Goal: Task Accomplishment & Management: Use online tool/utility

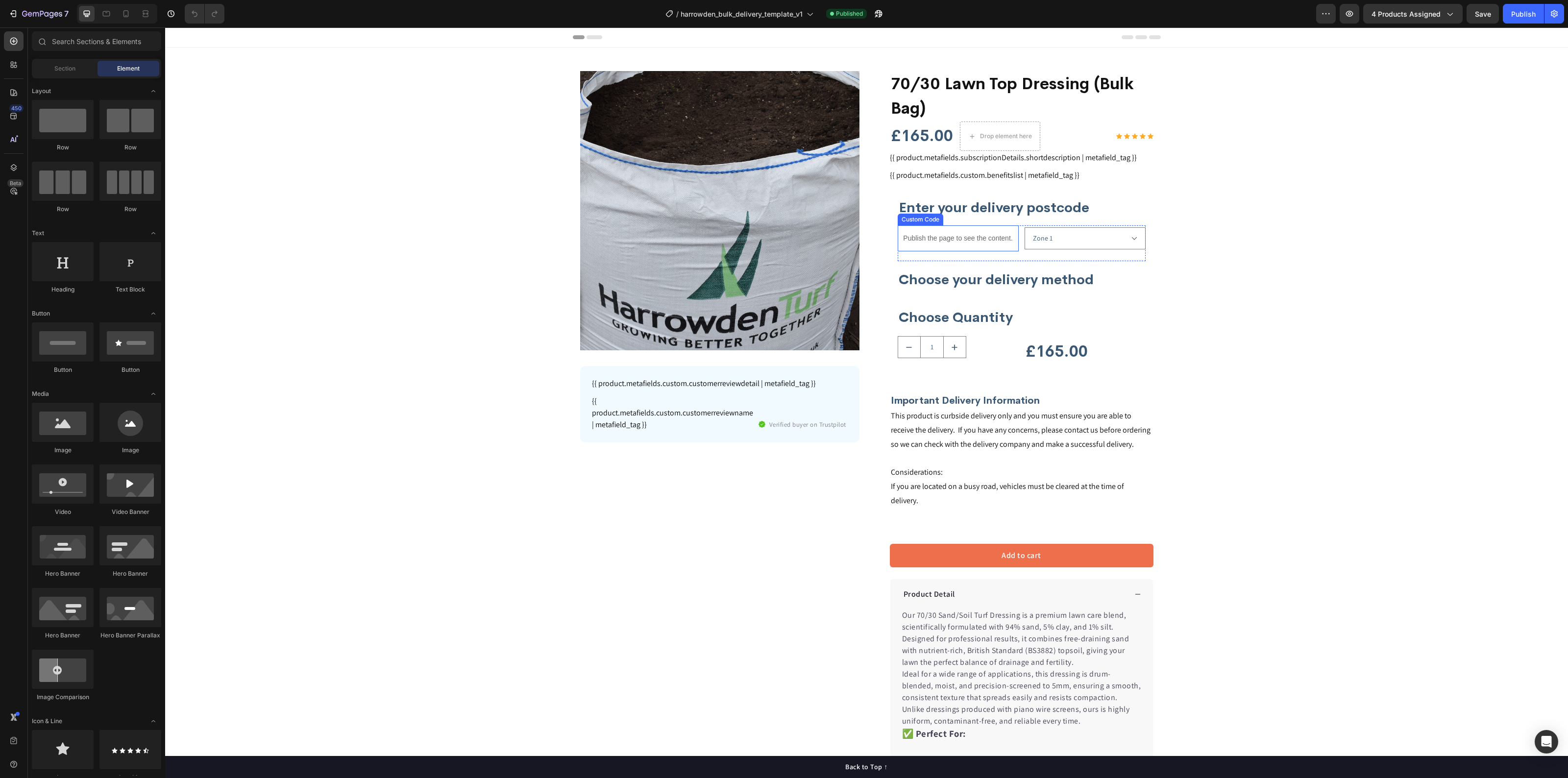
click at [929, 236] on p "Publish the page to see the content." at bounding box center [958, 238] width 121 height 10
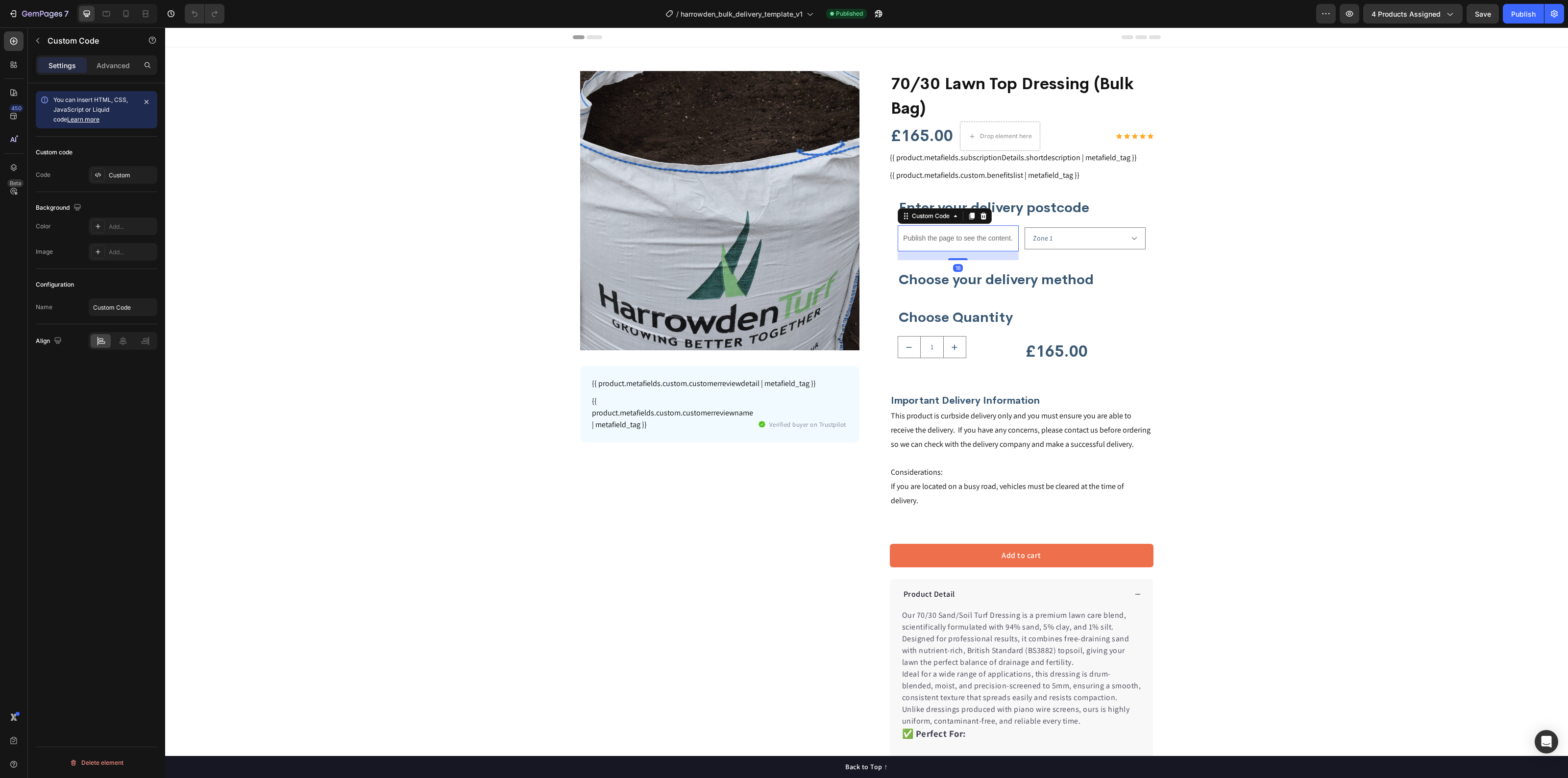
click at [929, 236] on p "Publish the page to see the content." at bounding box center [958, 238] width 121 height 10
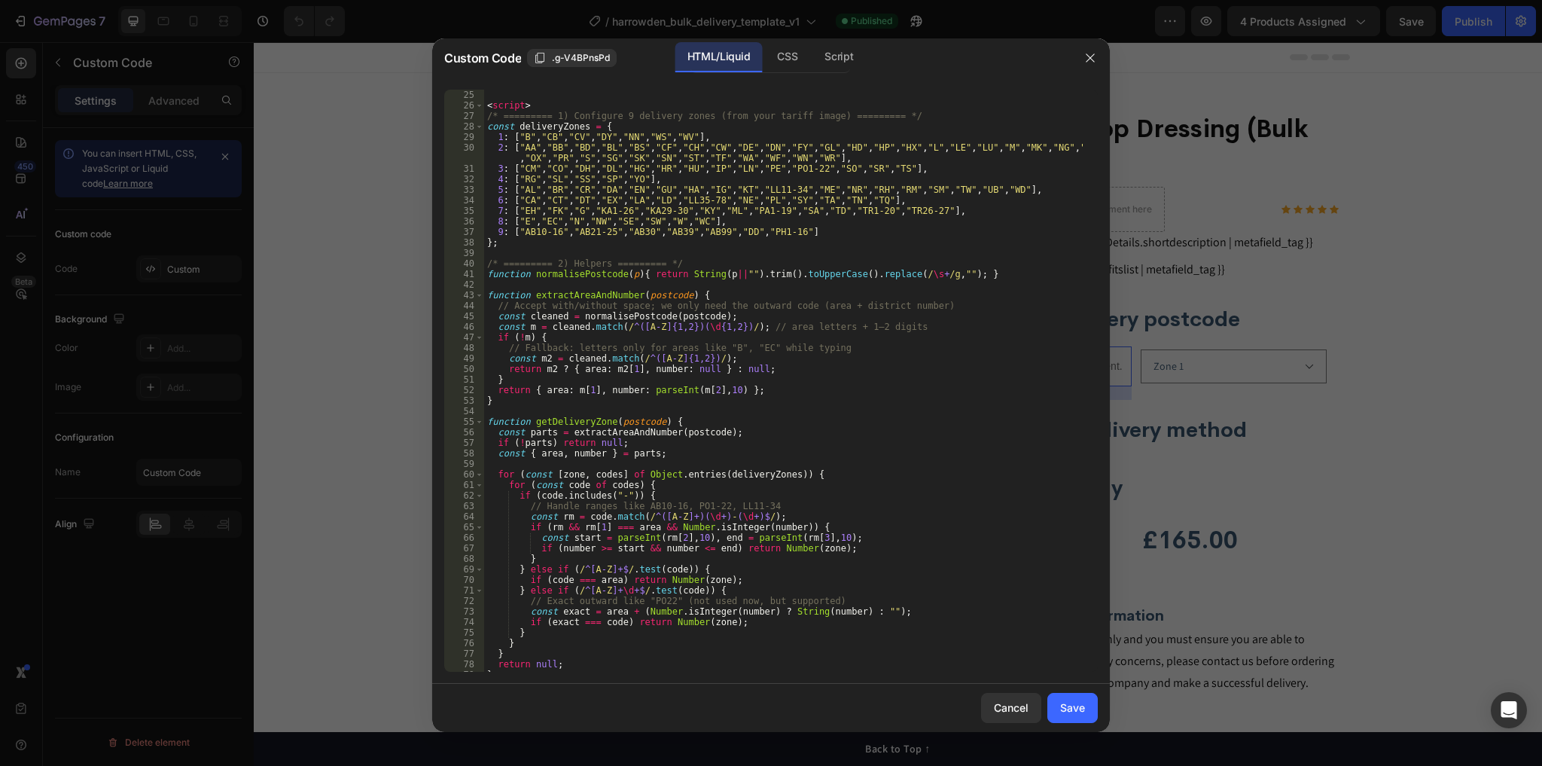
scroll to position [253, 0]
click at [560, 422] on div "< script > /* ========= 1) Configure 9 delivery zones (from your tariff image) …" at bounding box center [783, 391] width 599 height 603
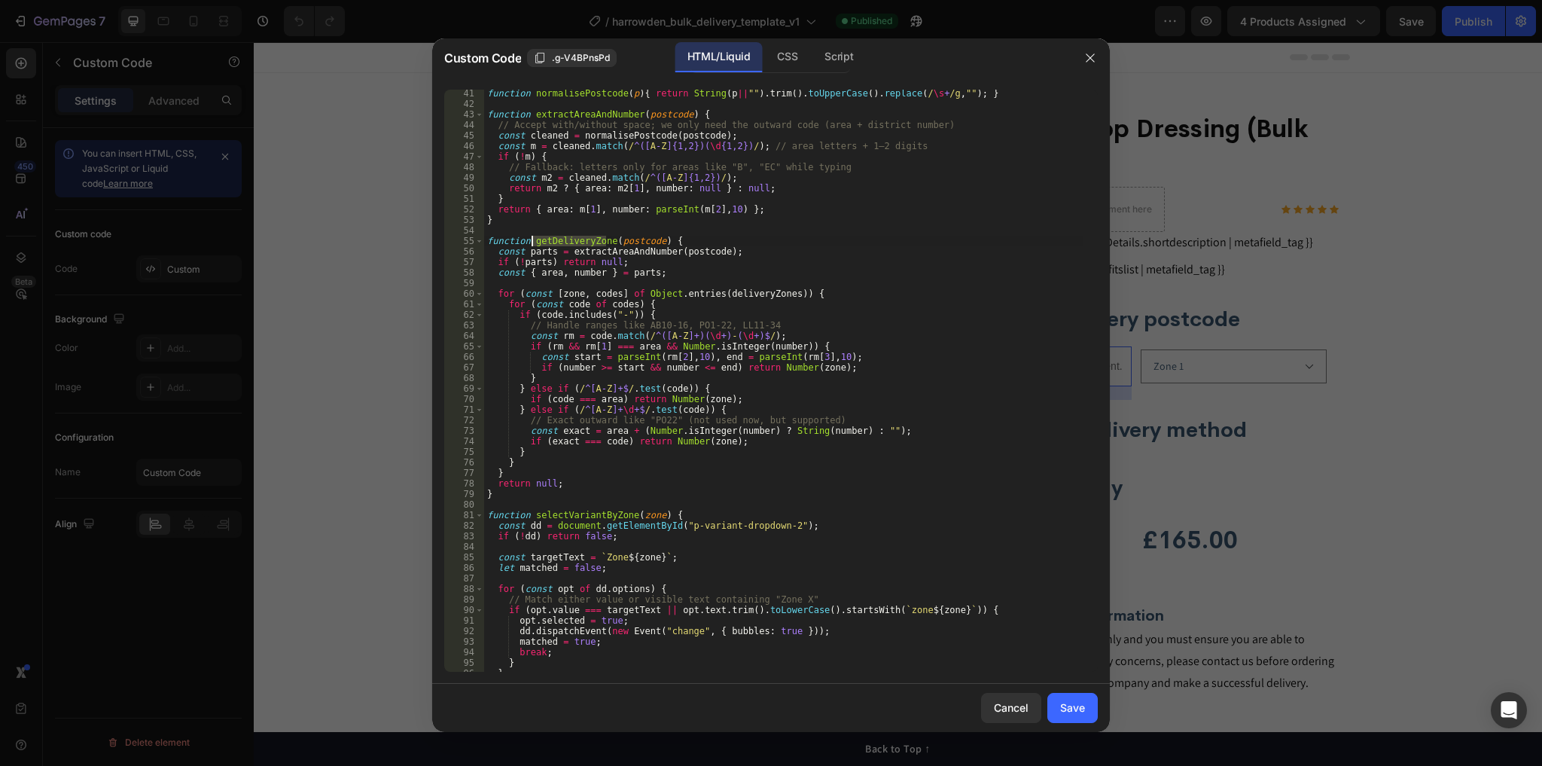
scroll to position [506, 0]
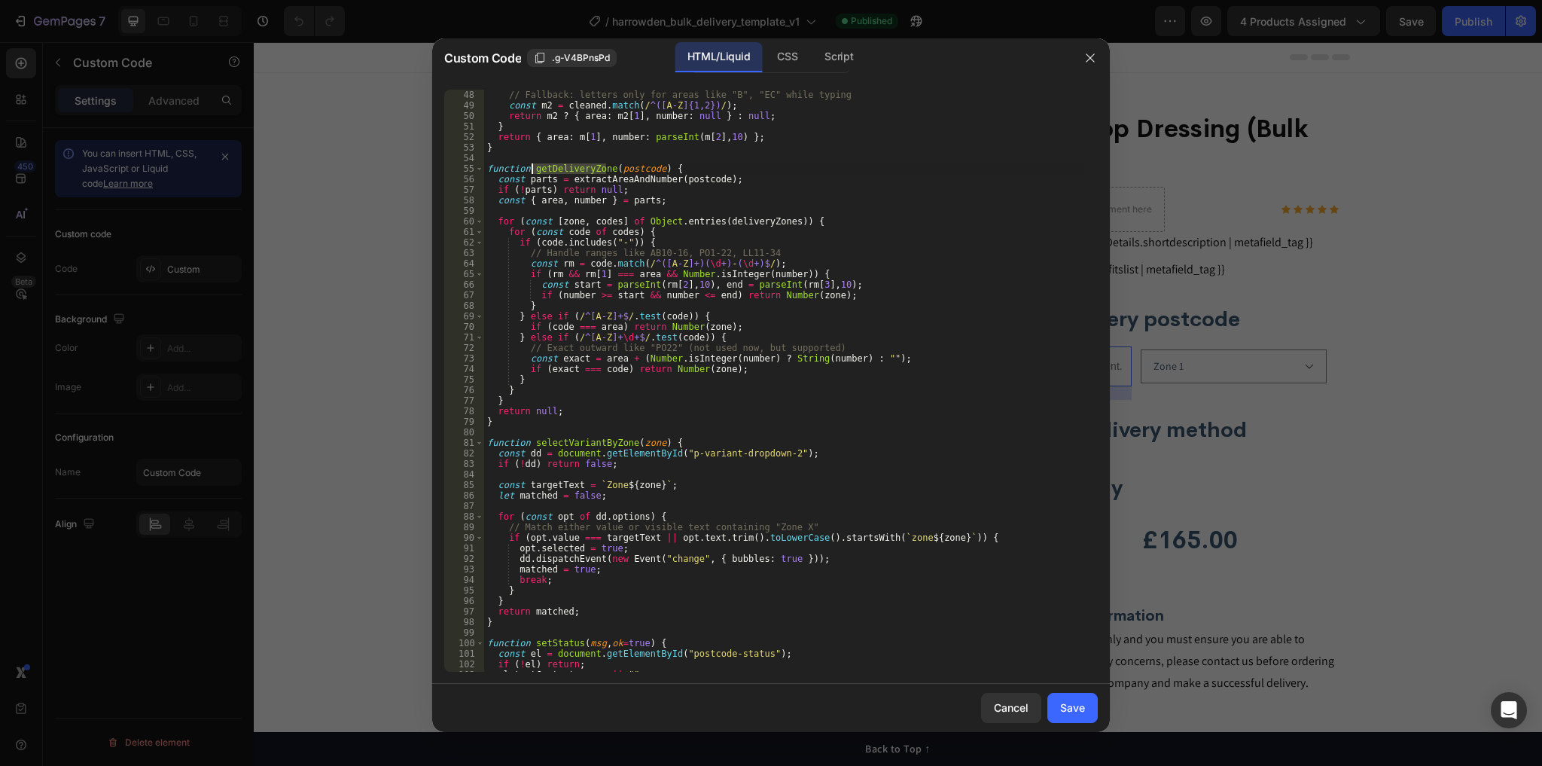
click at [844, 241] on div "// Fallback: letters only for areas like "B", "EC" while typing const m2 = clea…" at bounding box center [783, 391] width 599 height 603
type textarea "</script>"
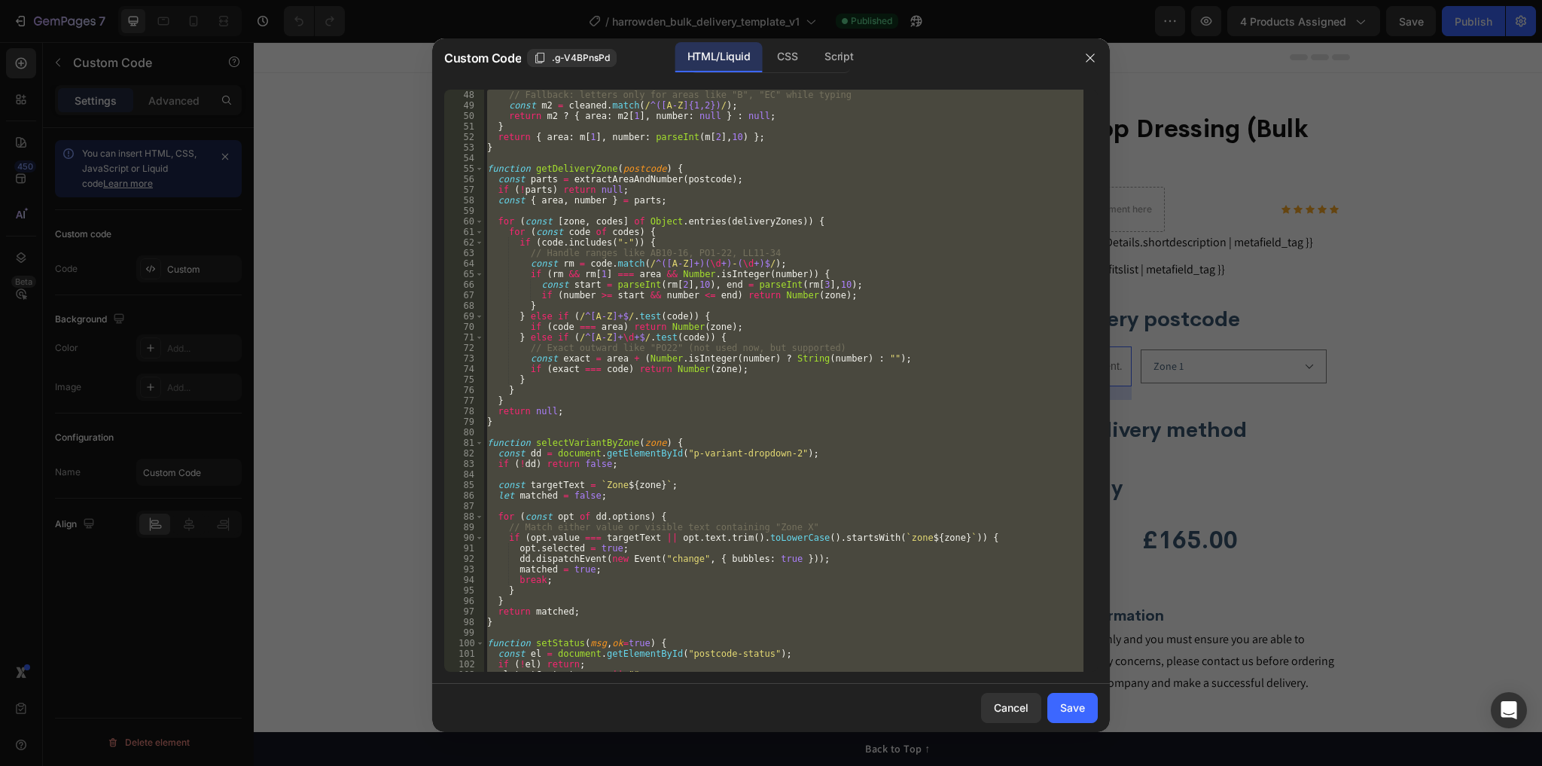
paste textarea
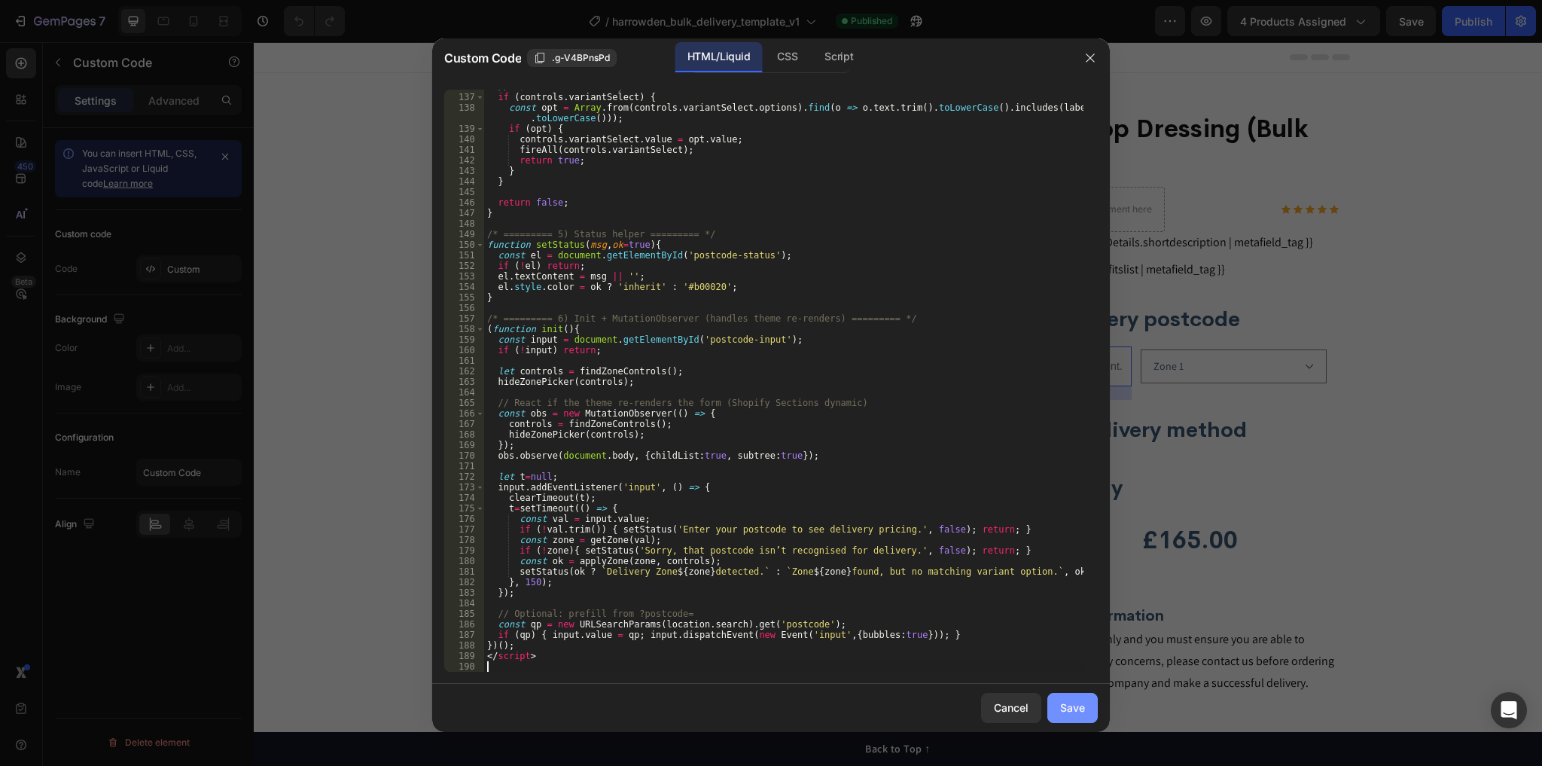
click at [1081, 712] on div "Save" at bounding box center [1072, 708] width 25 height 16
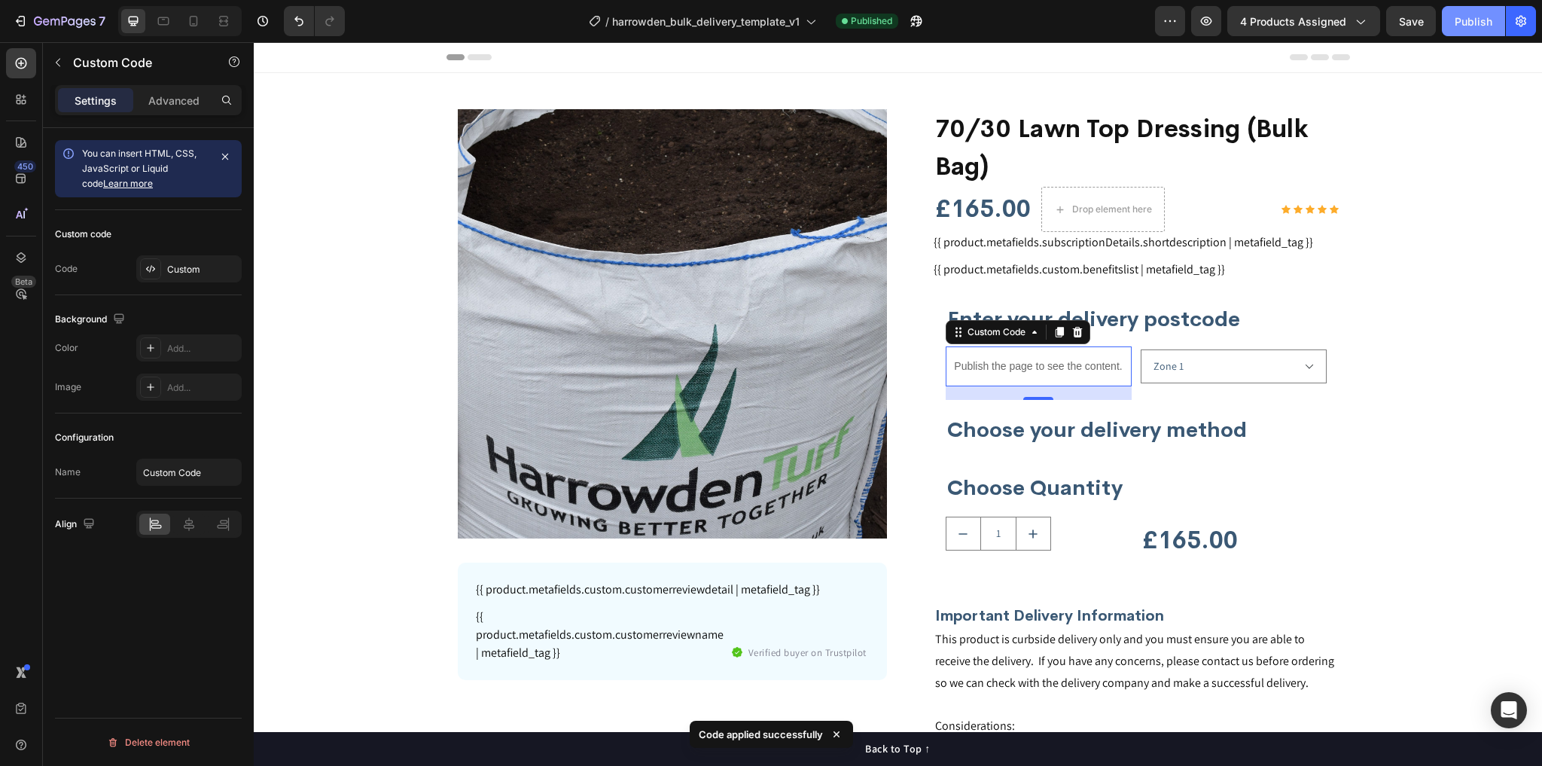
click at [1479, 26] on div "Publish" at bounding box center [1474, 22] width 38 height 16
click at [1049, 377] on div "Publish the page to see the content." at bounding box center [1039, 366] width 186 height 40
click at [1050, 377] on div "Publish the page to see the content." at bounding box center [1039, 366] width 186 height 40
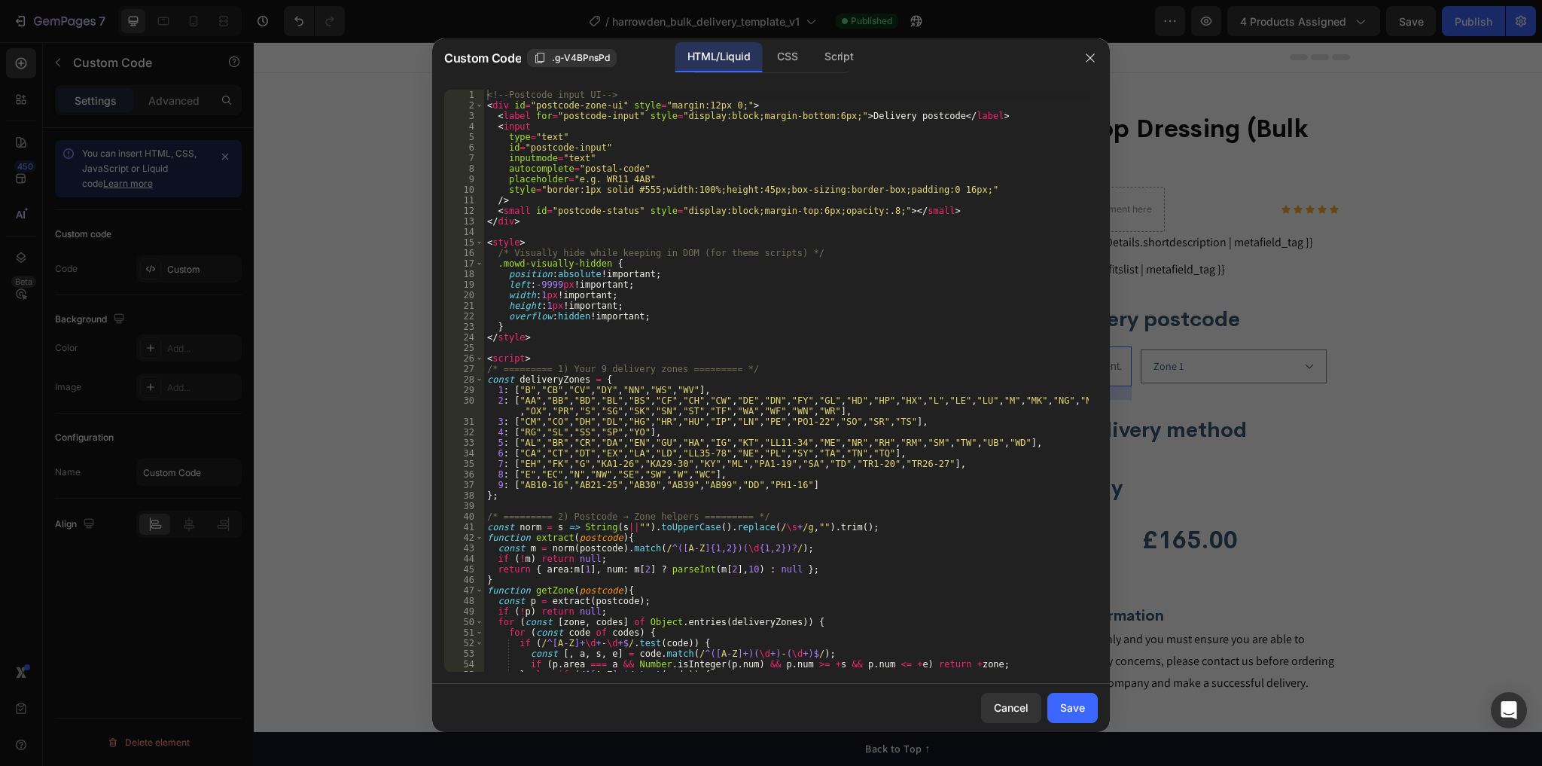
click at [919, 358] on div "<!-- Postcode input UI --> < div id = "postcode-zone-ui" style = "margin:12px 0…" at bounding box center [786, 391] width 605 height 603
type textarea "</script>"
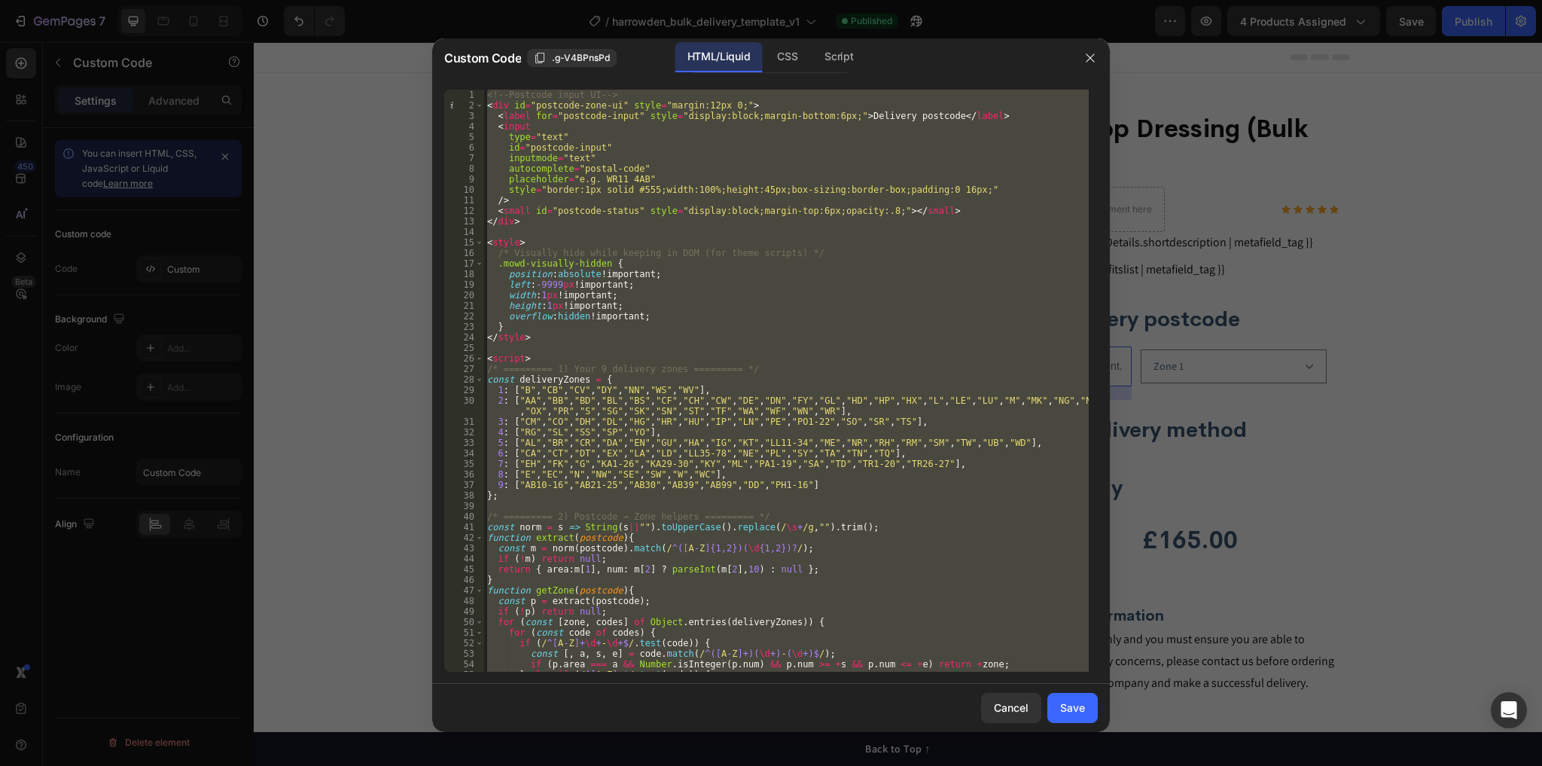
paste textarea
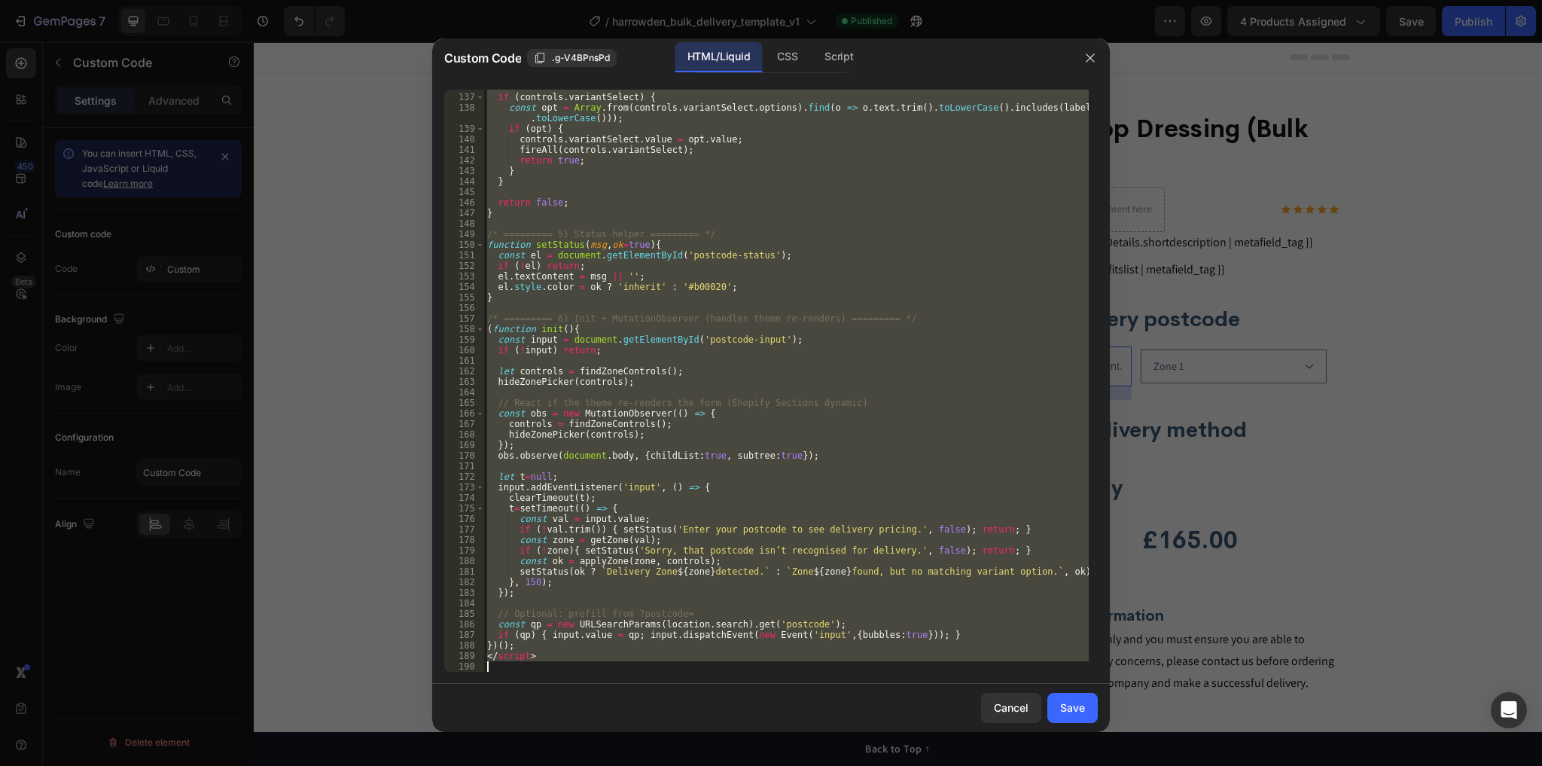
click at [672, 215] on div "// C) variant select by visible text if ( controls . variantSelect ) { const op…" at bounding box center [786, 381] width 605 height 582
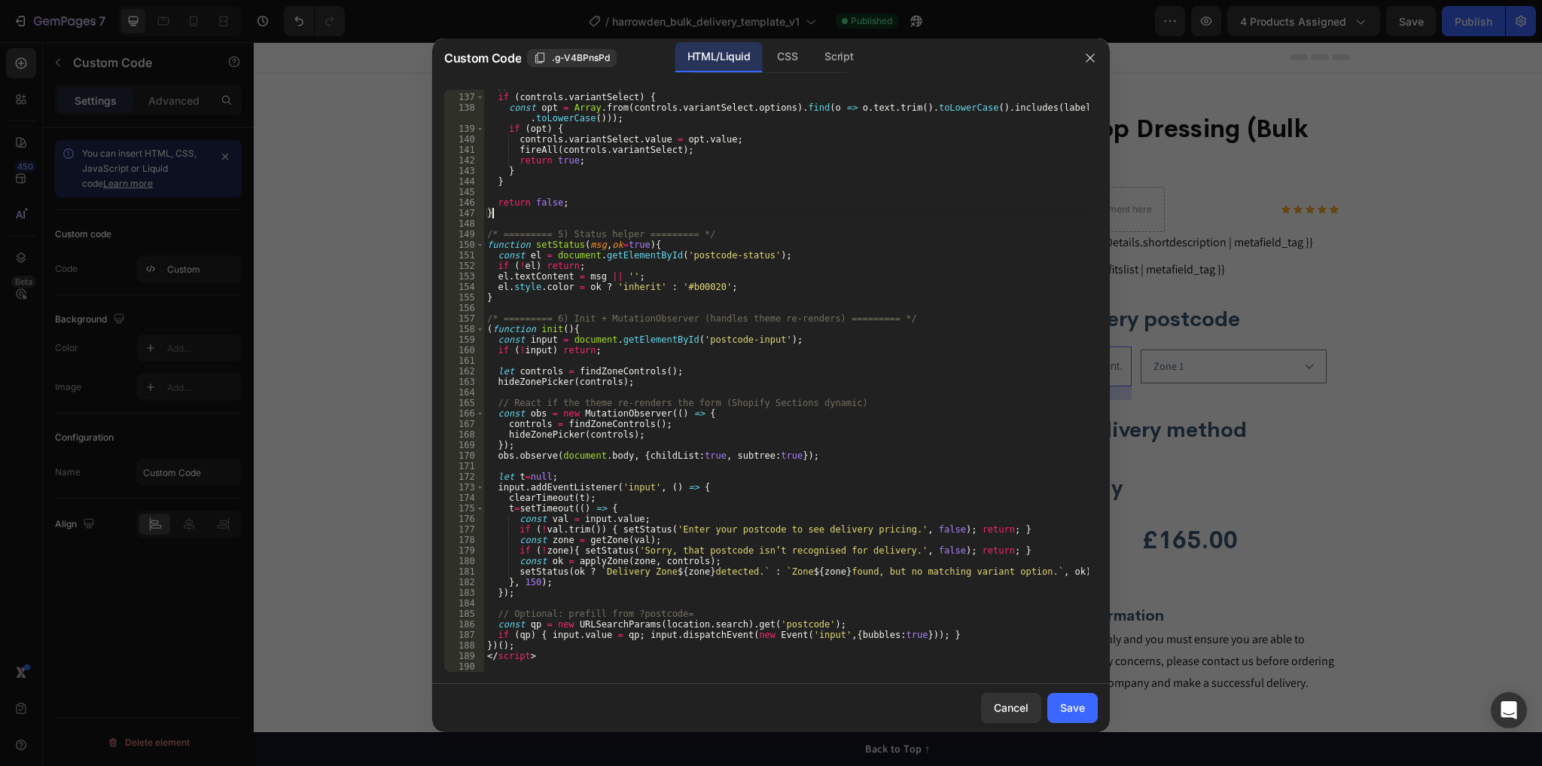
click at [606, 256] on div "// C) variant select by visible text if ( controls . variantSelect ) { const op…" at bounding box center [786, 382] width 605 height 603
type textarea "</script>"
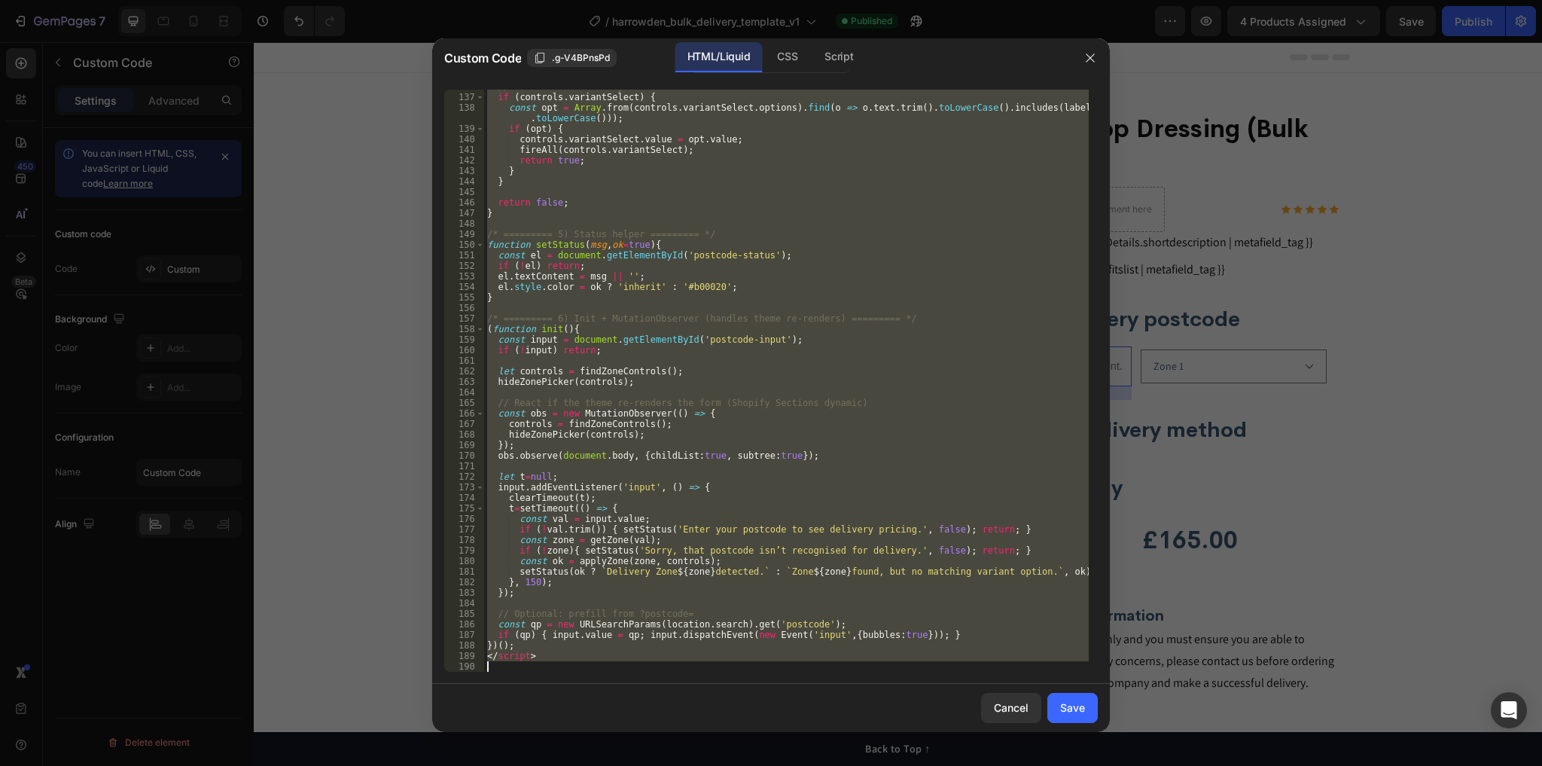
paste textarea
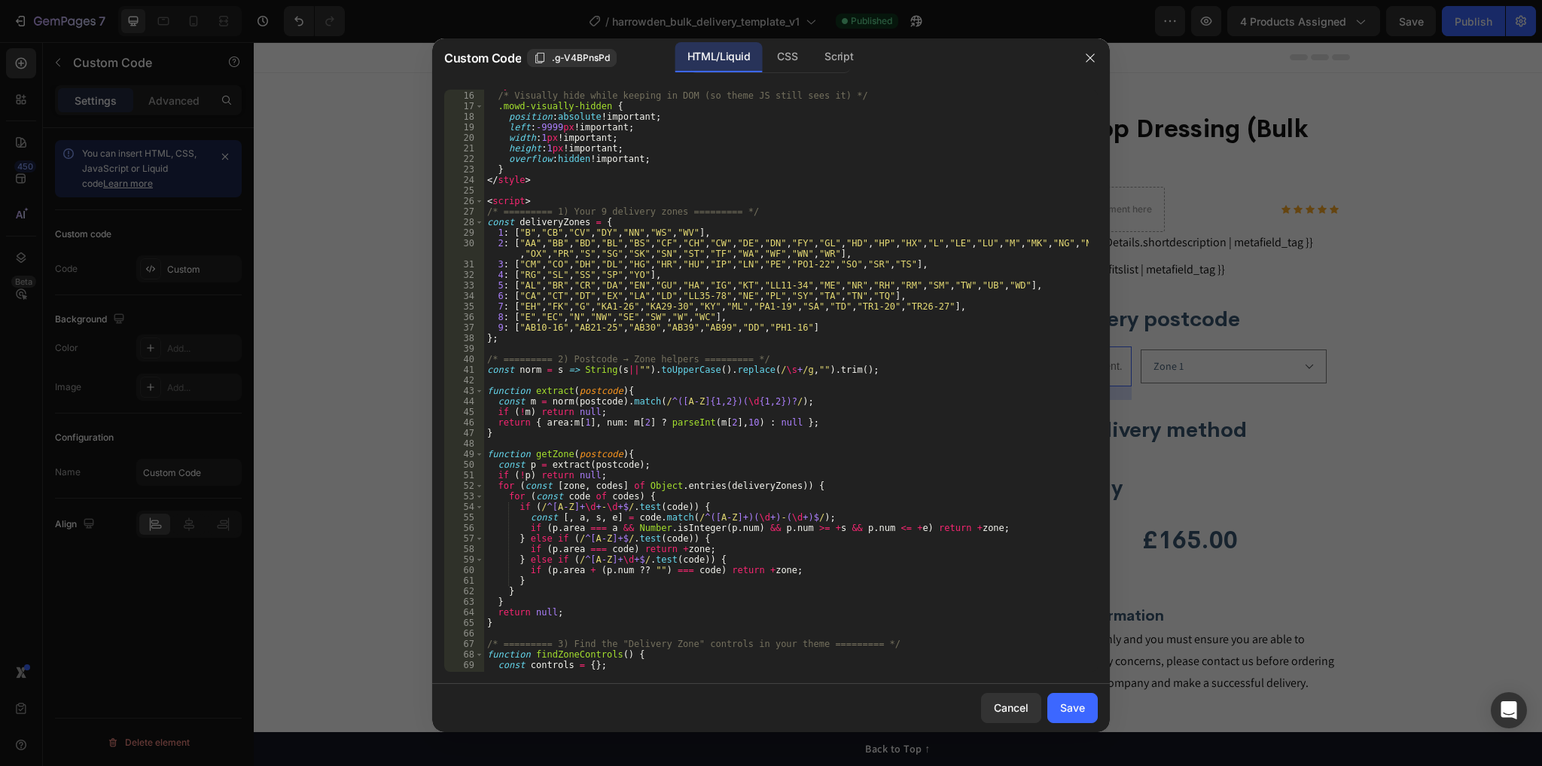
scroll to position [12, 0]
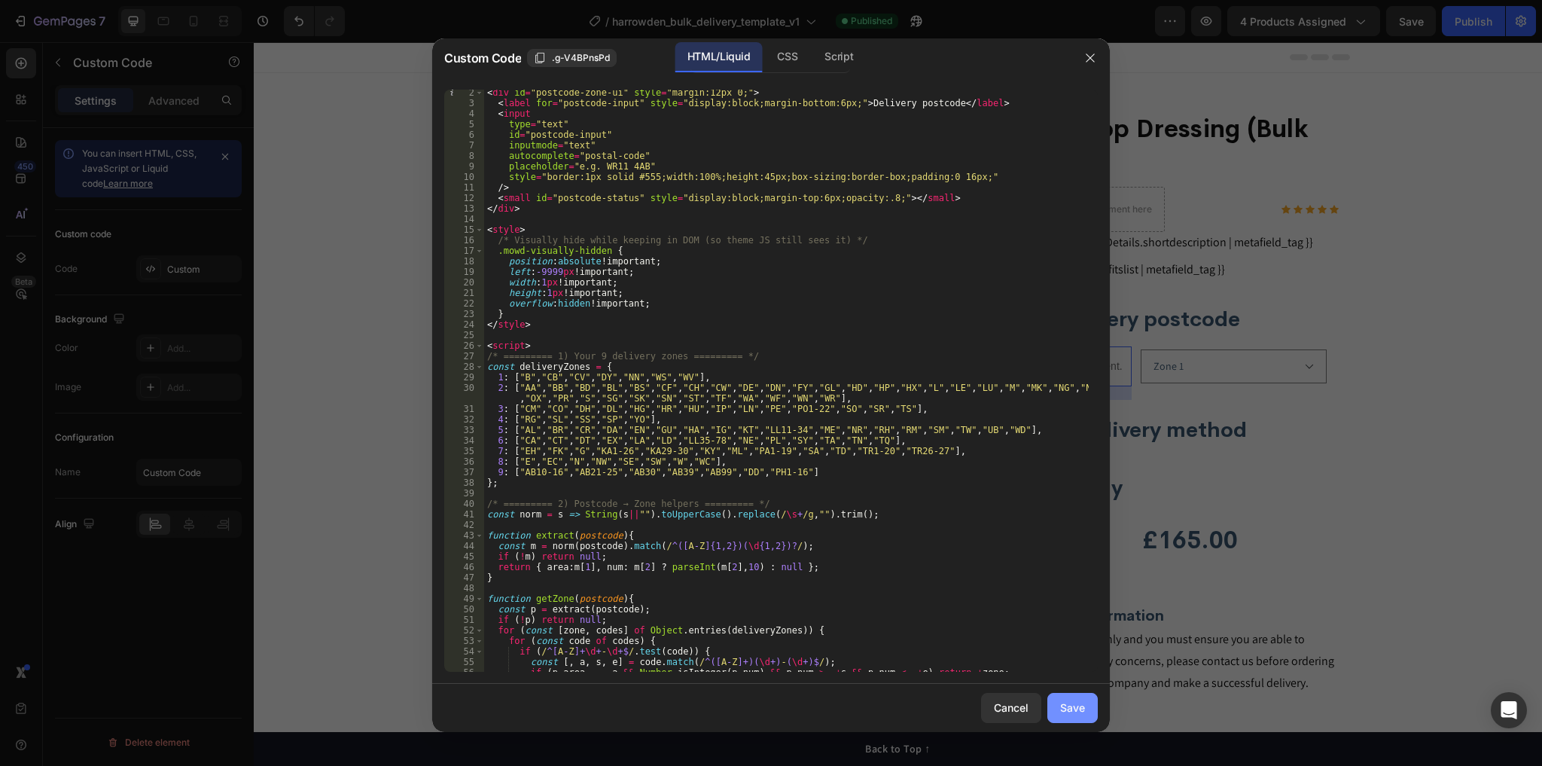
click at [1067, 710] on div "Save" at bounding box center [1072, 708] width 25 height 16
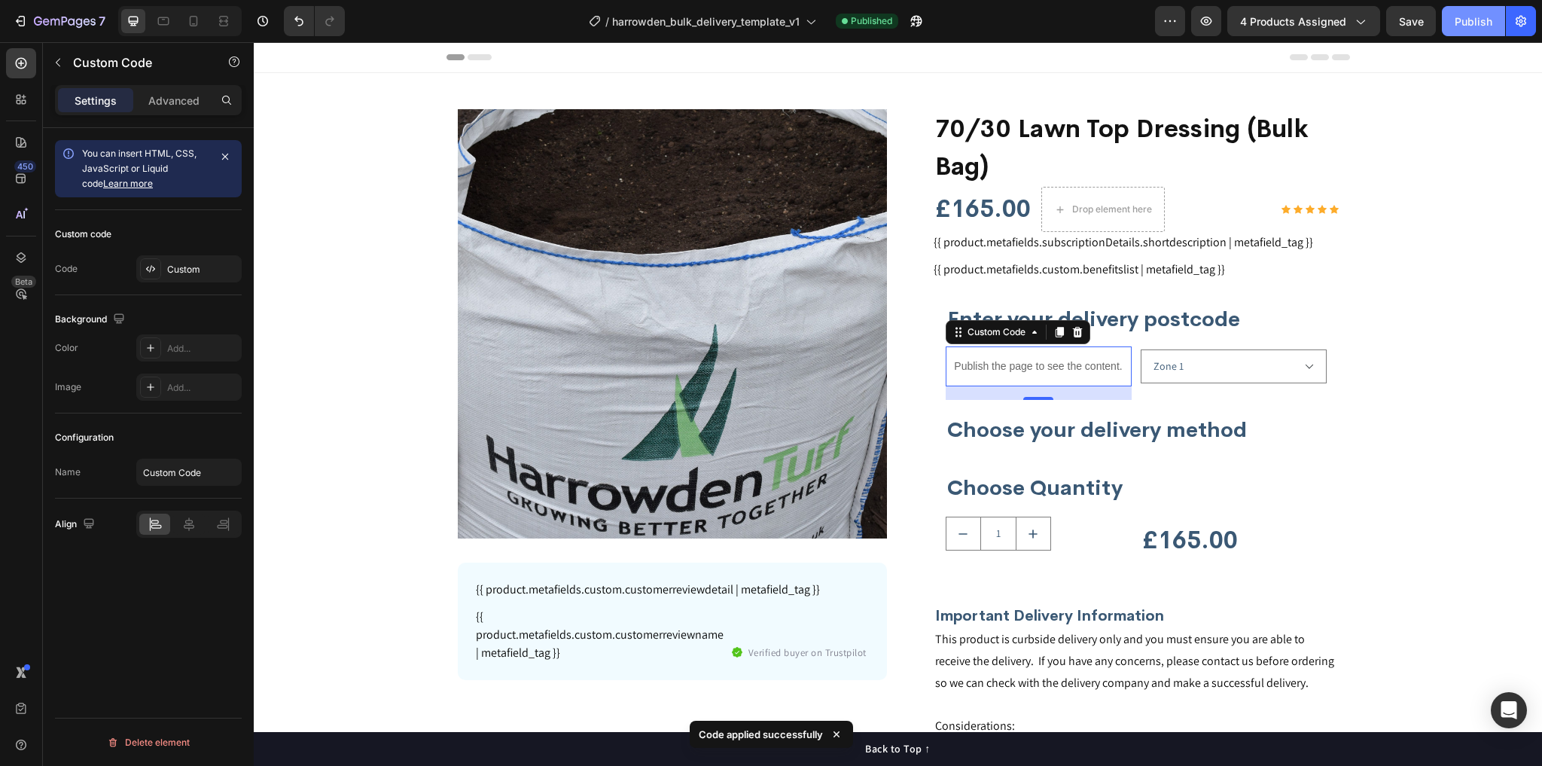
click at [1470, 30] on button "Publish" at bounding box center [1473, 21] width 63 height 30
click at [1051, 431] on h2 "Choose your delivery method" at bounding box center [1136, 430] width 381 height 30
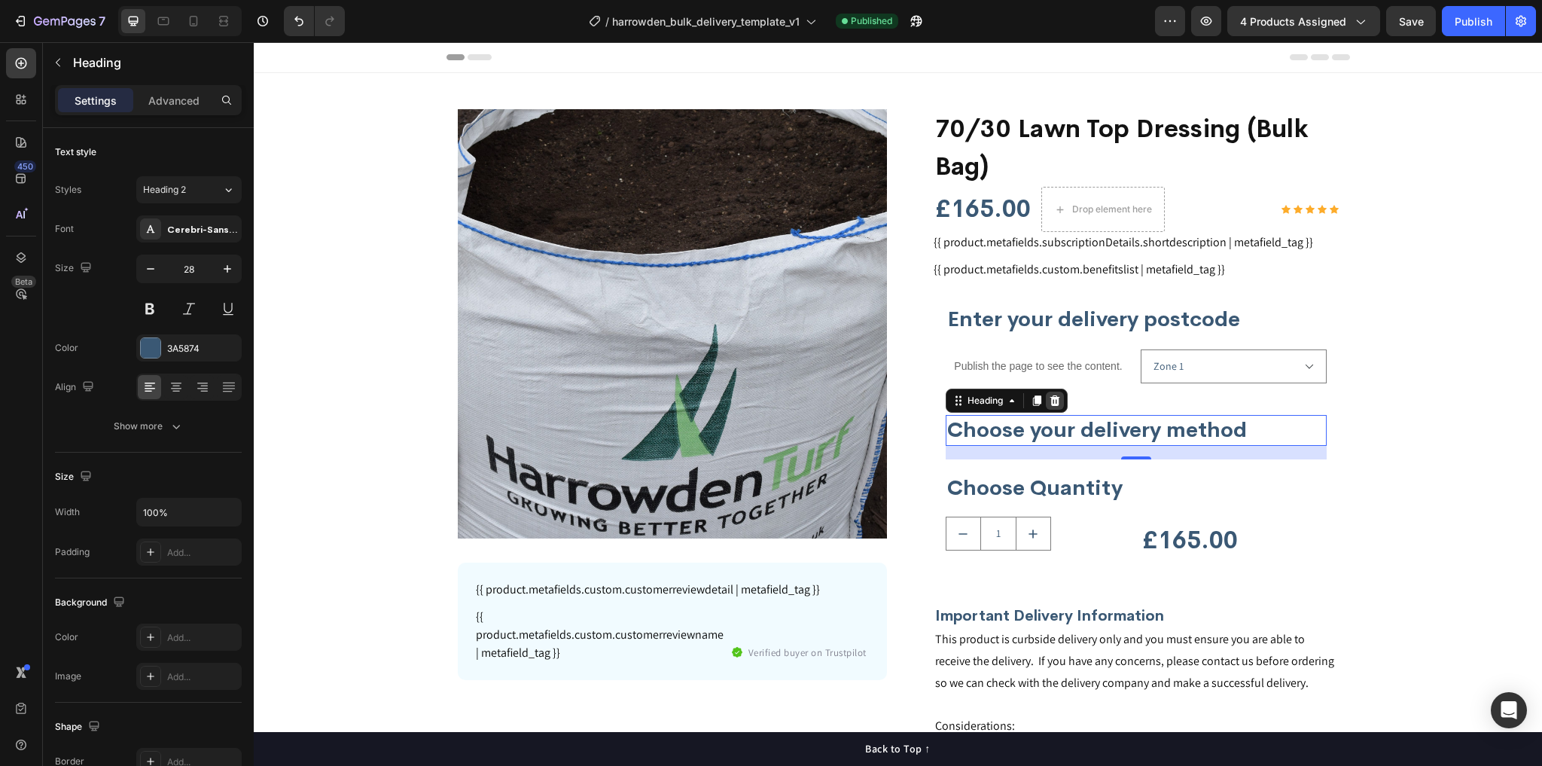
click at [1054, 395] on icon at bounding box center [1055, 401] width 12 height 12
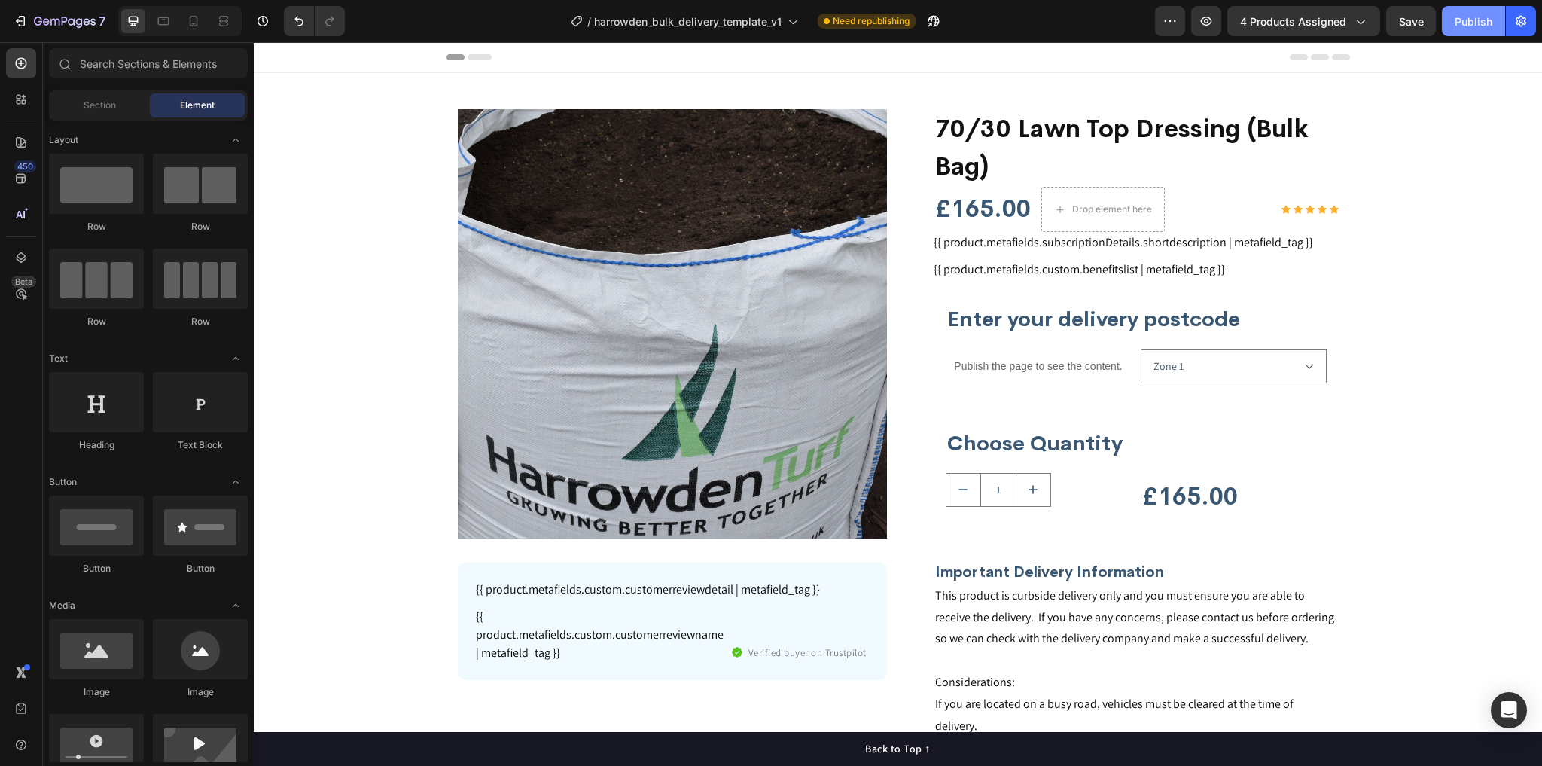
click at [1470, 18] on div "Publish" at bounding box center [1474, 22] width 38 height 16
click at [1101, 408] on div "Enter your delivery postcode Heading Publish the page to see the content. Custo…" at bounding box center [1136, 419] width 381 height 231
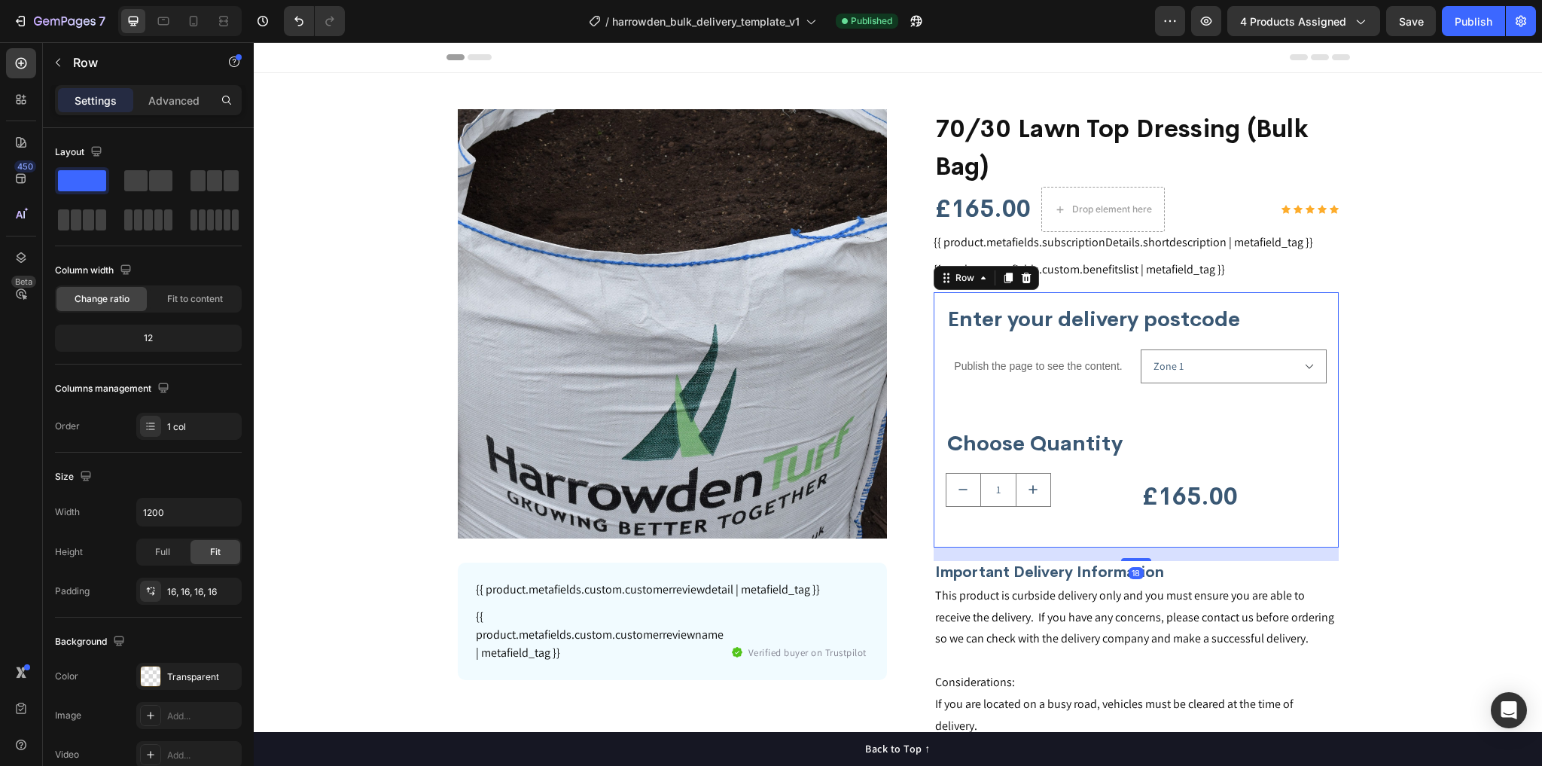
click at [1074, 410] on div "Enter your delivery postcode Heading Publish the page to see the content. Custo…" at bounding box center [1136, 419] width 381 height 231
click at [1155, 407] on div "Enter your delivery postcode Heading Publish the page to see the content. Custo…" at bounding box center [1136, 419] width 381 height 231
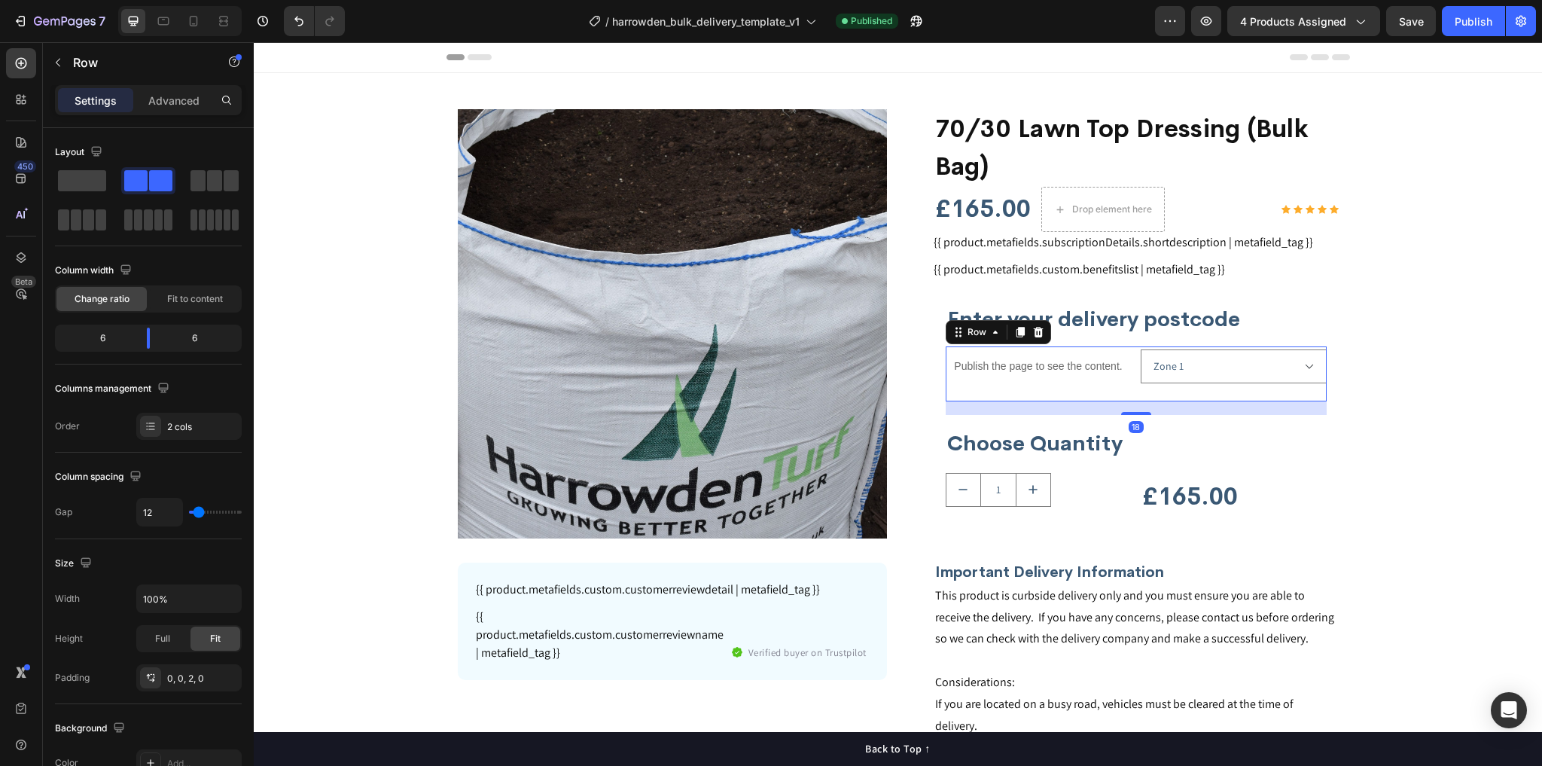
click at [1169, 393] on div "Zone 1 Zone 2 Zone 3 Zone 4 Zone 5 Product Variants & Swatches" at bounding box center [1234, 372] width 186 height 53
click at [1214, 365] on select "Zone 1 Zone 2 Zone 3 Zone 4 Zone 5" at bounding box center [1234, 366] width 186 height 34
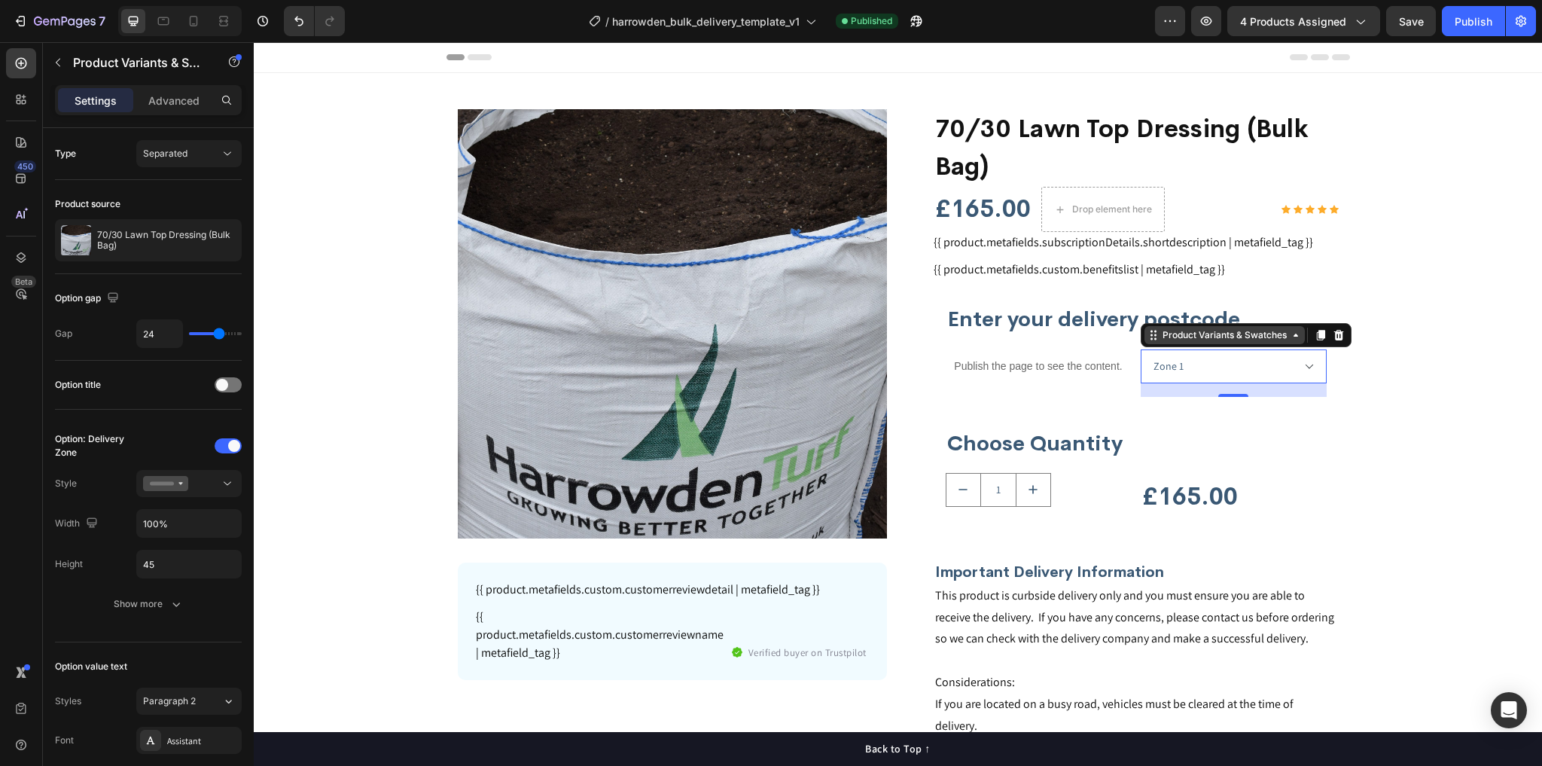
click at [1294, 334] on icon at bounding box center [1296, 335] width 5 height 3
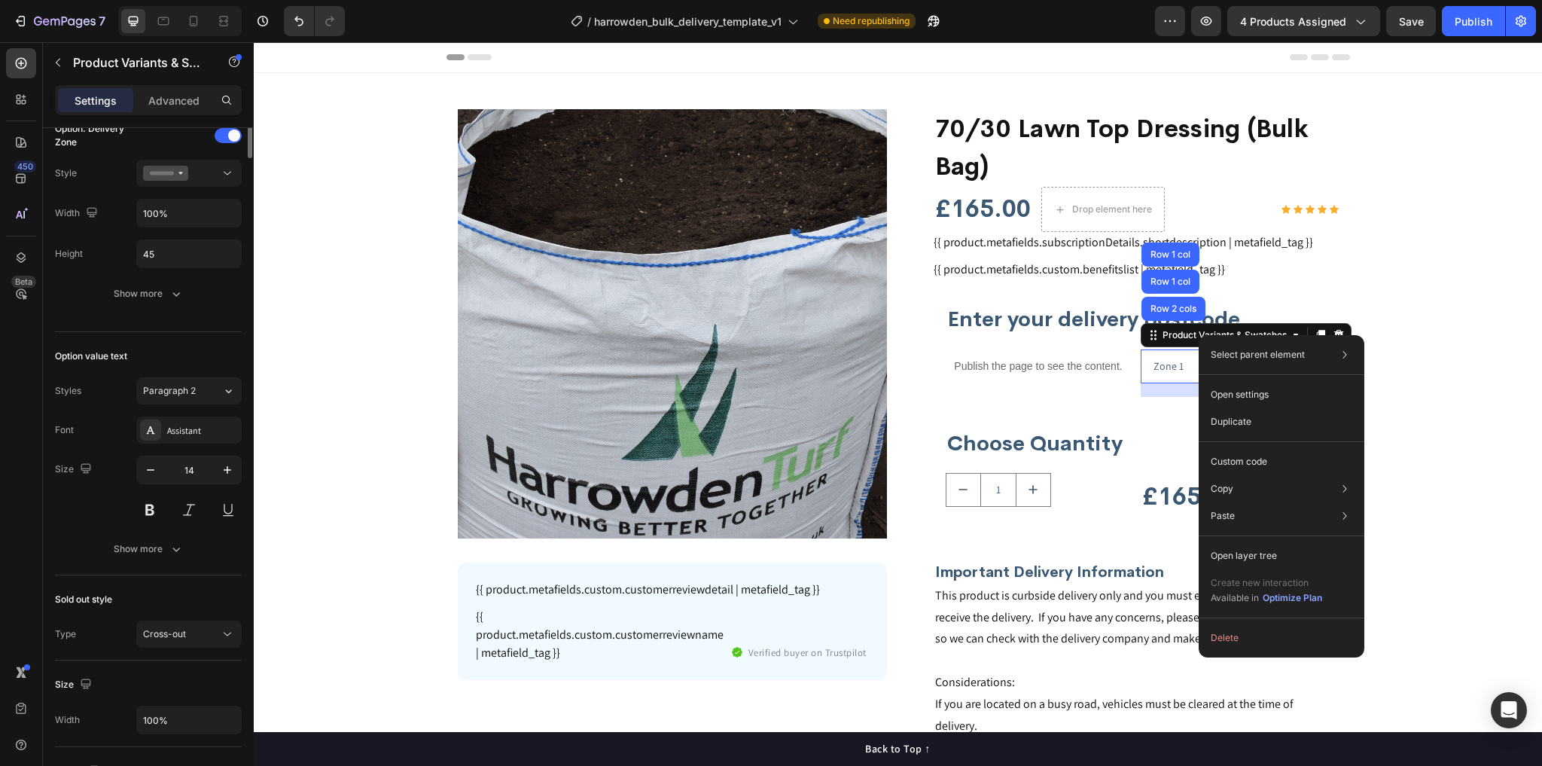
scroll to position [0, 0]
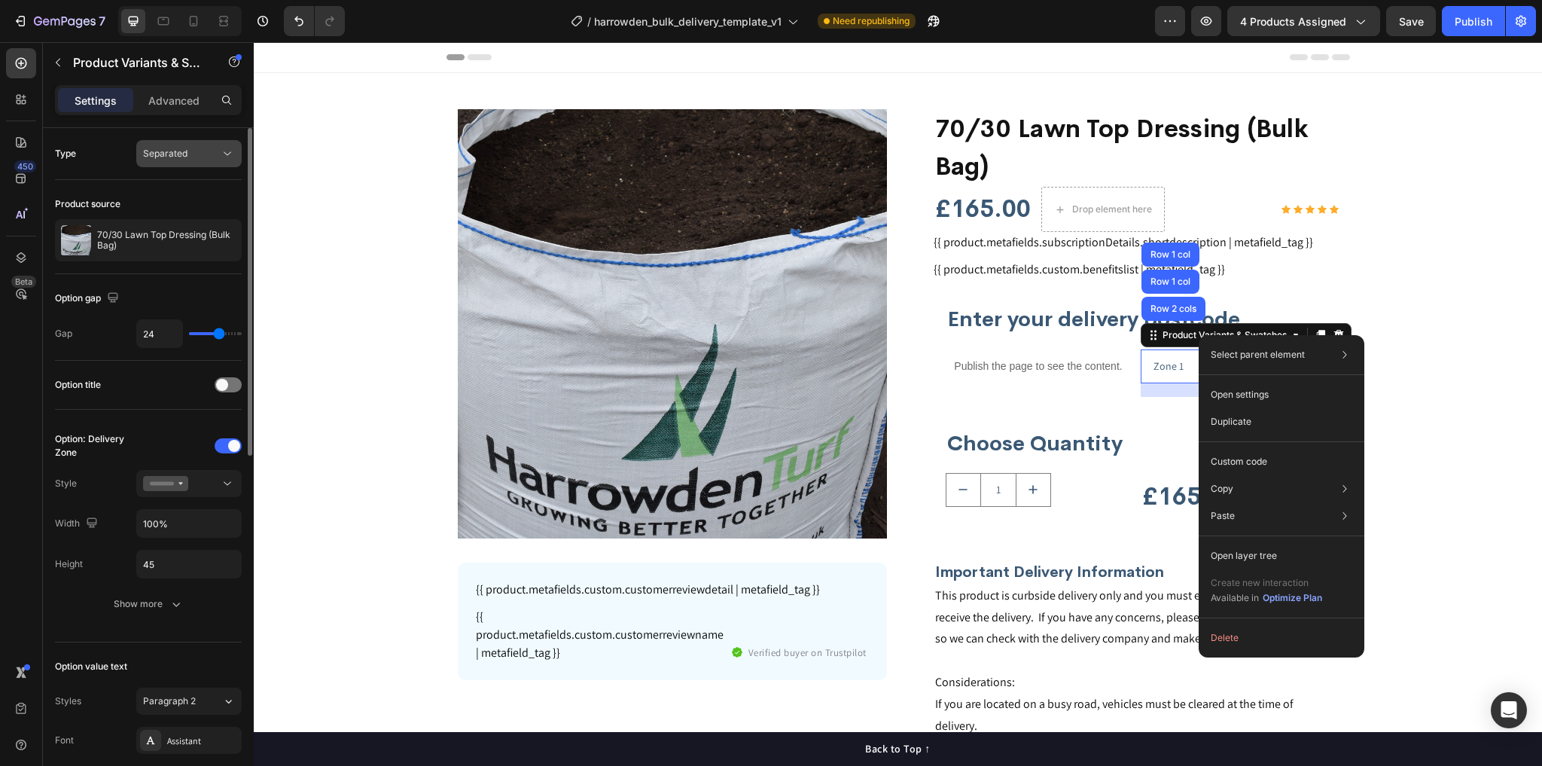
click at [166, 151] on span "Separated" at bounding box center [165, 153] width 44 height 11
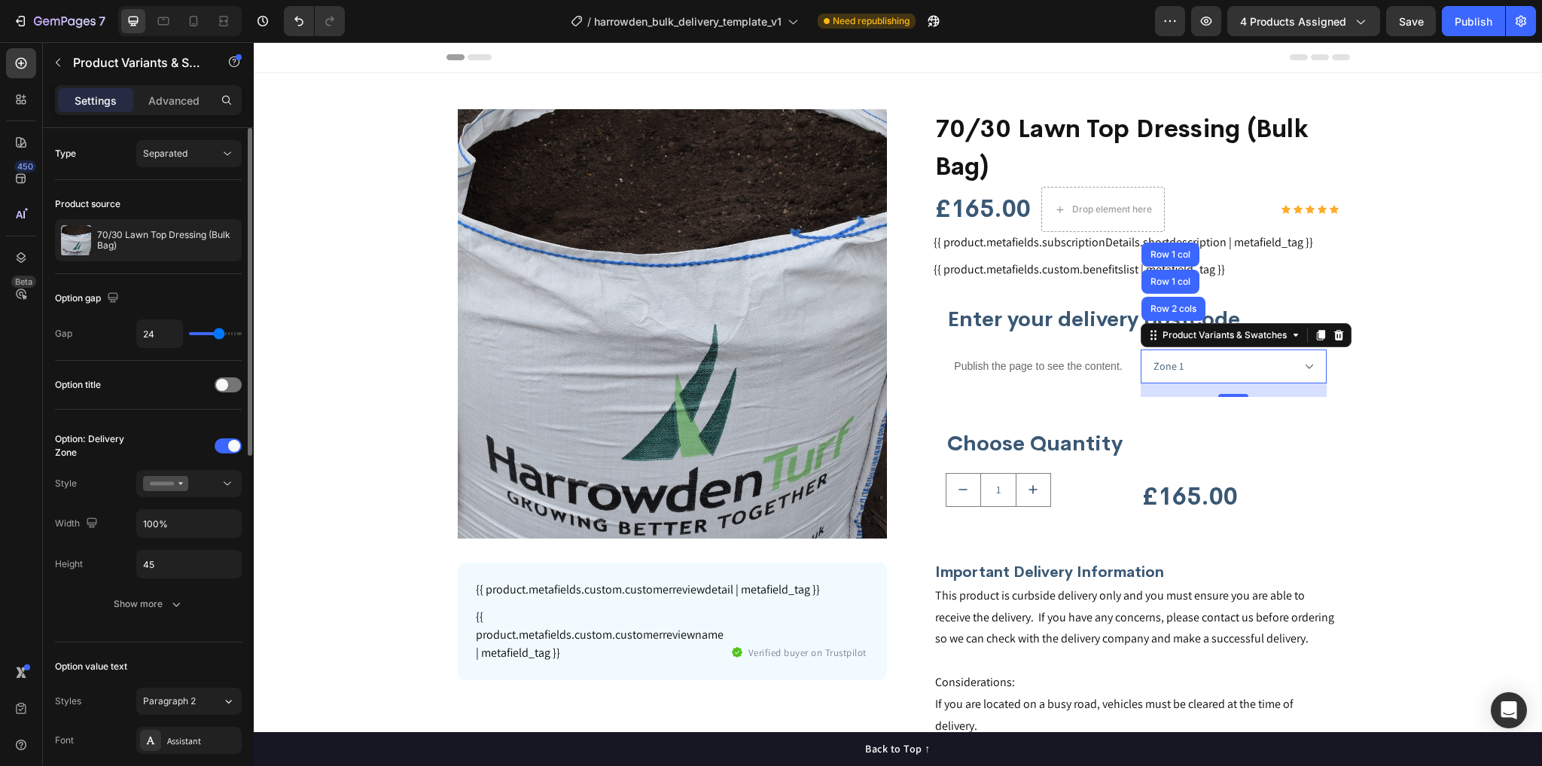
click at [180, 274] on div "Type Separated" at bounding box center [148, 317] width 187 height 87
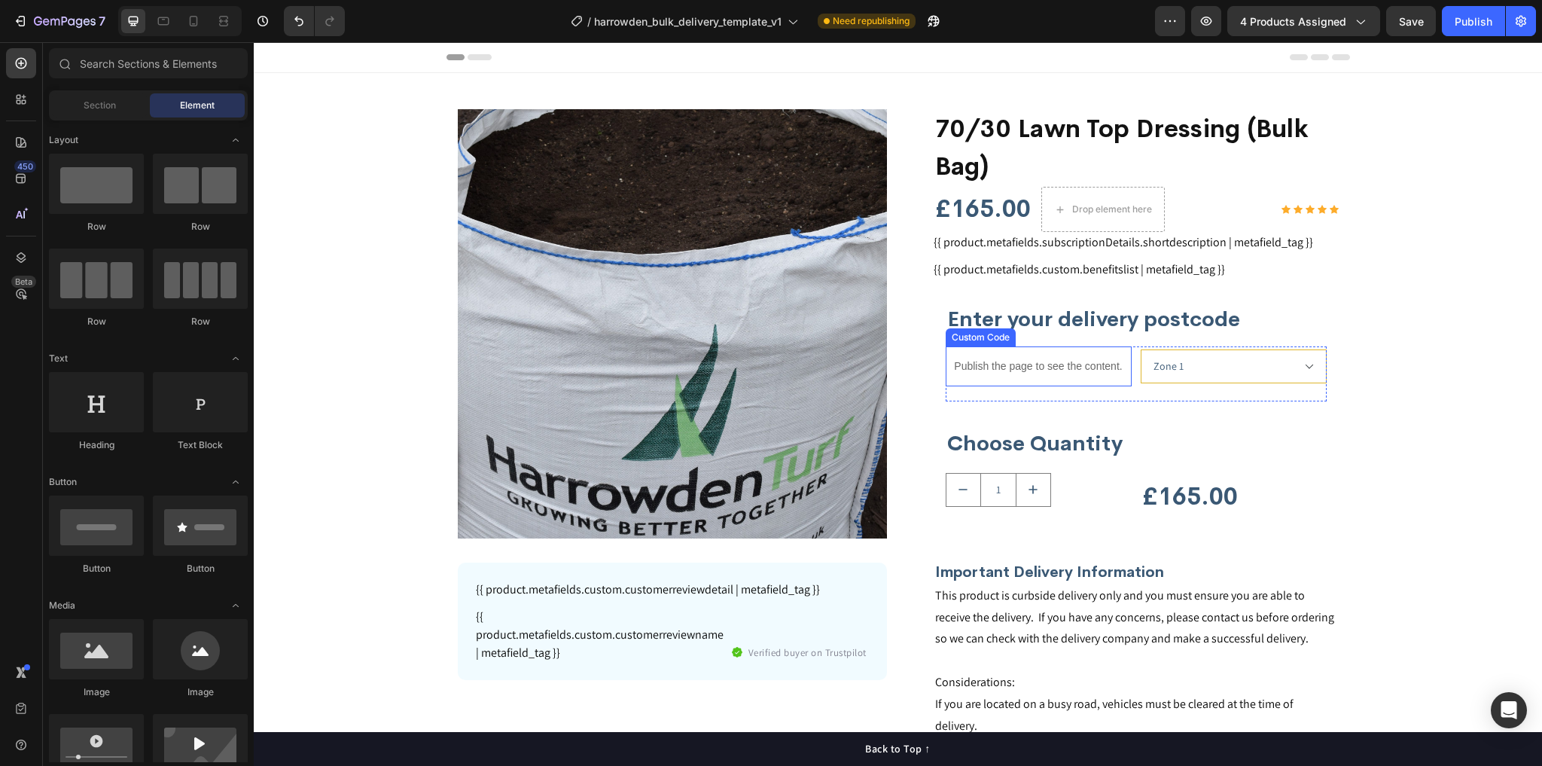
click at [1180, 363] on select "Zone 1 Zone 2 Zone 3 Zone 4 Zone 5" at bounding box center [1234, 366] width 186 height 34
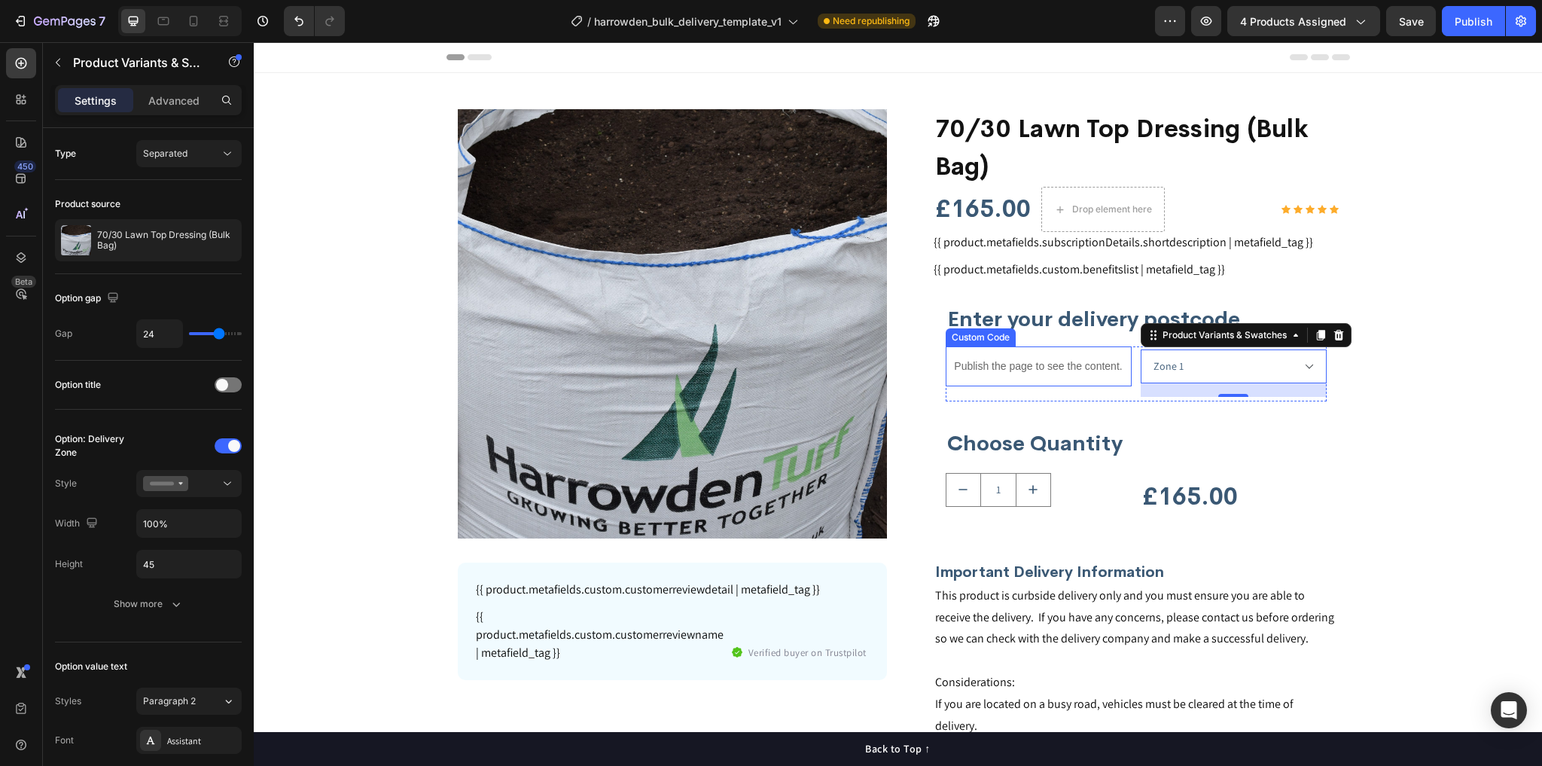
click at [1034, 355] on div "Publish the page to see the content." at bounding box center [1039, 366] width 186 height 40
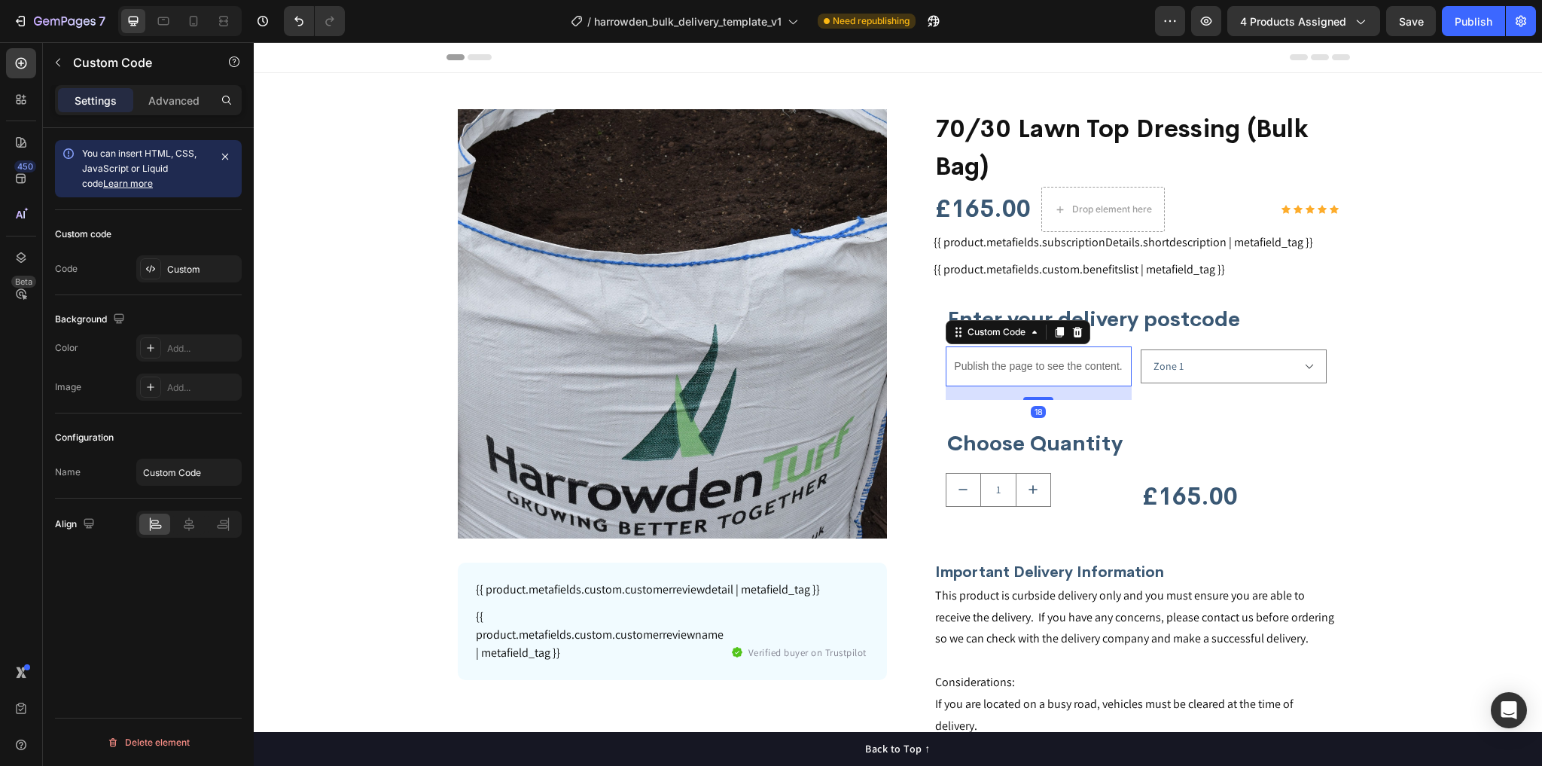
click at [1034, 355] on div "Publish the page to see the content." at bounding box center [1039, 366] width 186 height 40
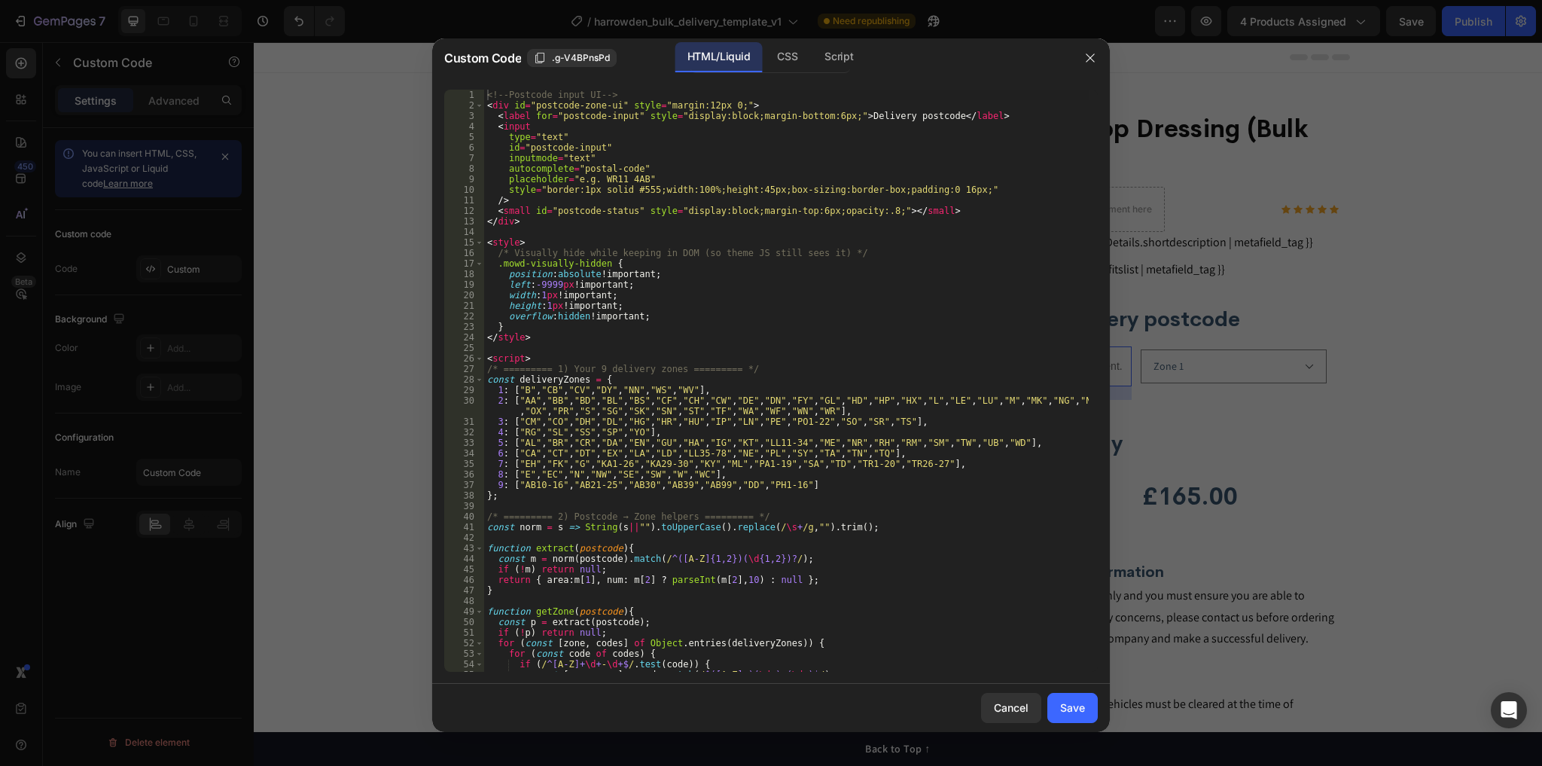
click at [819, 351] on div "<!-- Postcode input UI --> < div id = "postcode-zone-ui" style = "margin:12px 0…" at bounding box center [786, 391] width 605 height 603
type textarea "</script>"
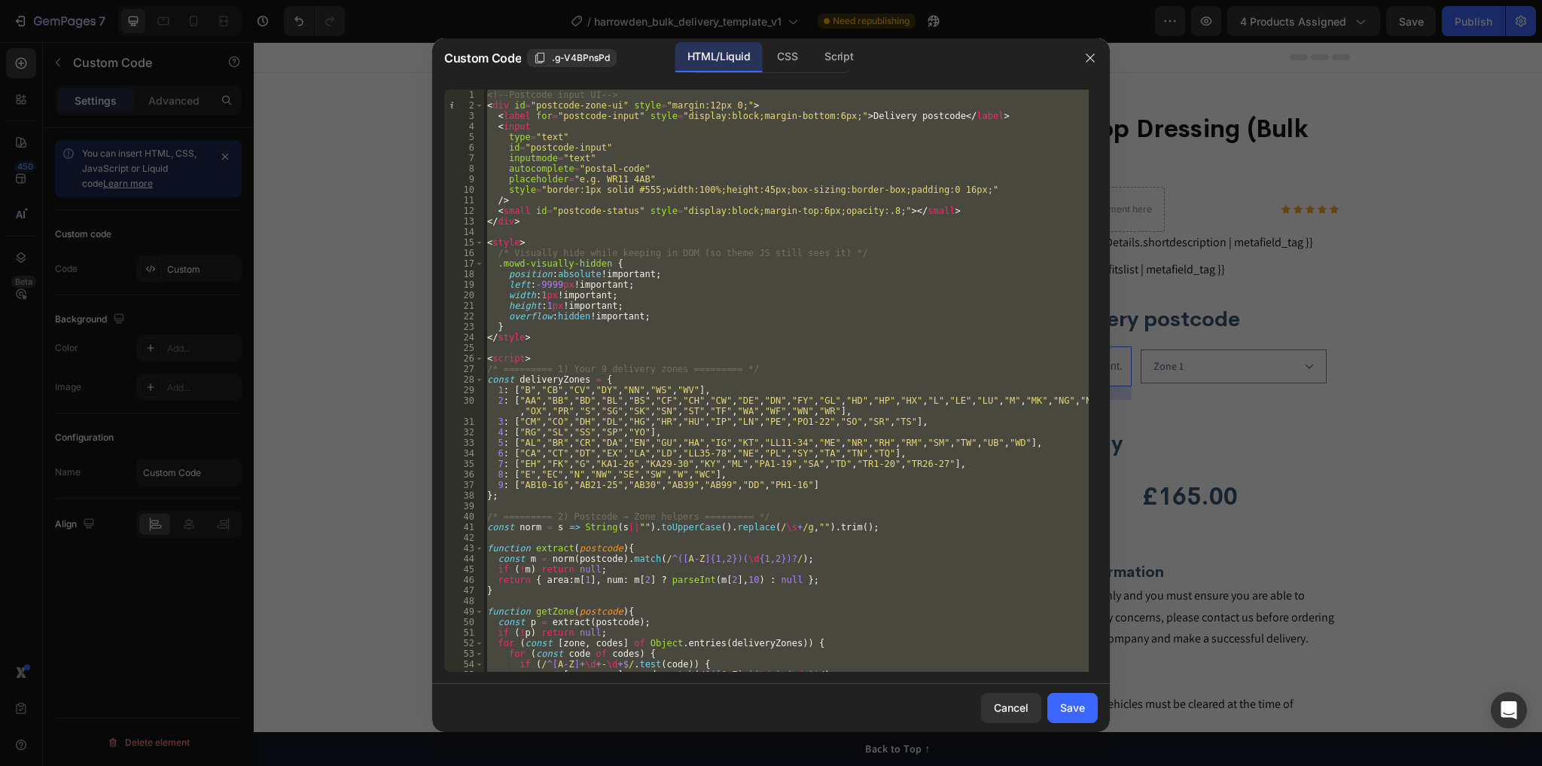
paste textarea
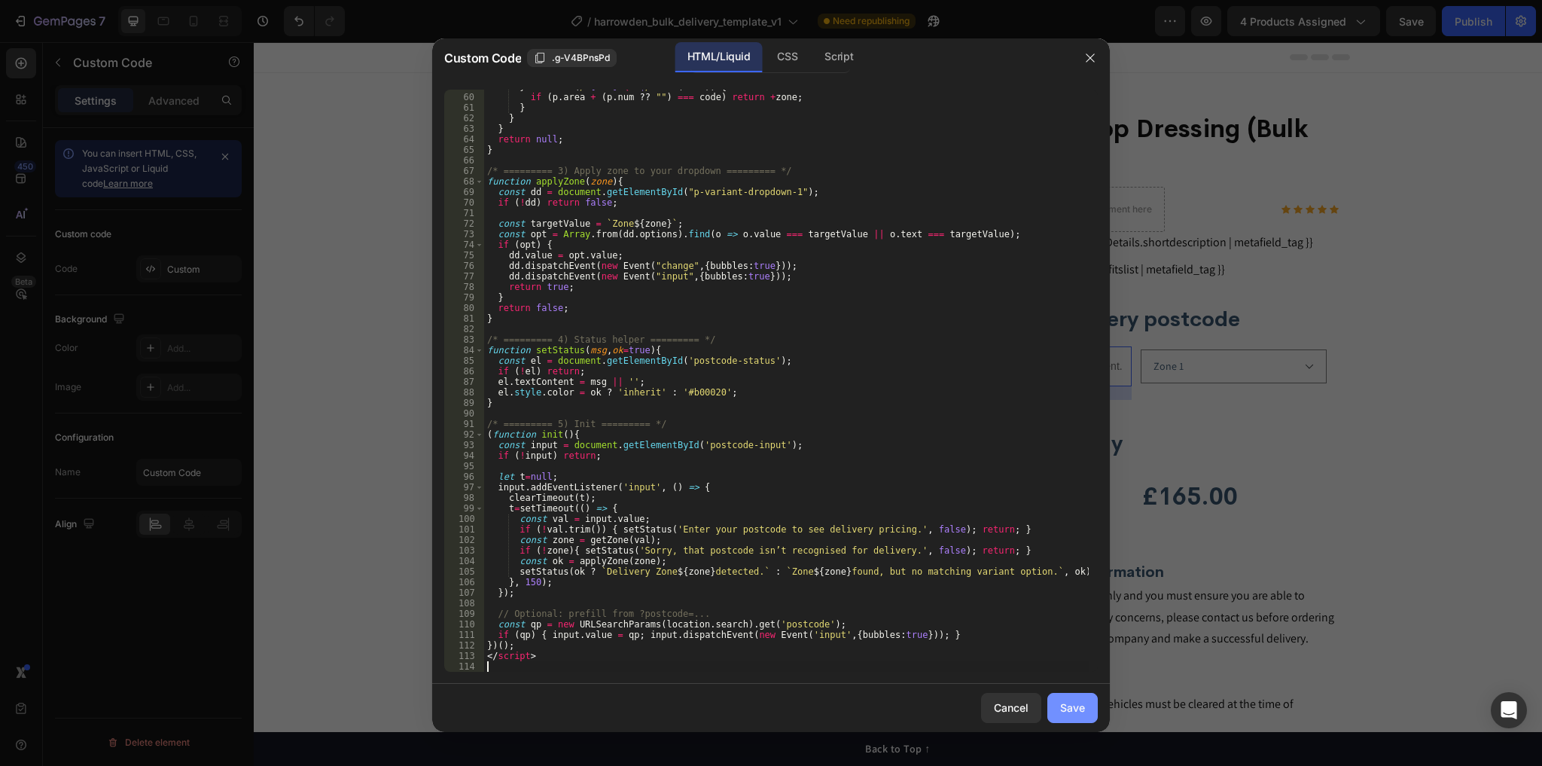
click at [1055, 708] on button "Save" at bounding box center [1073, 708] width 50 height 30
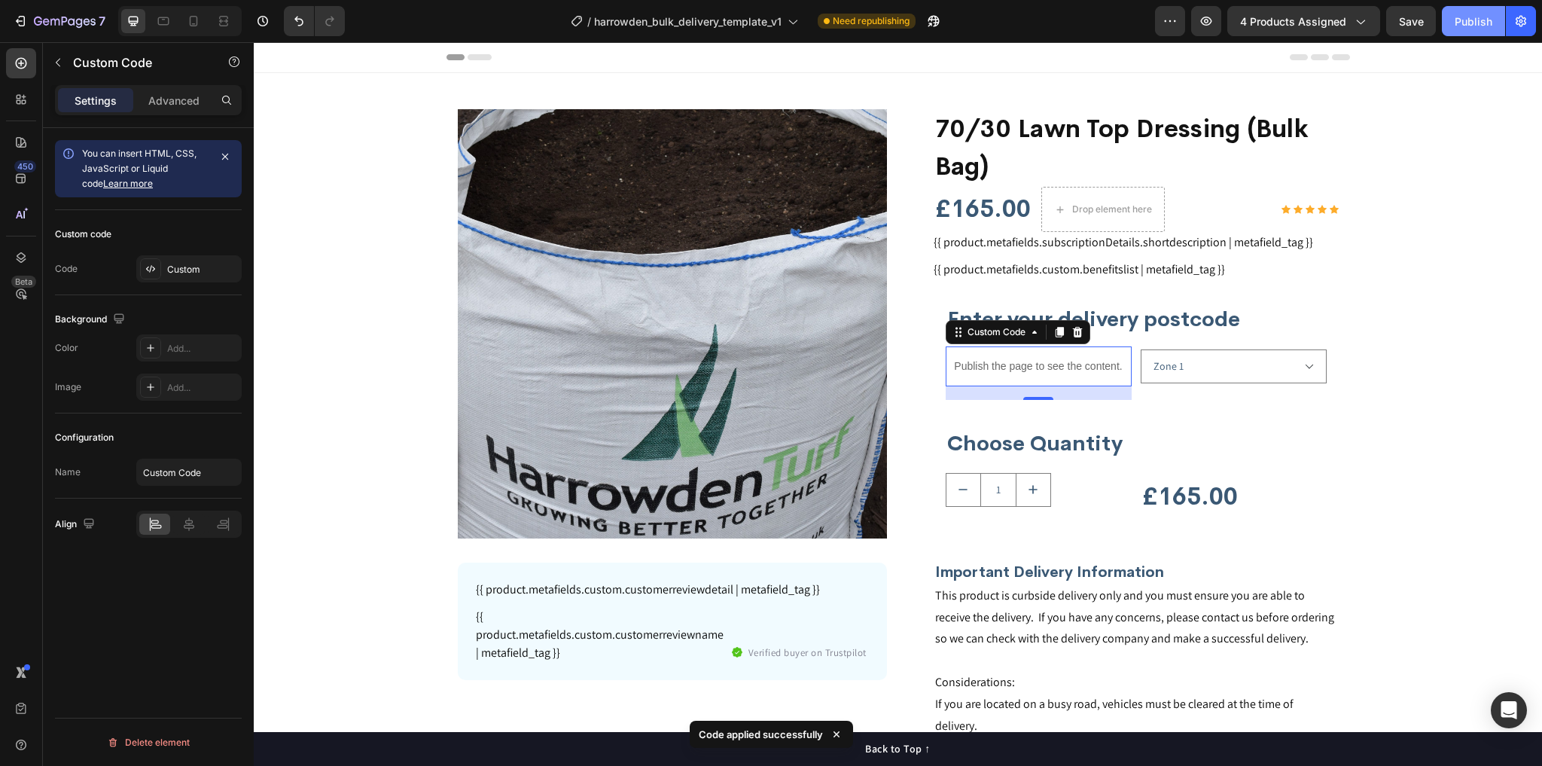
click at [1480, 24] on div "Publish" at bounding box center [1474, 22] width 38 height 16
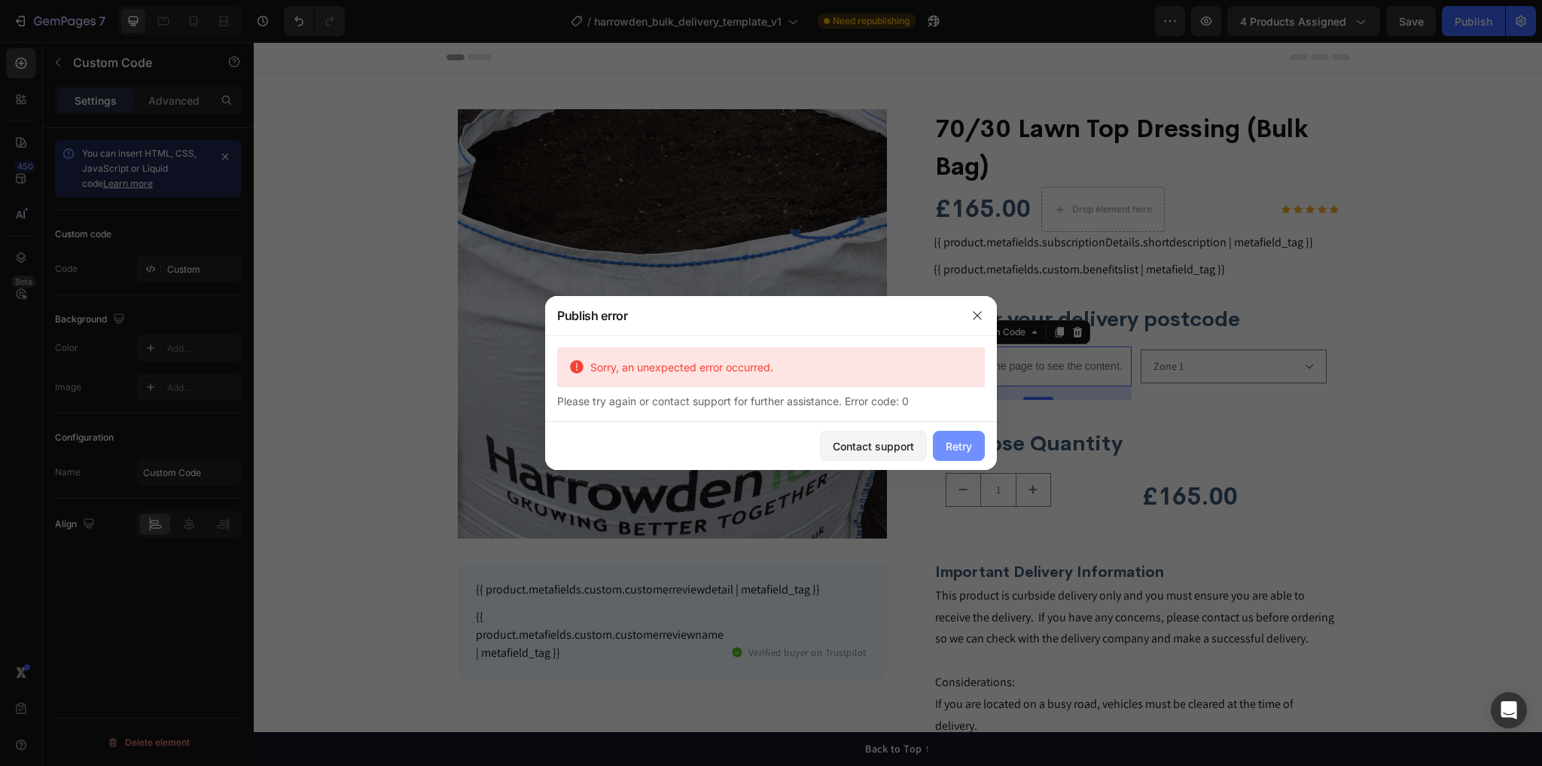
click at [972, 435] on button "Retry" at bounding box center [959, 446] width 52 height 30
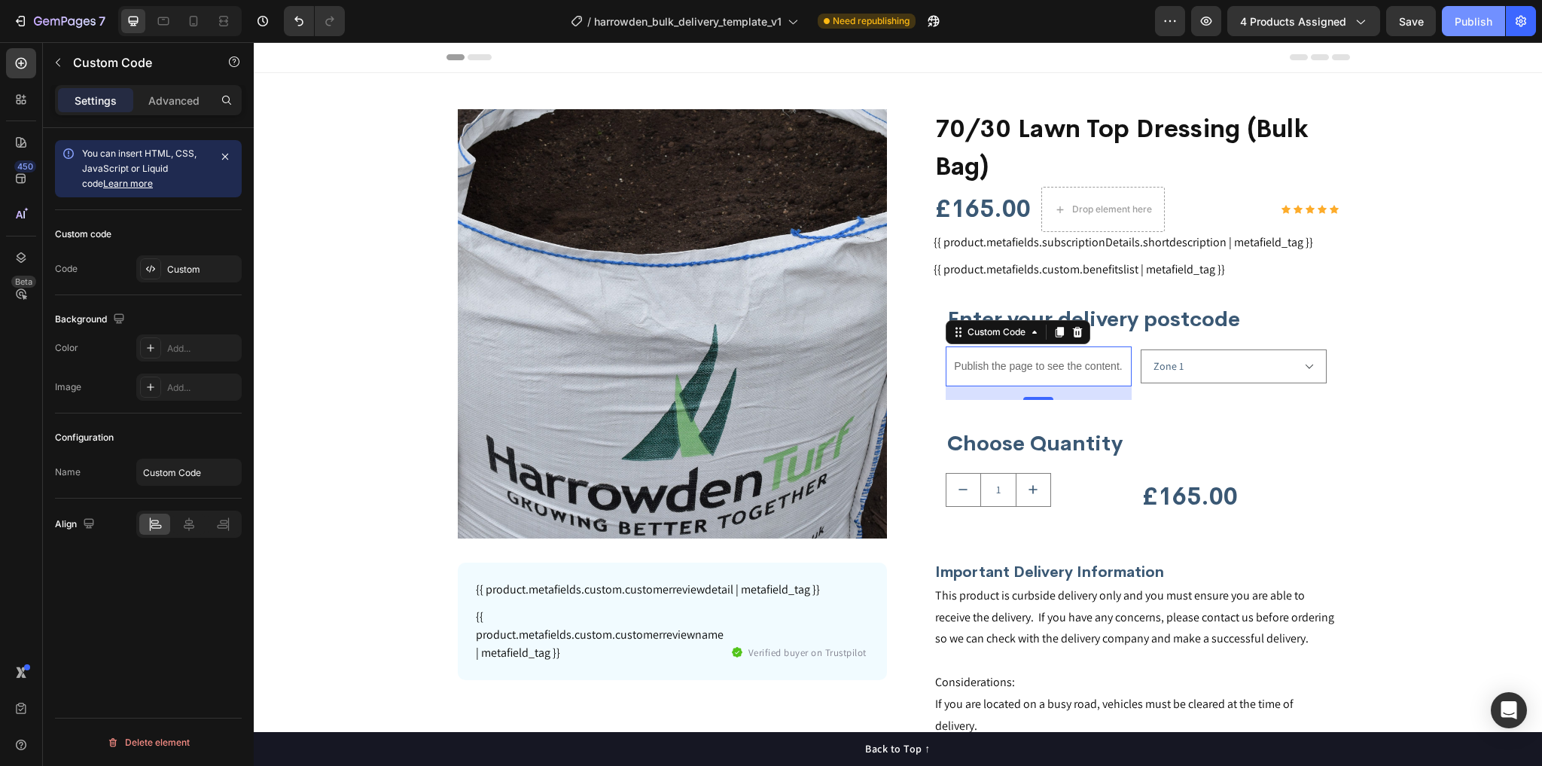
click at [1468, 31] on button "Publish" at bounding box center [1473, 21] width 63 height 30
click at [1024, 412] on div "Enter your delivery postcode Heading Publish the page to see the content. Custo…" at bounding box center [1136, 419] width 381 height 231
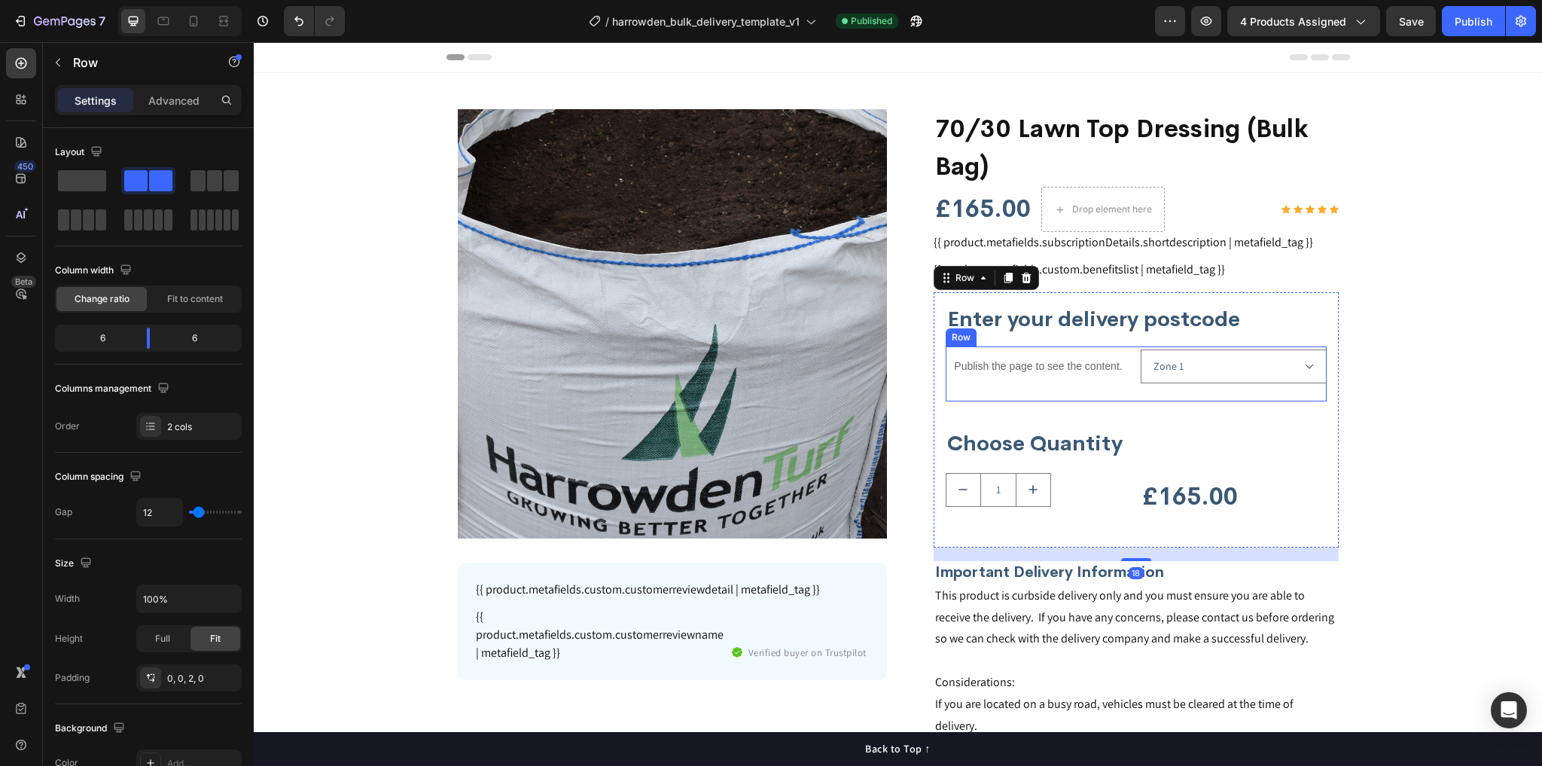
click at [1144, 393] on div "Zone 1 Zone 2 Zone 3 Zone 4 Zone 5 Product Variants & Swatches" at bounding box center [1234, 372] width 186 height 53
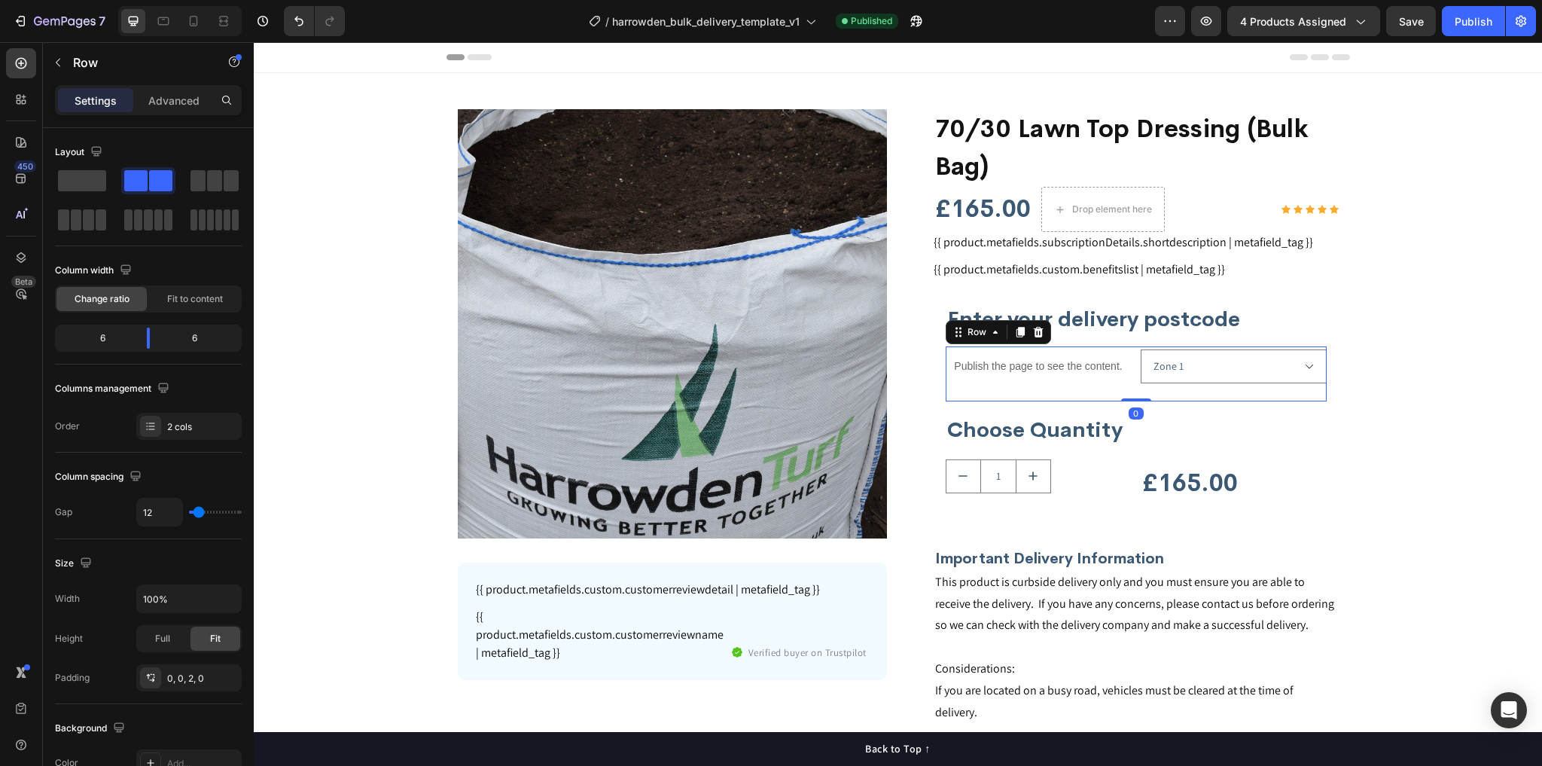
drag, startPoint x: 1134, startPoint y: 413, endPoint x: 1127, endPoint y: 386, distance: 28.1
click at [1127, 386] on div "Publish the page to see the content. Custom Code Zone 1 Zone 2 Zone 3 Zone 4 Zo…" at bounding box center [1136, 373] width 381 height 55
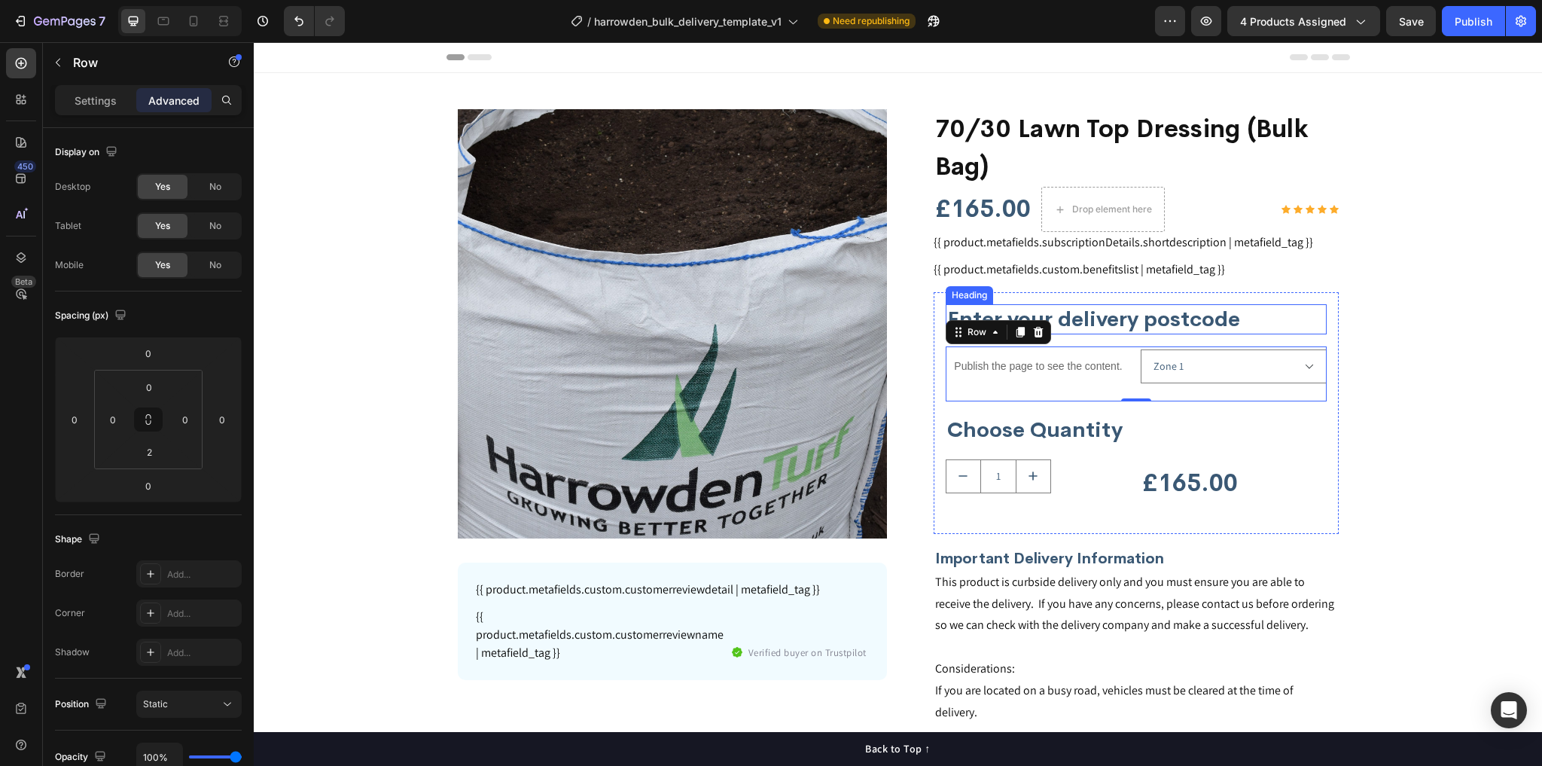
click at [1257, 318] on h2 "Enter your delivery postcode" at bounding box center [1136, 319] width 381 height 30
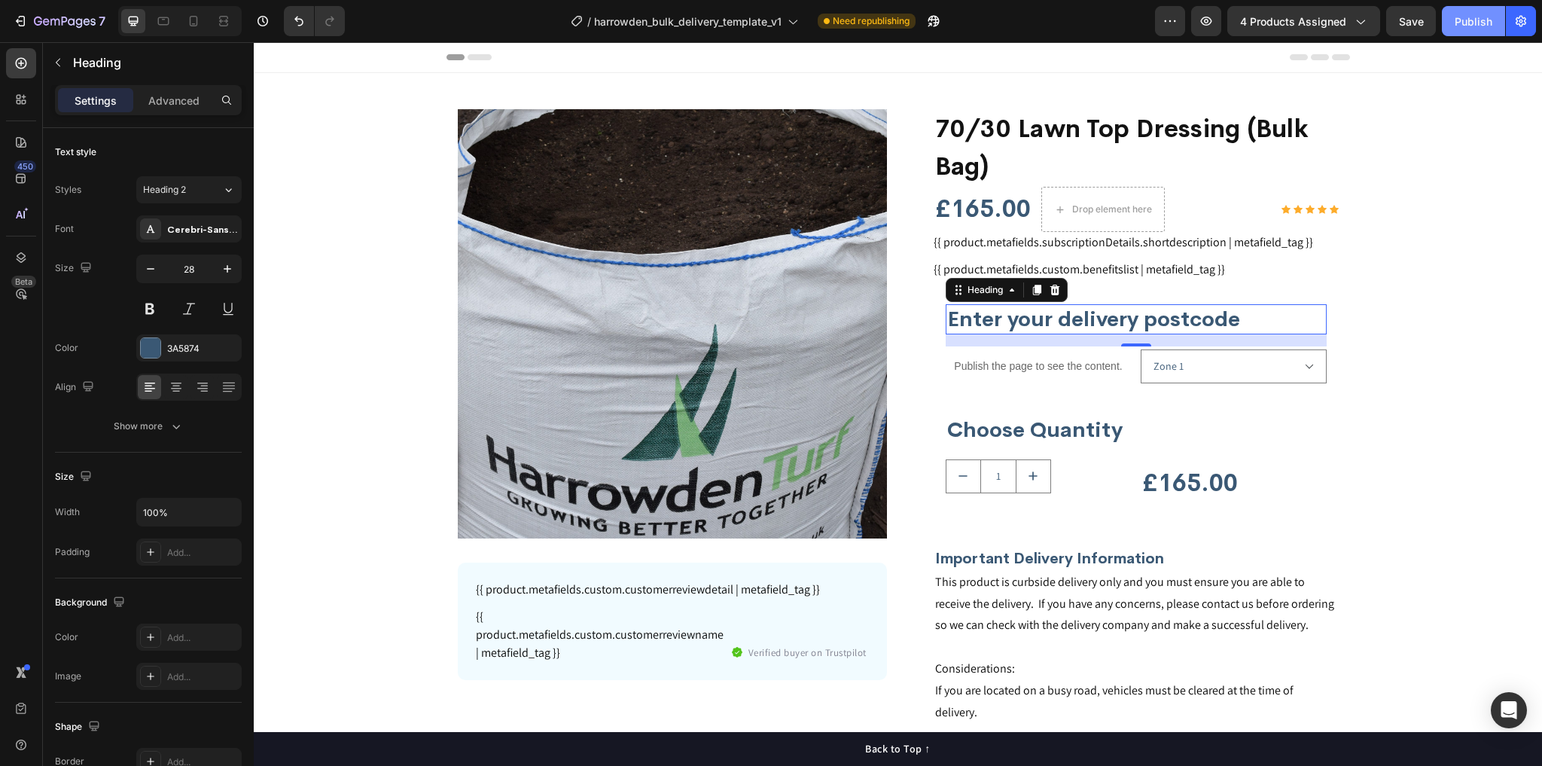
click at [1461, 31] on button "Publish" at bounding box center [1473, 21] width 63 height 30
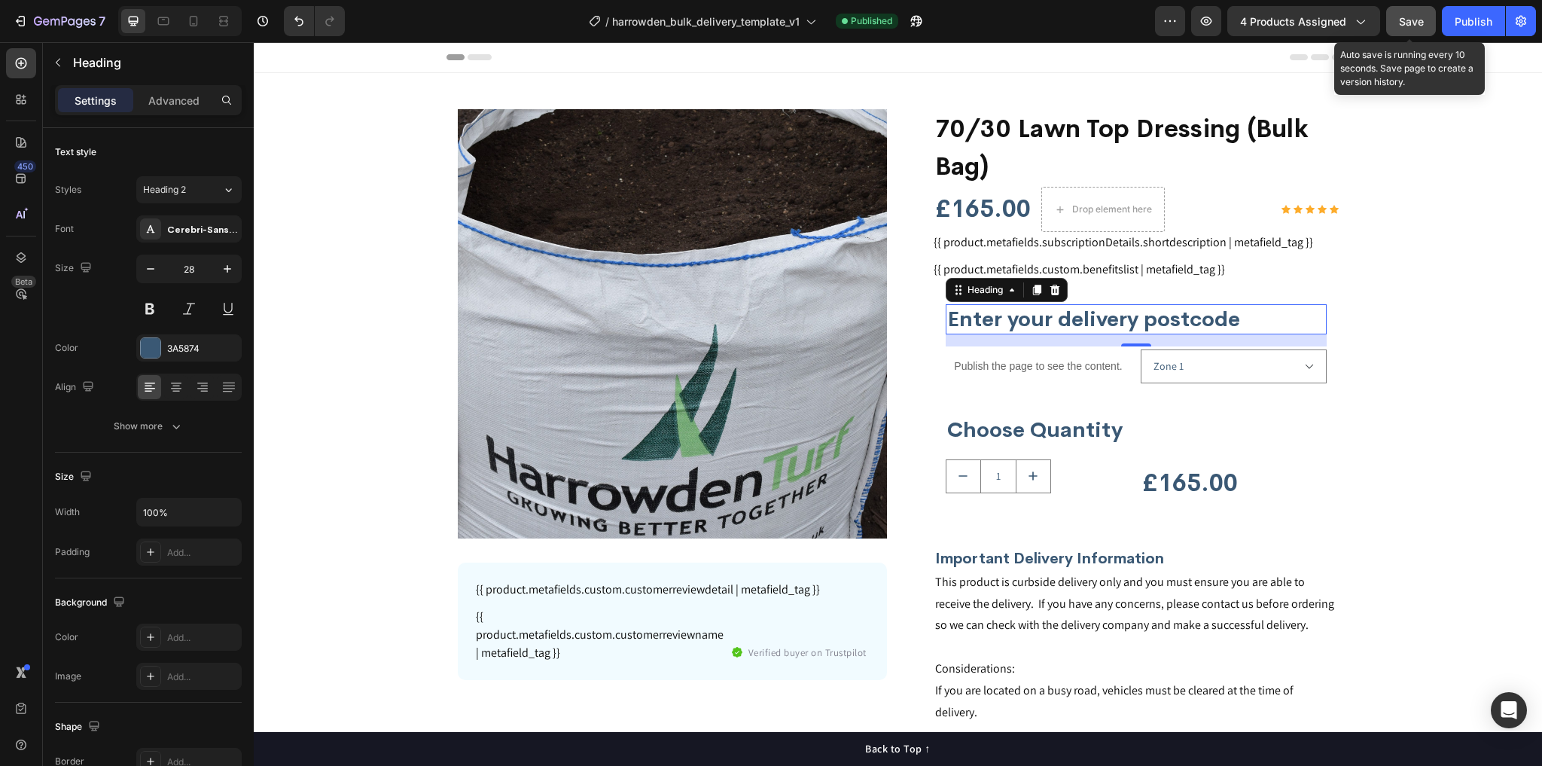
click at [1408, 21] on span "Save" at bounding box center [1411, 21] width 25 height 13
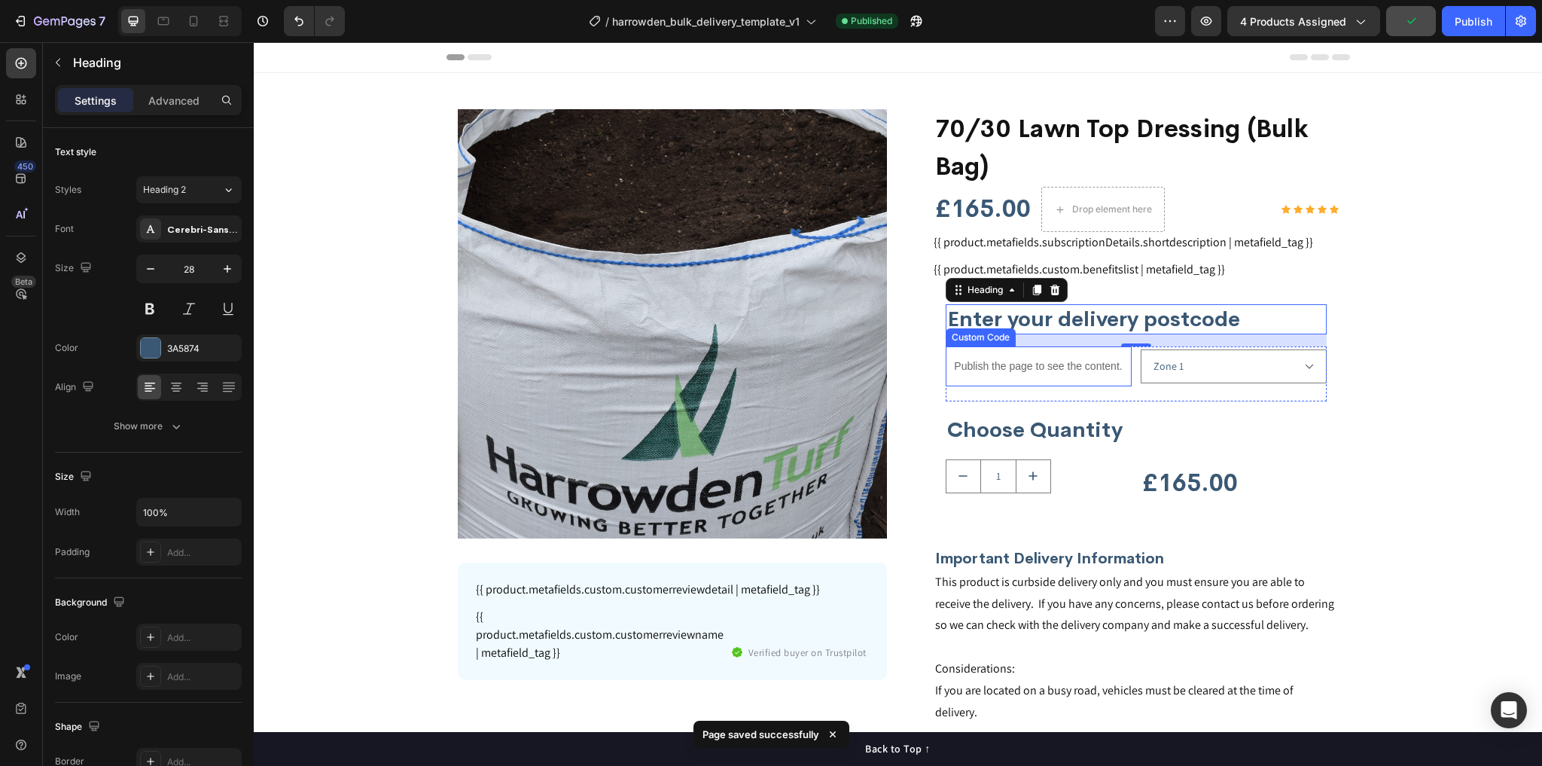
click at [1025, 367] on p "Publish the page to see the content." at bounding box center [1039, 366] width 186 height 16
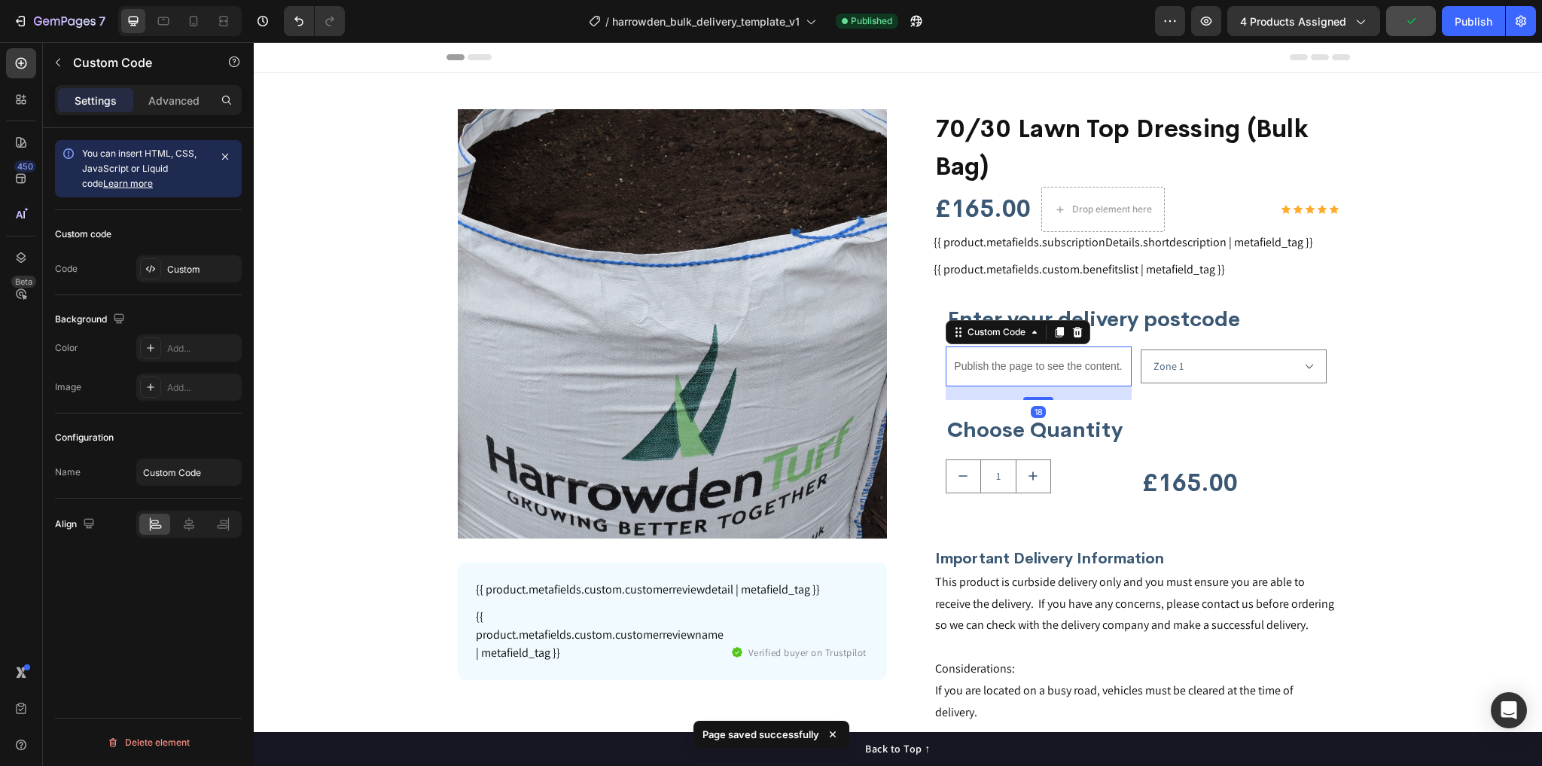
click at [1025, 367] on p "Publish the page to see the content." at bounding box center [1039, 366] width 186 height 16
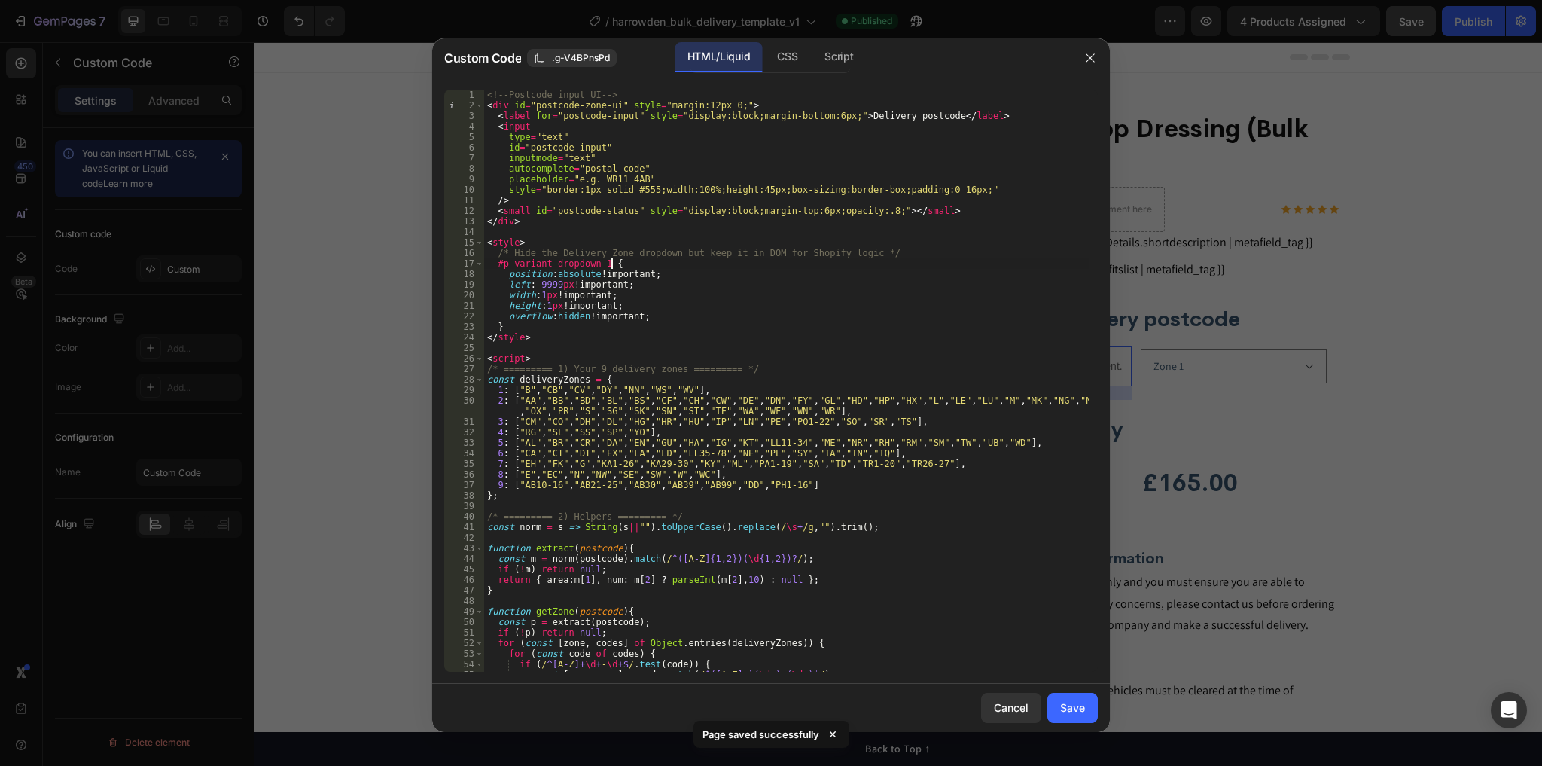
click at [764, 261] on div "<!-- Postcode input UI --> < div id = "postcode-zone-ui" style = "margin:12px 0…" at bounding box center [786, 391] width 605 height 603
type textarea "</script>"
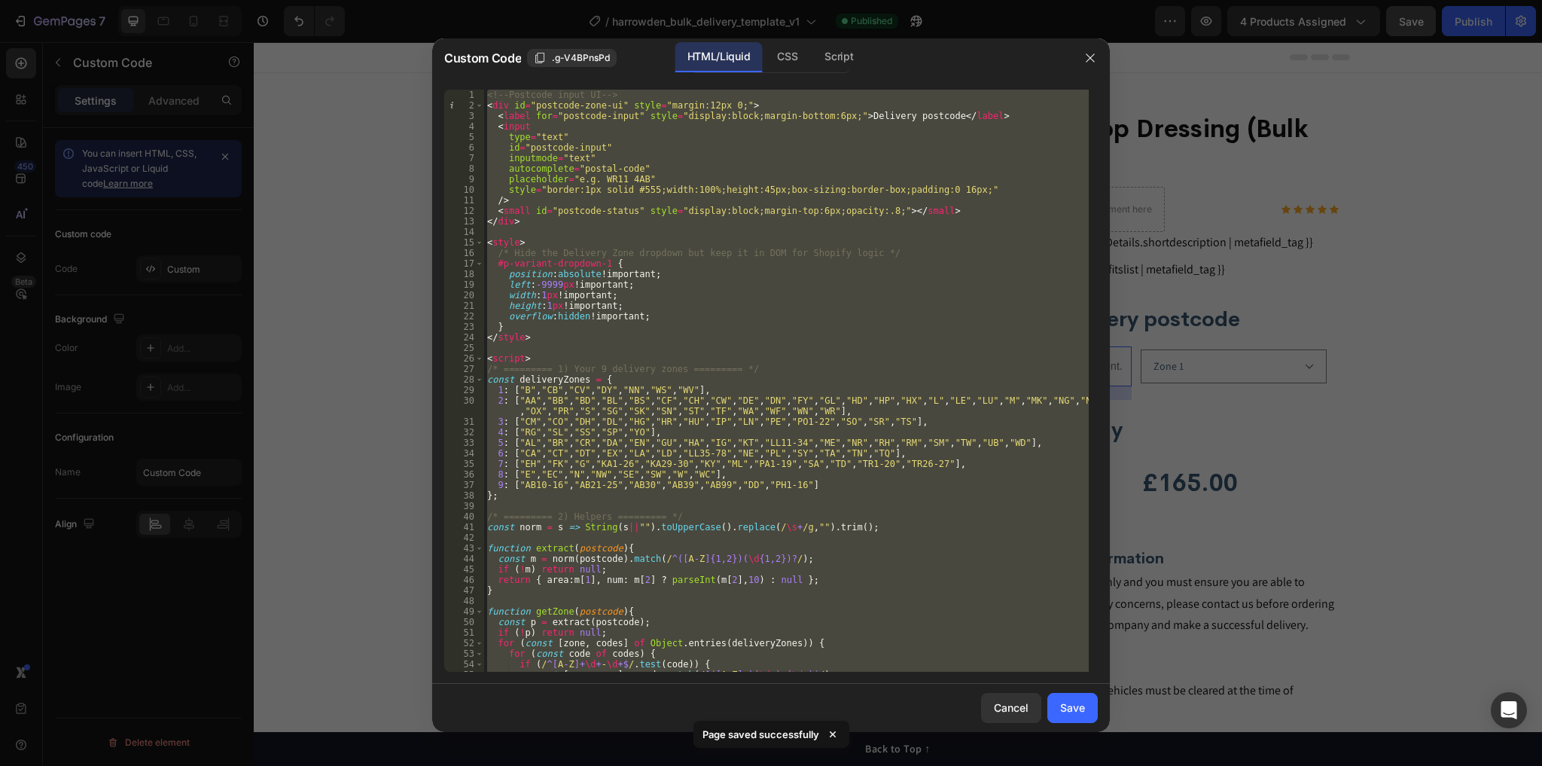
paste textarea
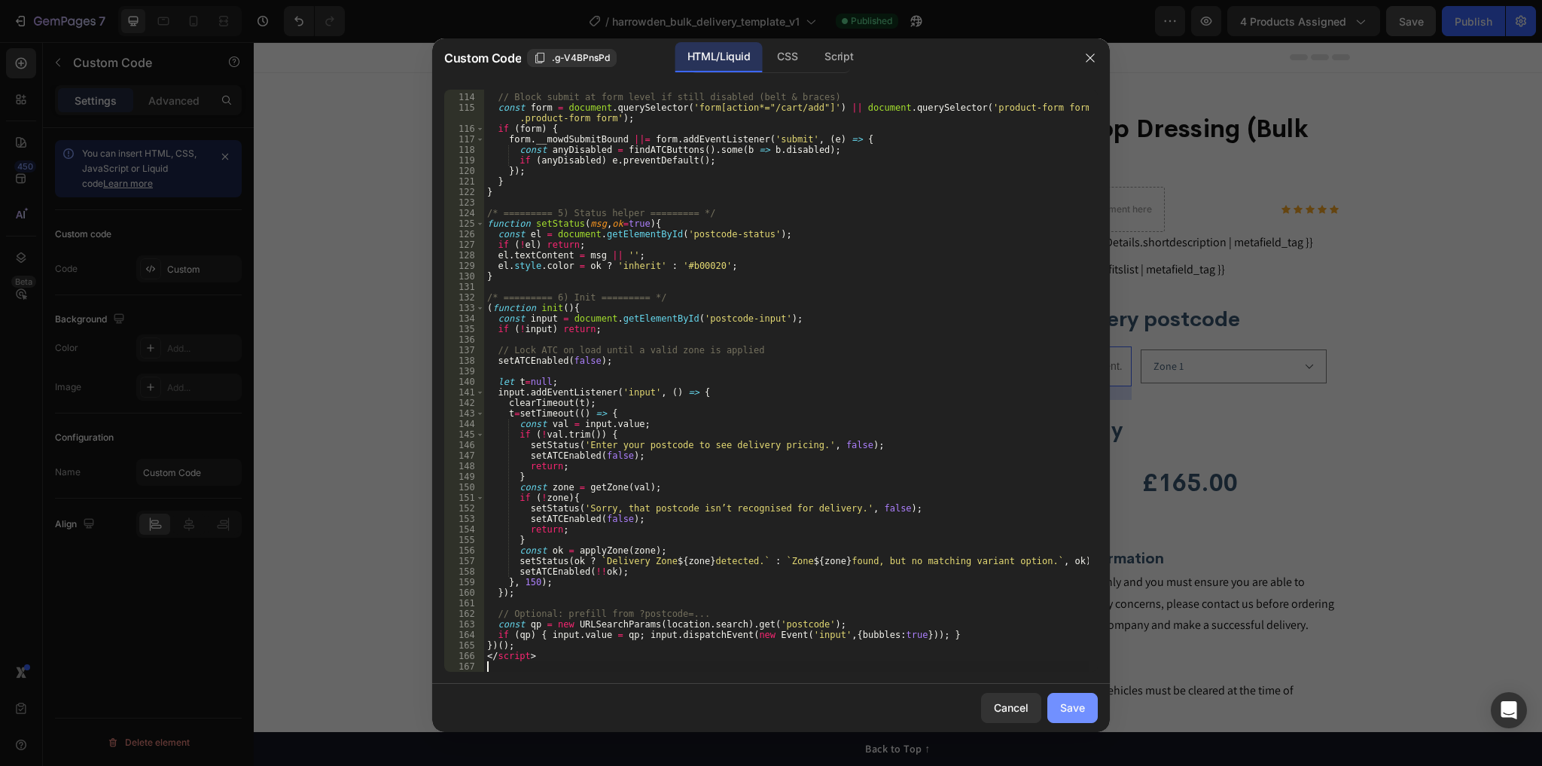
click at [1071, 712] on div "Save" at bounding box center [1072, 708] width 25 height 16
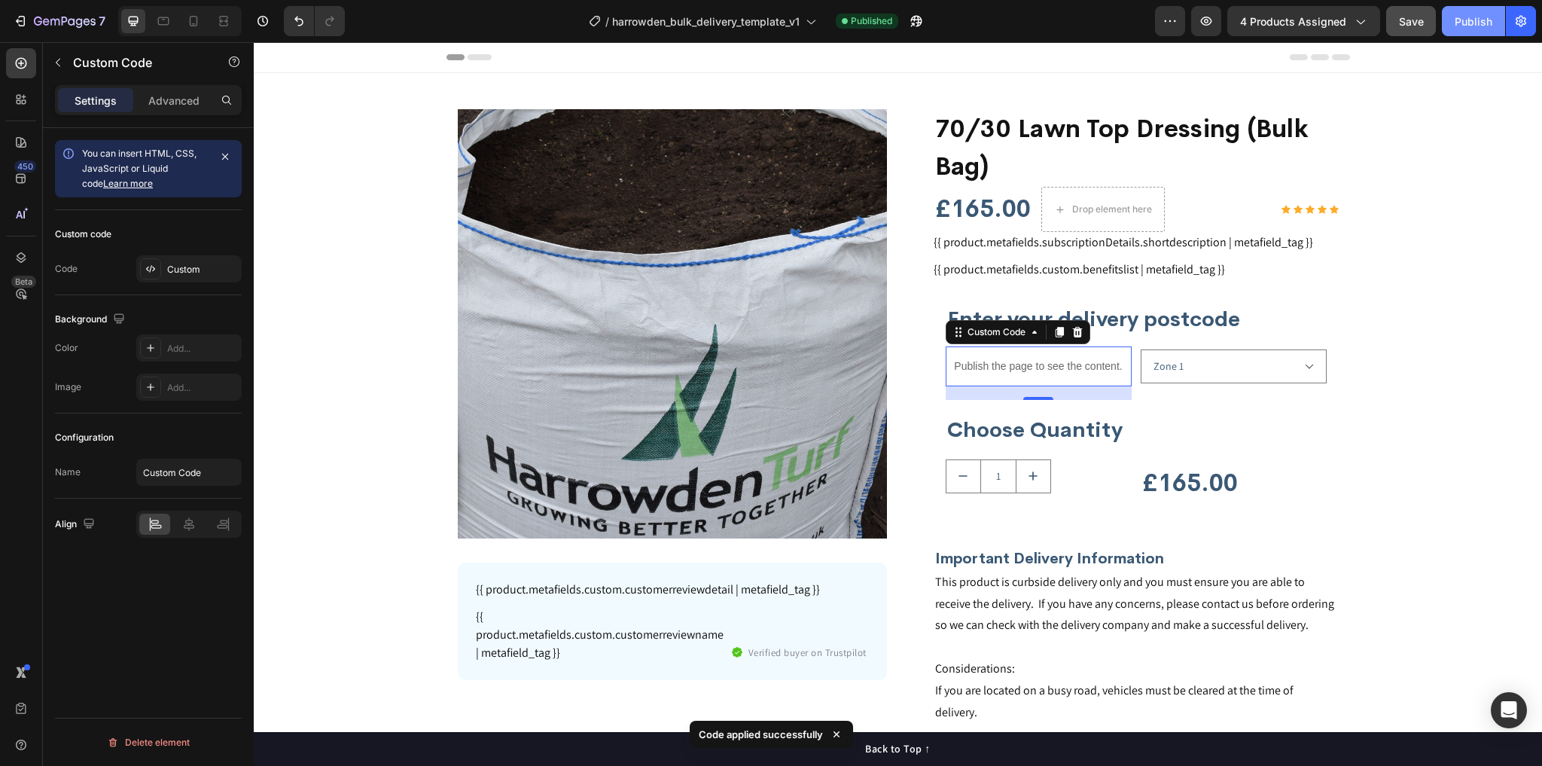
click at [1470, 9] on button "Publish" at bounding box center [1473, 21] width 63 height 30
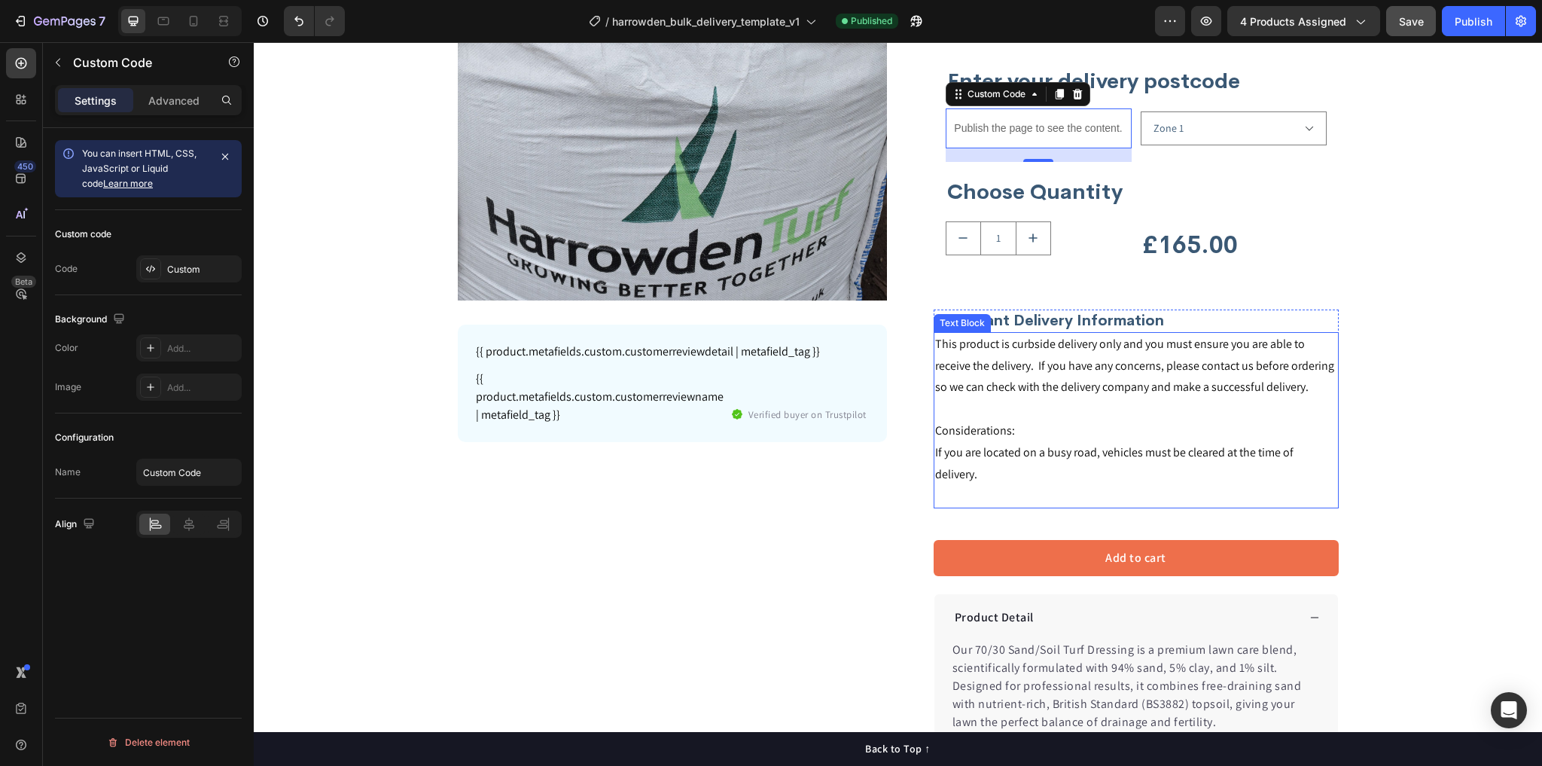
scroll to position [181, 0]
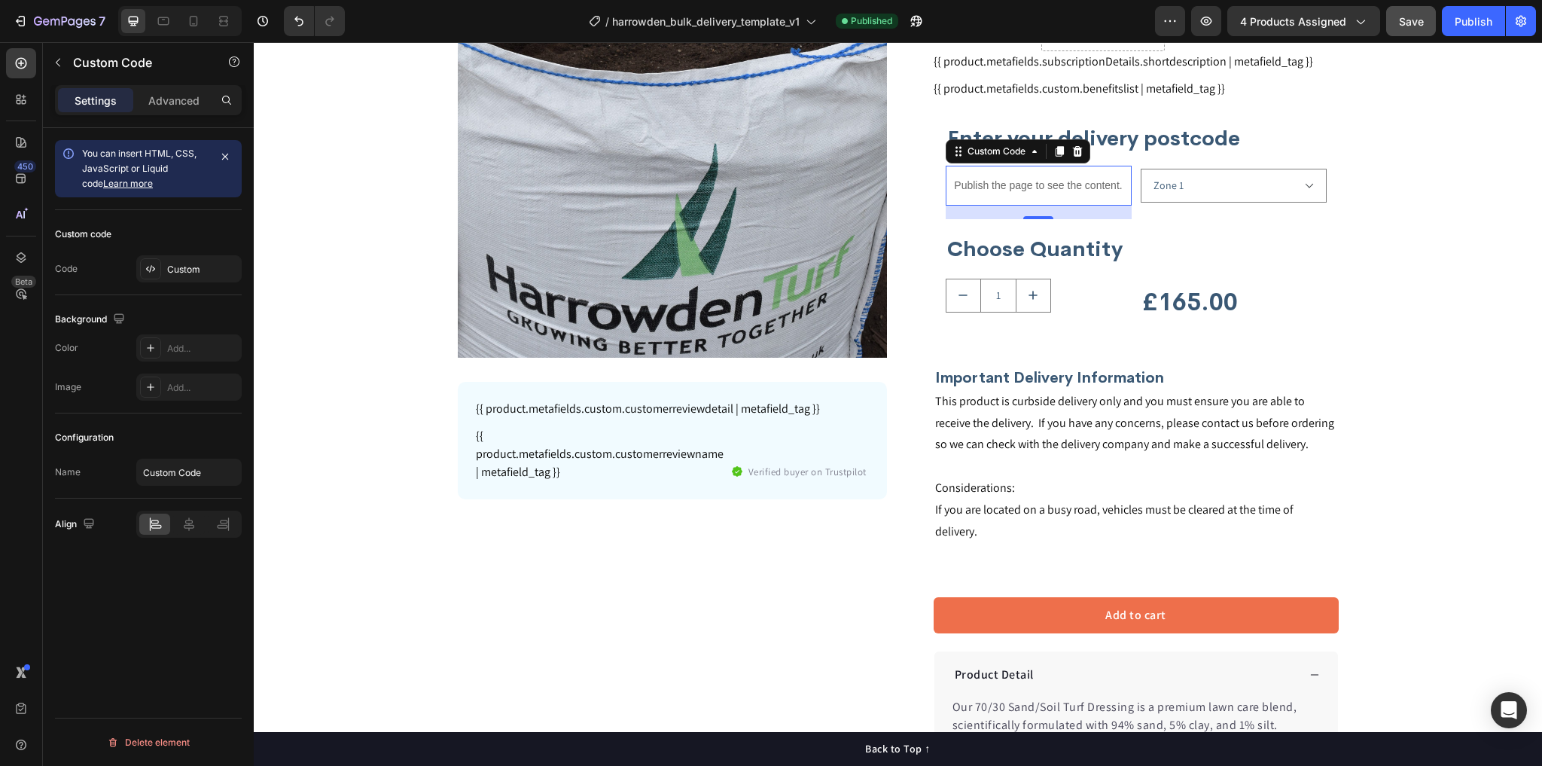
click at [1022, 193] on p "Publish the page to see the content." at bounding box center [1039, 186] width 186 height 16
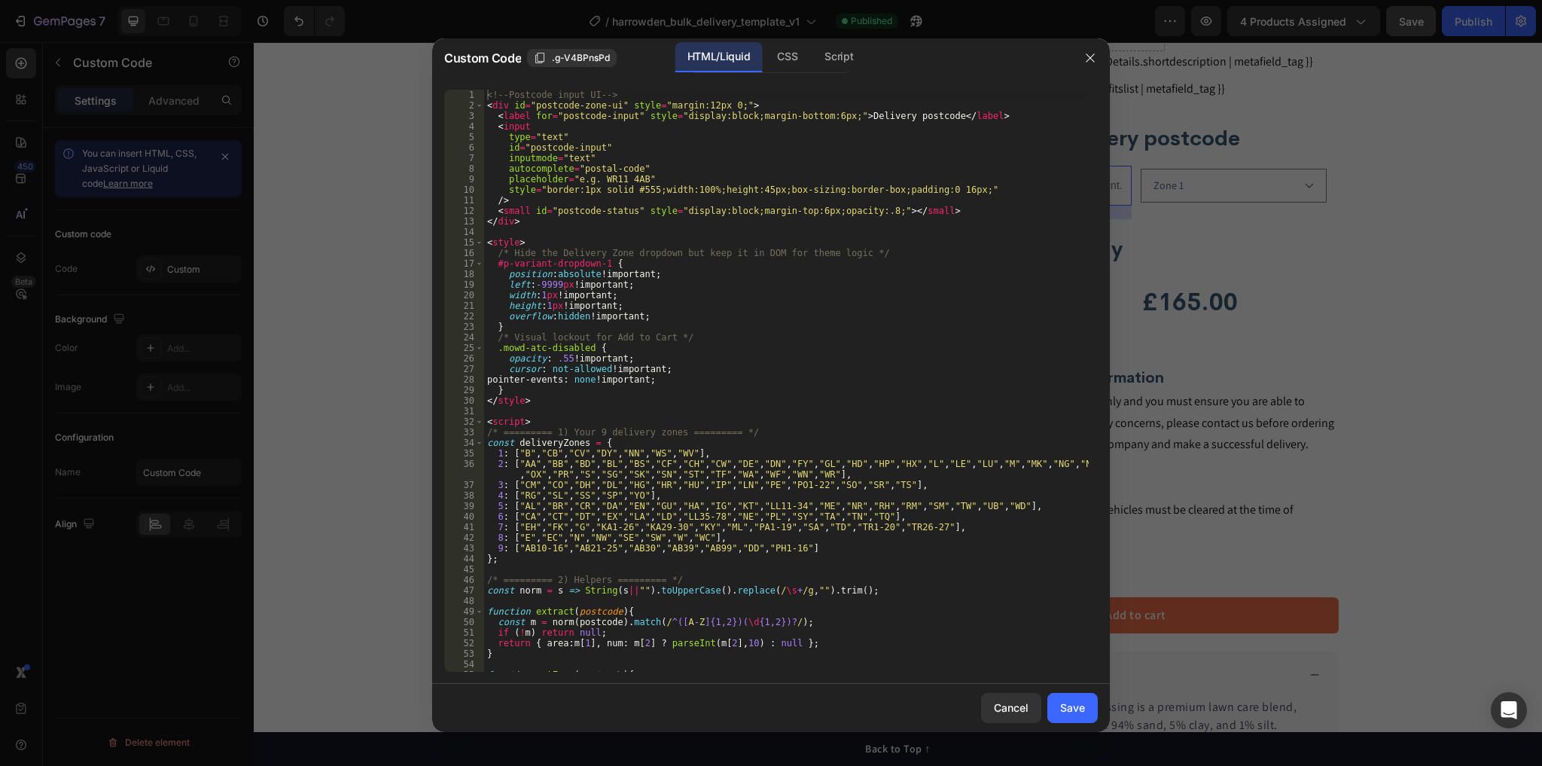
click at [944, 310] on div "<!-- Postcode input UI --> < div id = "postcode-zone-ui" style = "margin:12px 0…" at bounding box center [786, 391] width 605 height 603
type textarea "</script>"
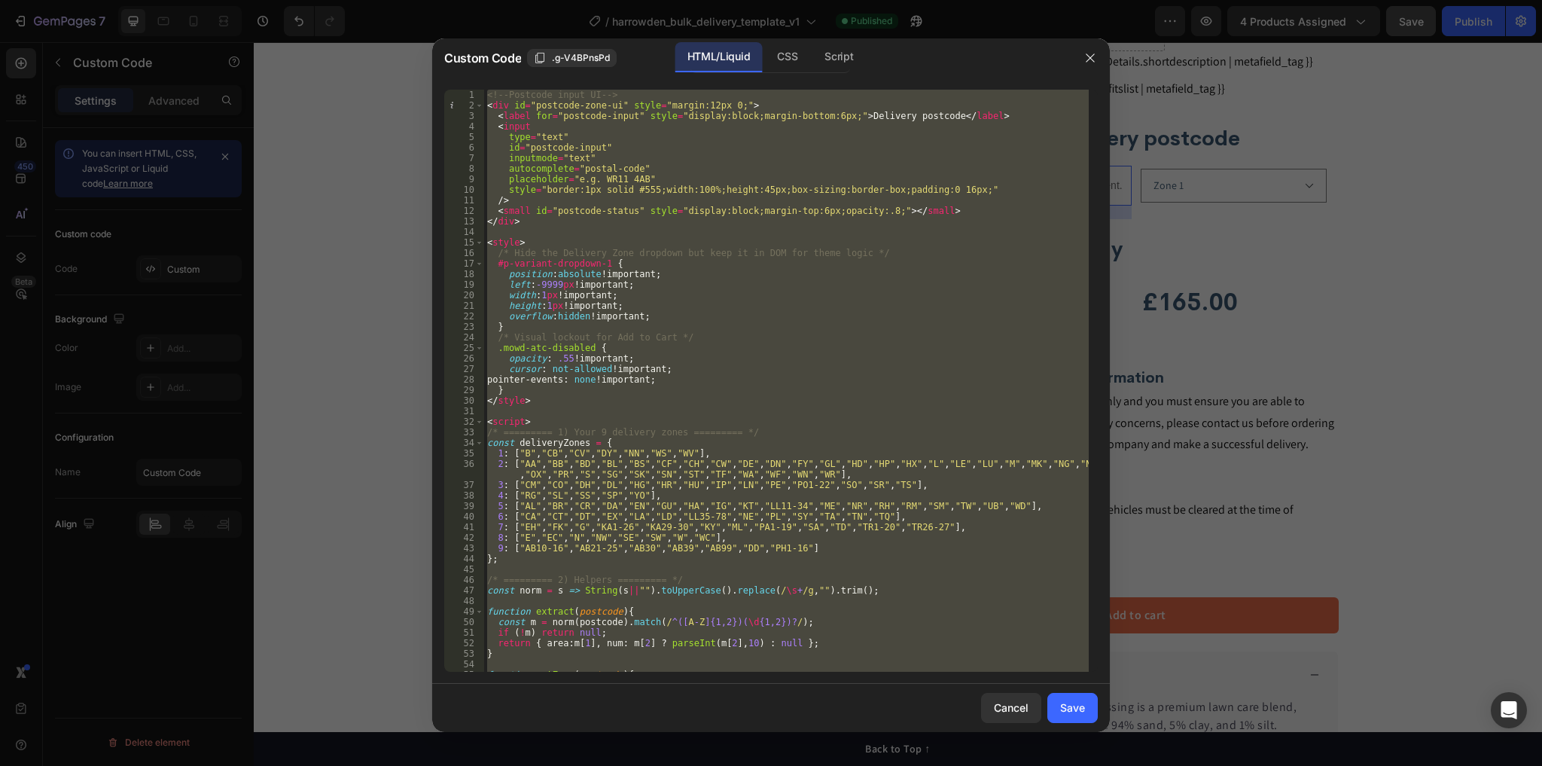
paste textarea
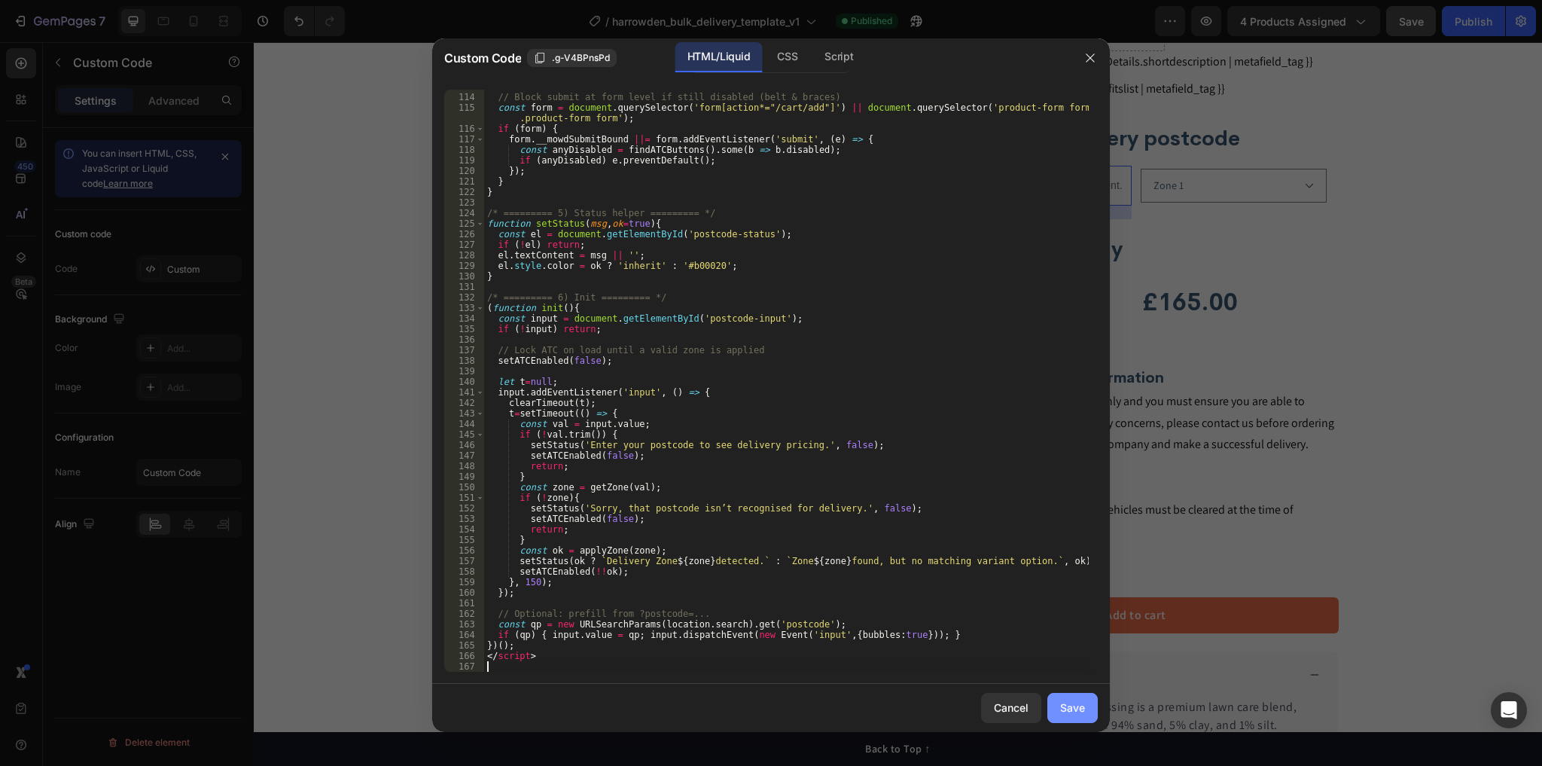
click at [1060, 705] on div "Save" at bounding box center [1072, 708] width 25 height 16
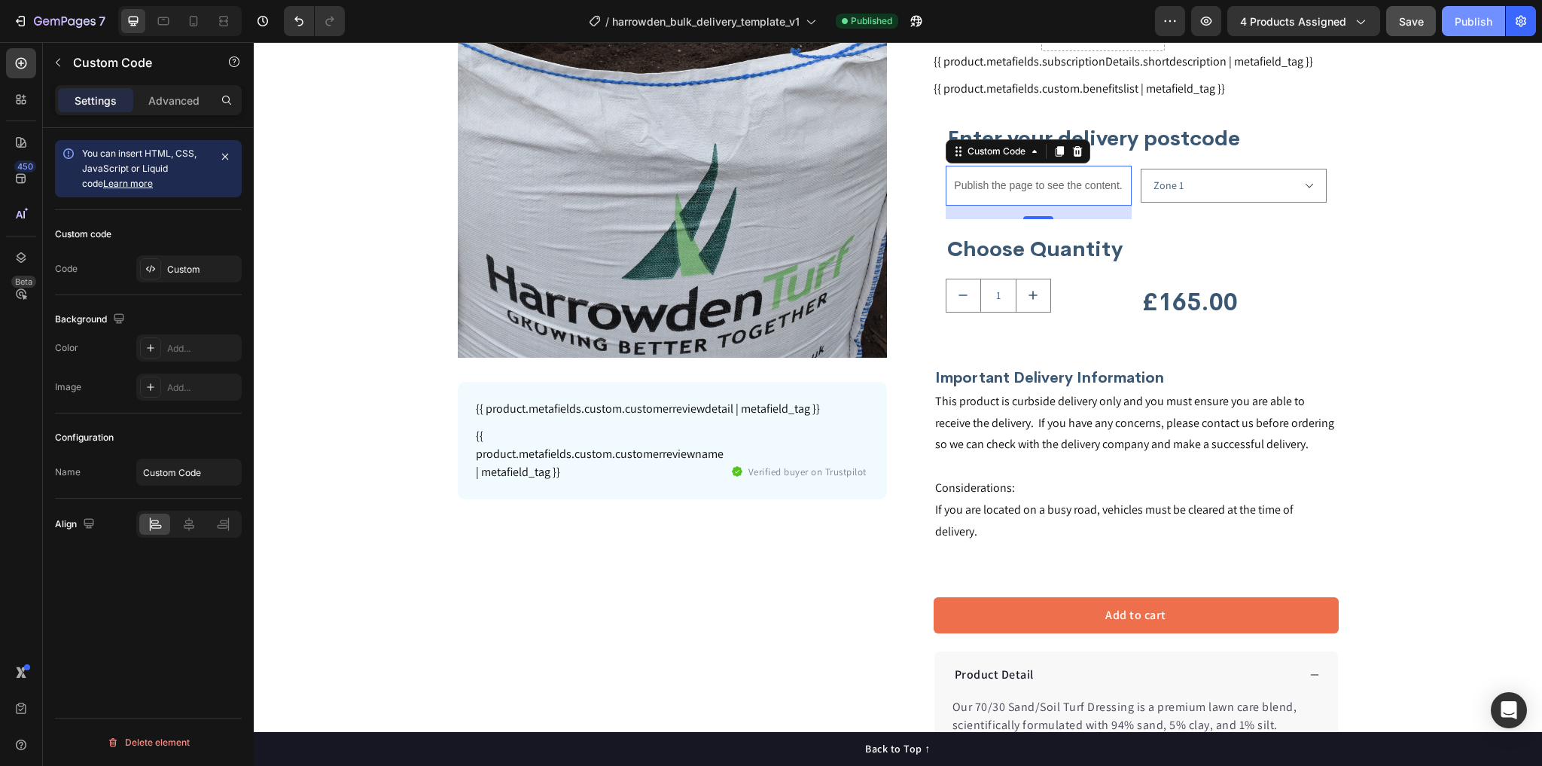
click at [1452, 26] on button "Publish" at bounding box center [1473, 21] width 63 height 30
click at [1262, 187] on select "Zone 1 Zone 2 Zone 3 Zone 4 Zone 5" at bounding box center [1234, 186] width 186 height 34
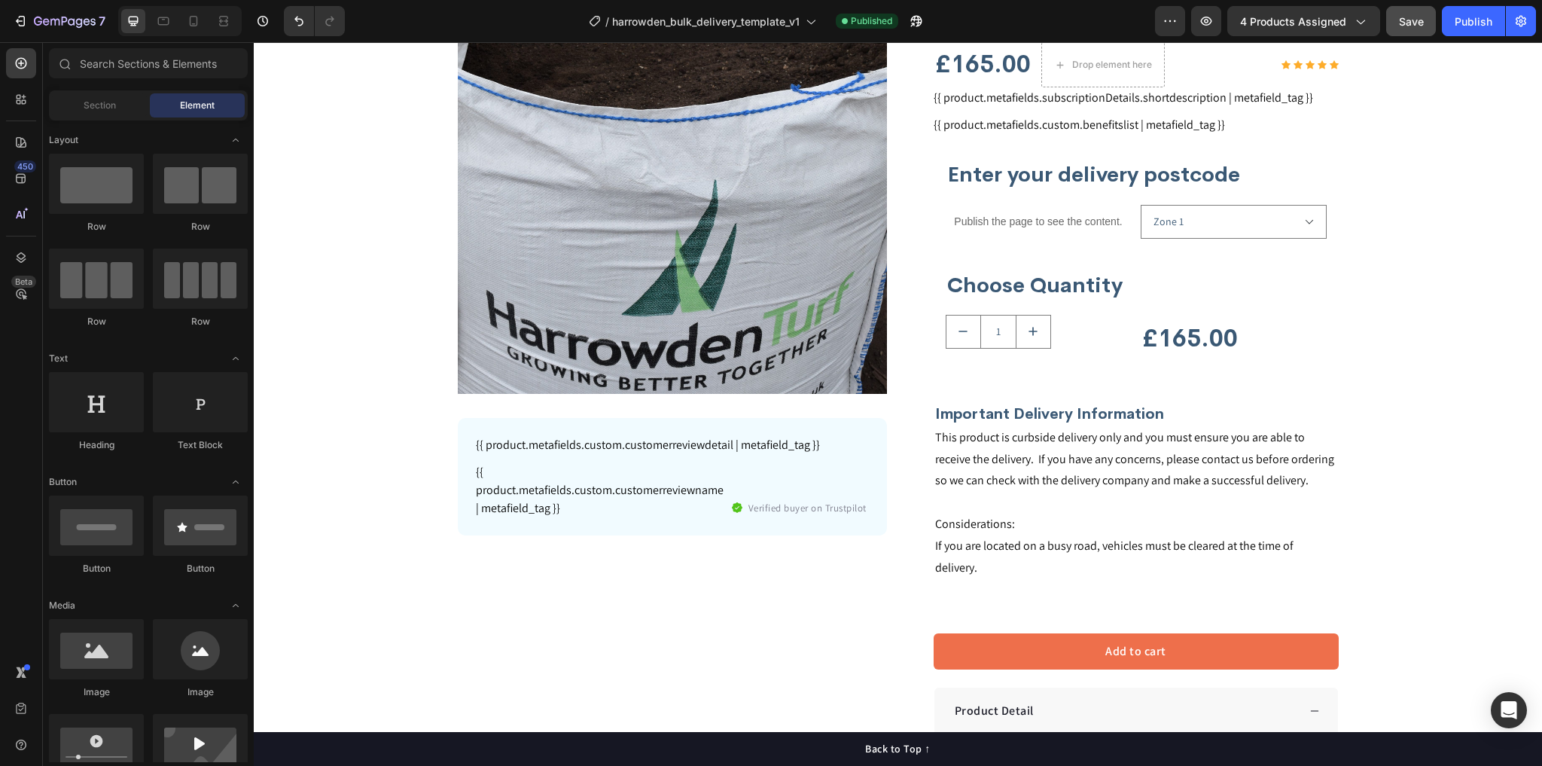
scroll to position [241, 0]
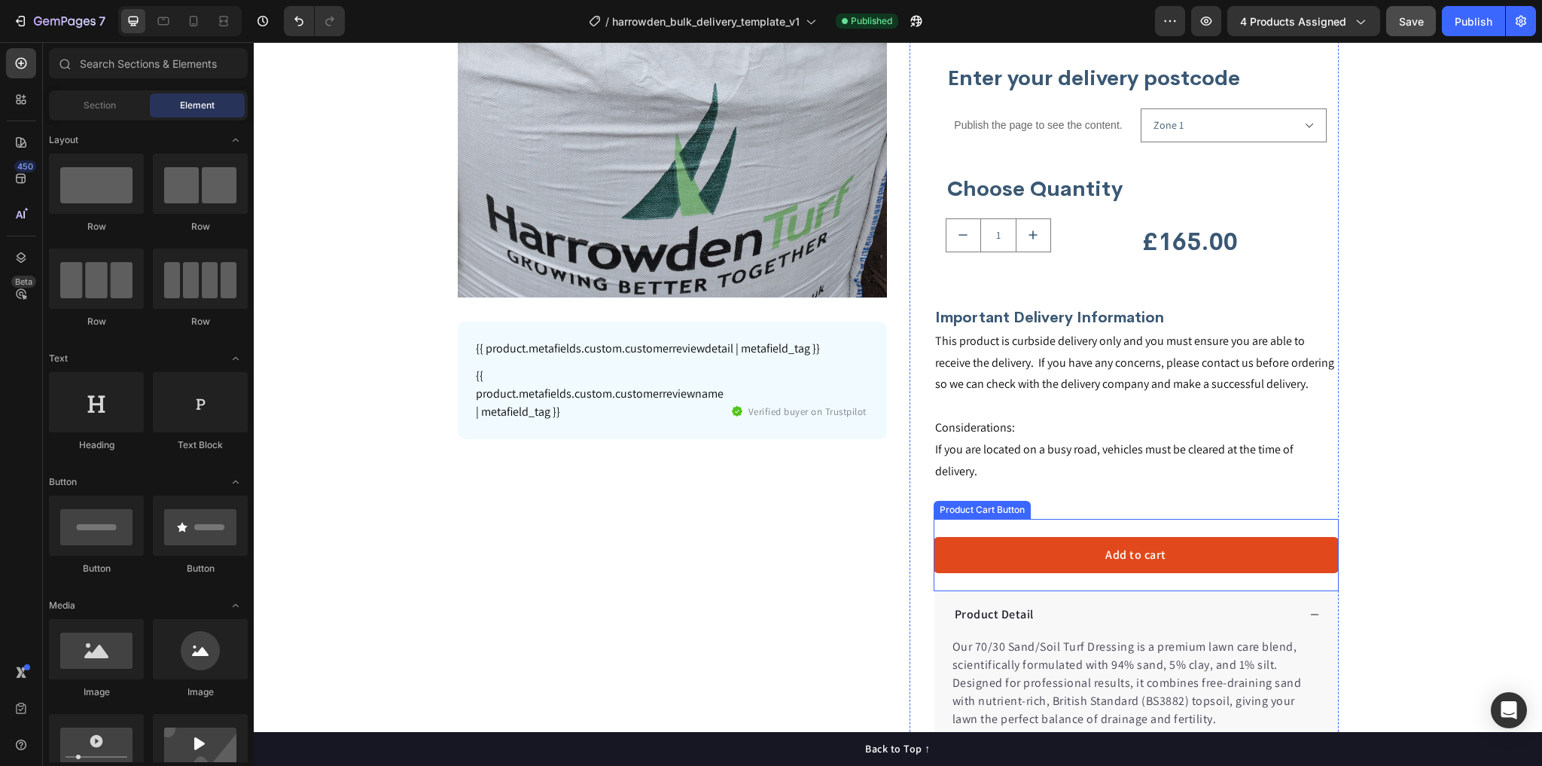
click at [1152, 537] on button "Add to cart" at bounding box center [1136, 555] width 405 height 36
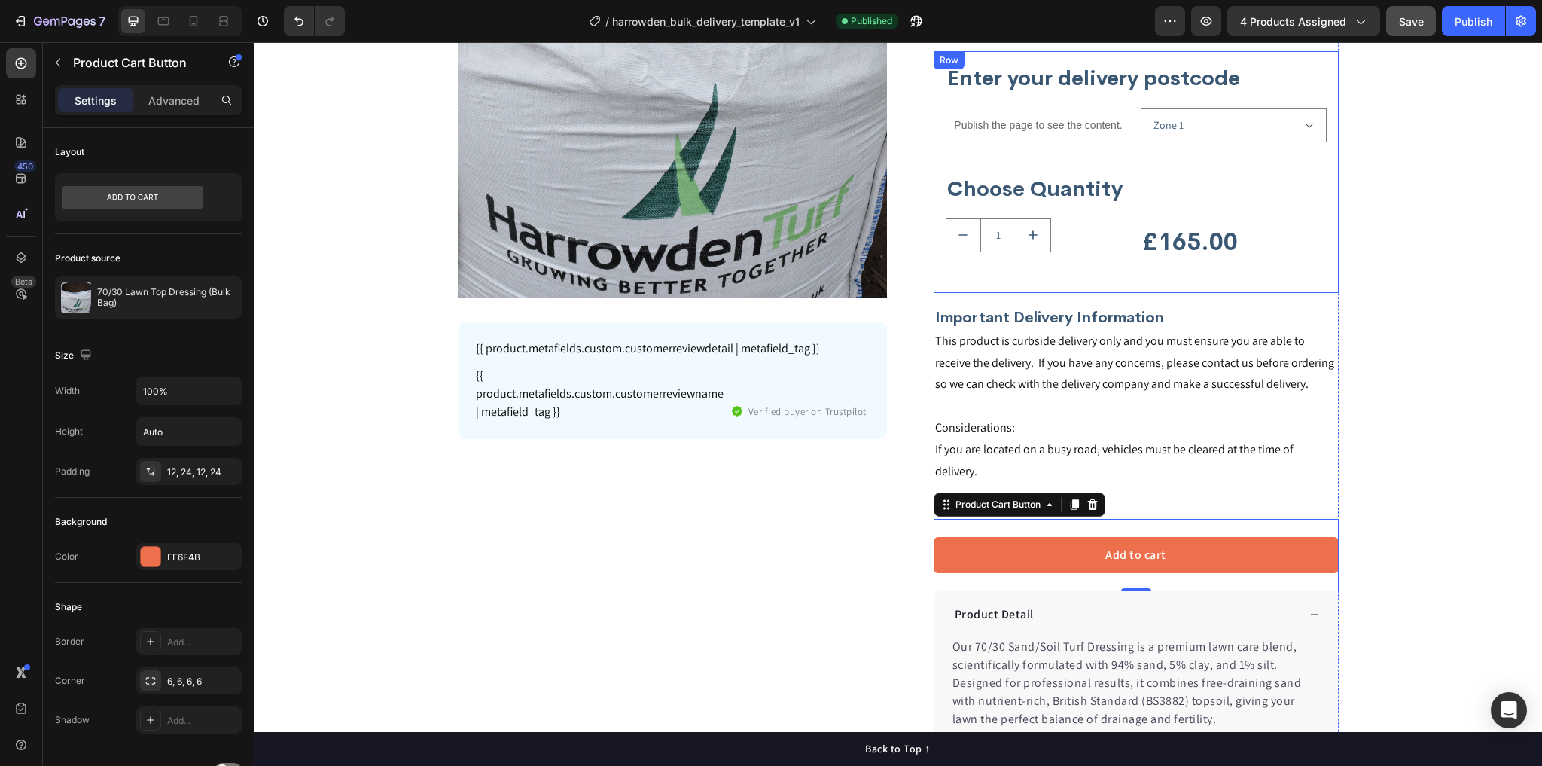
click at [1321, 205] on div "Enter your delivery postcode Heading Publish the page to see the content. Custo…" at bounding box center [1136, 172] width 381 height 218
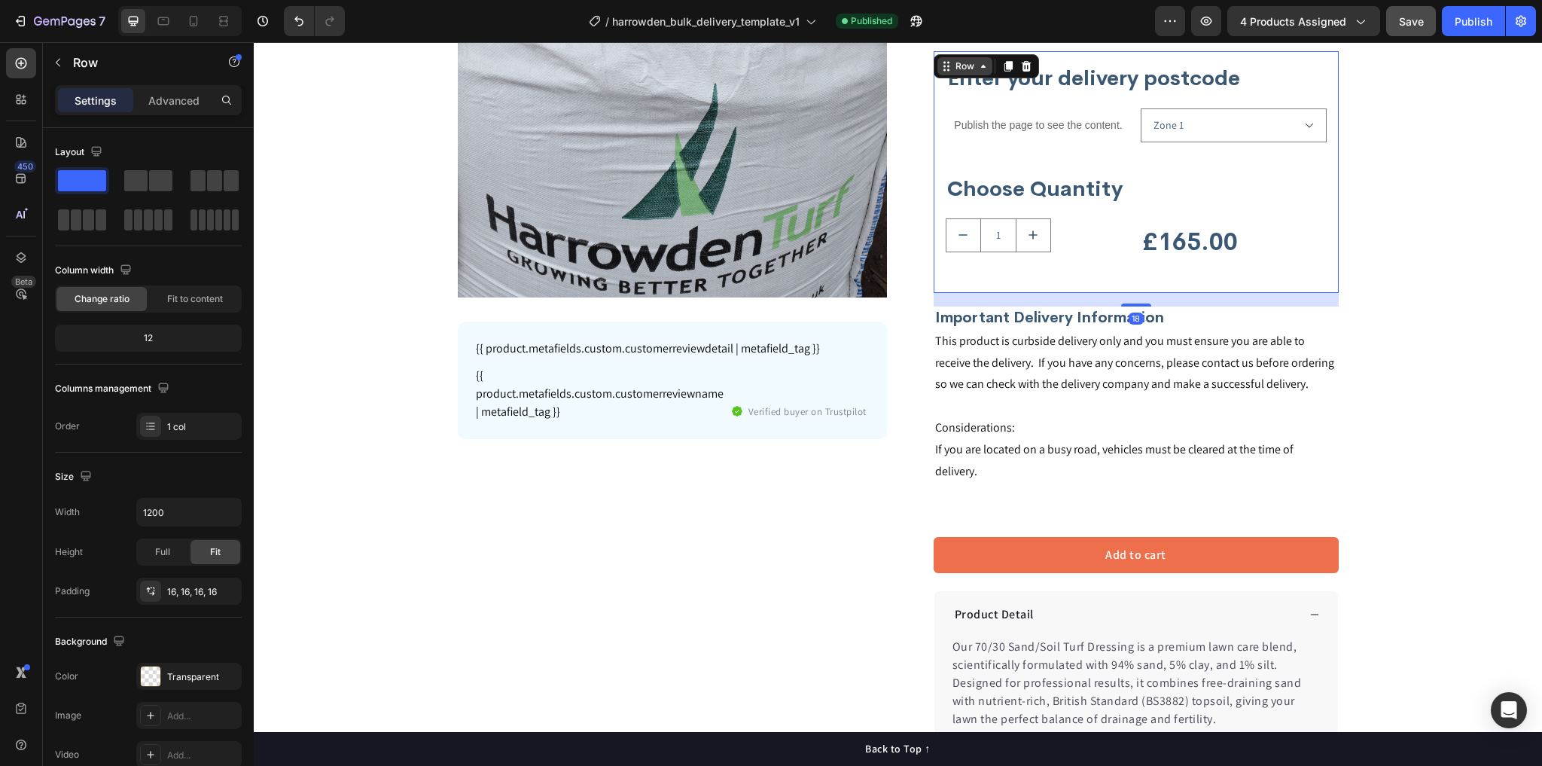
click at [968, 66] on div "Row" at bounding box center [965, 66] width 25 height 14
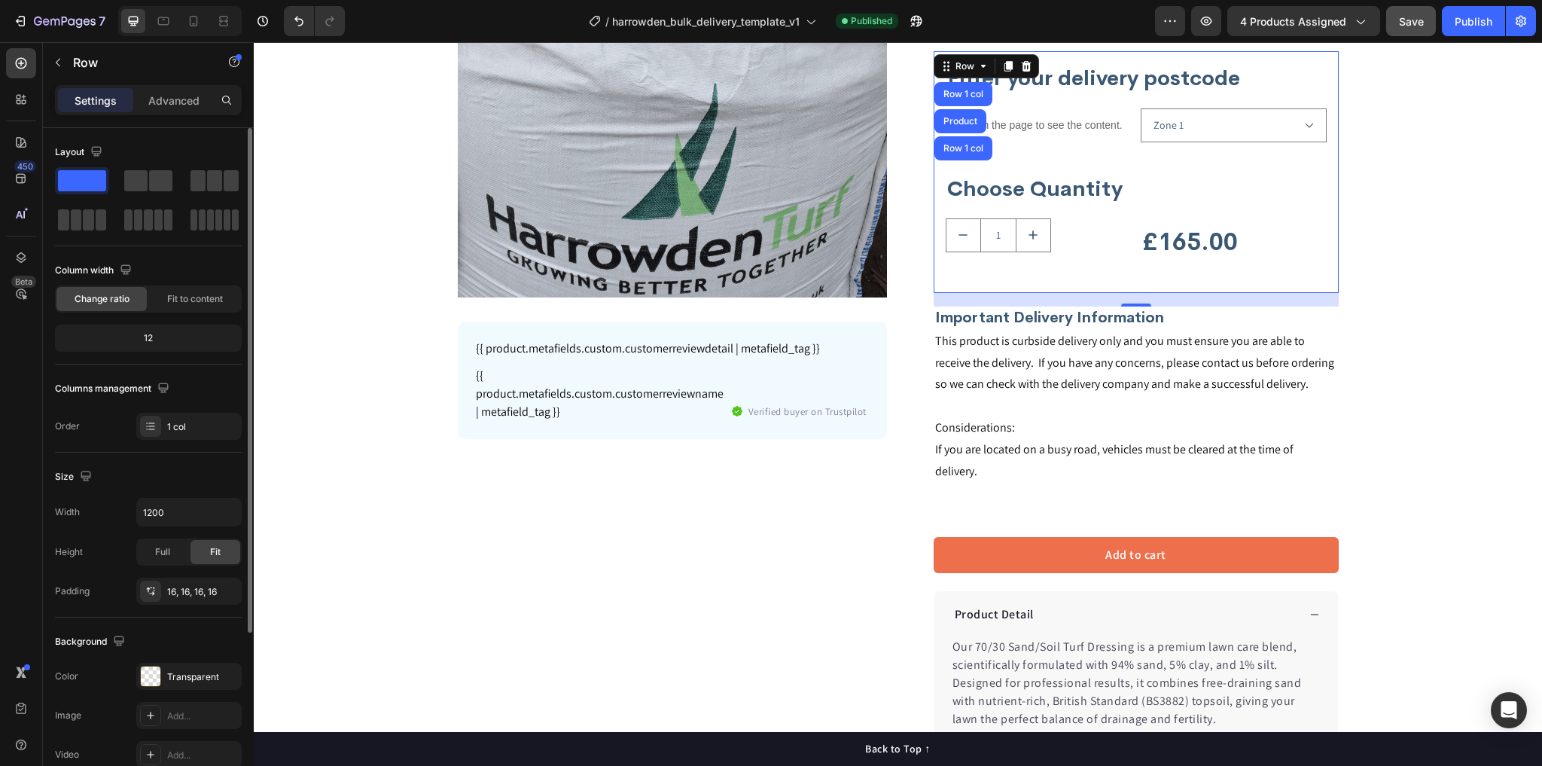
scroll to position [236, 0]
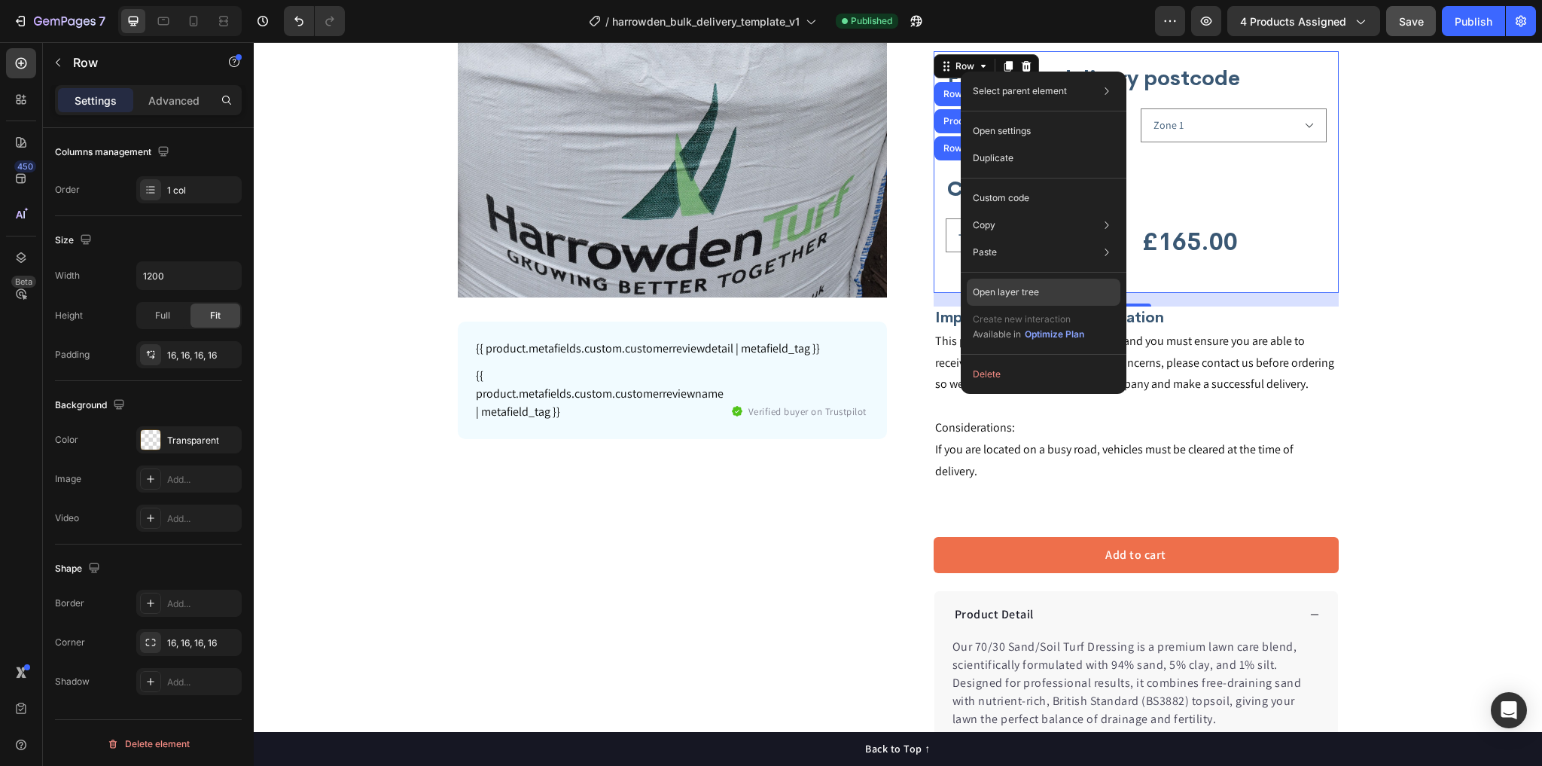
click at [1017, 288] on p "Open layer tree" at bounding box center [1006, 292] width 66 height 14
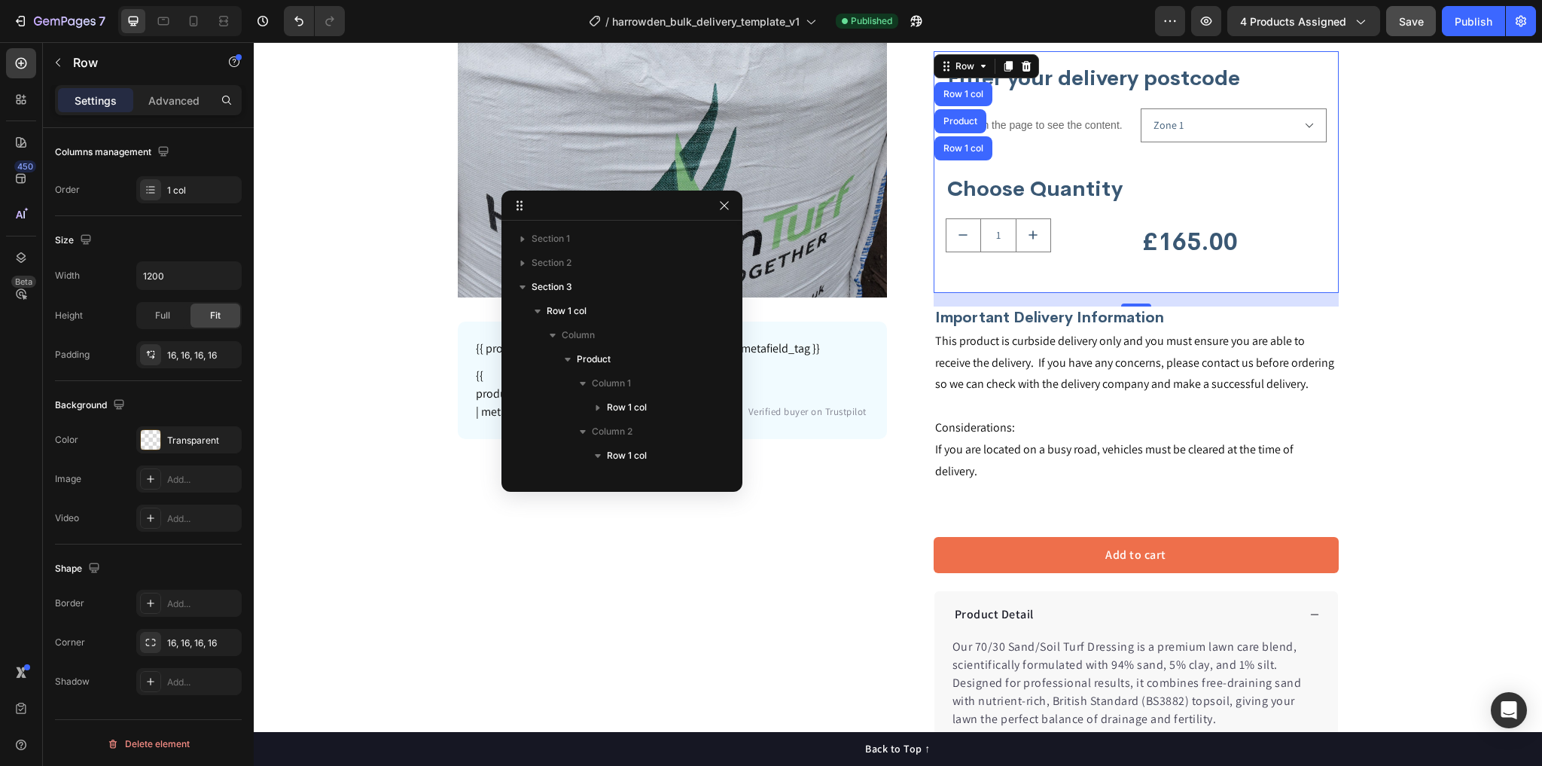
scroll to position [261, 0]
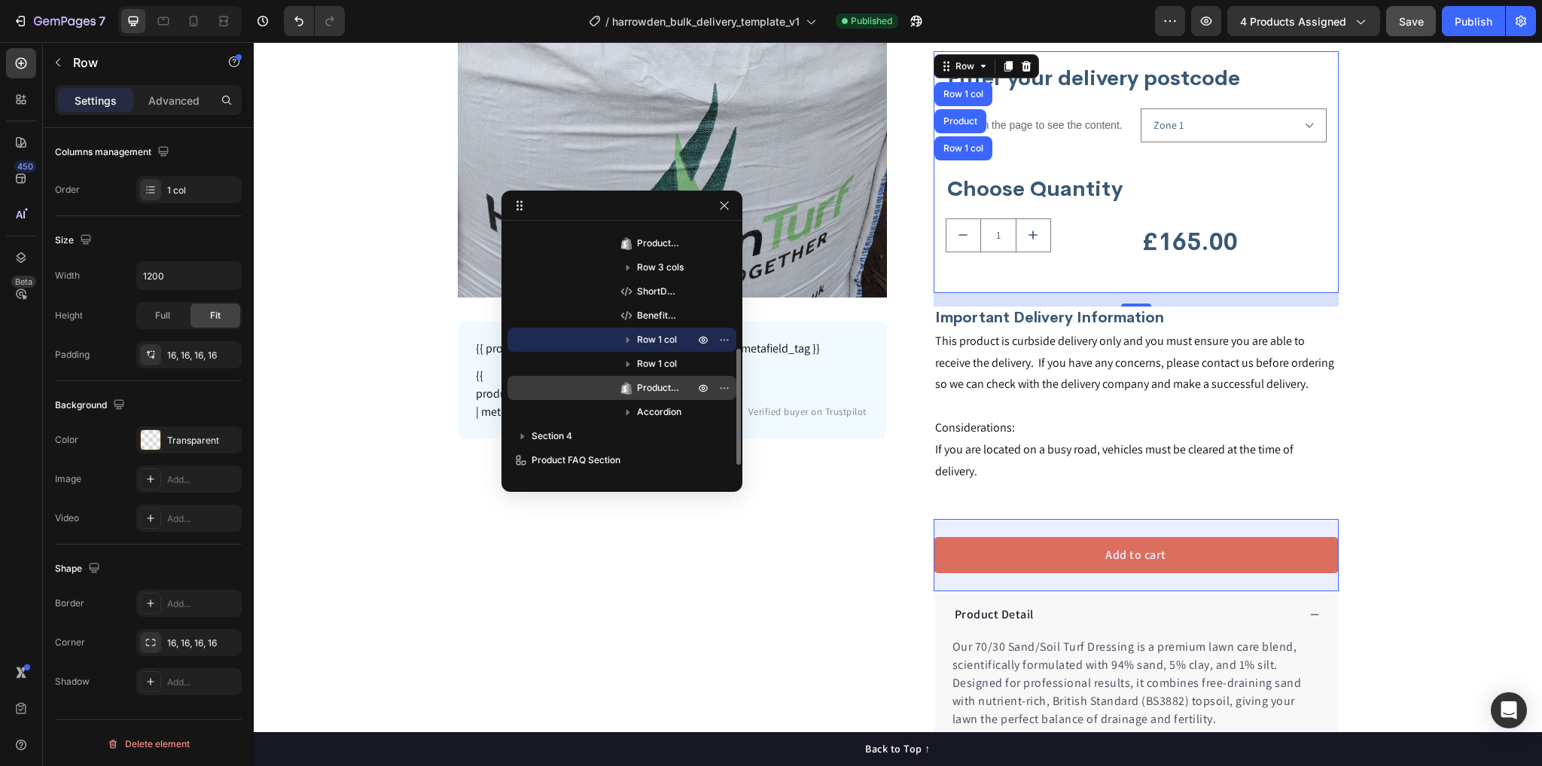
click at [658, 380] on span "Product Cart Button" at bounding box center [658, 387] width 42 height 15
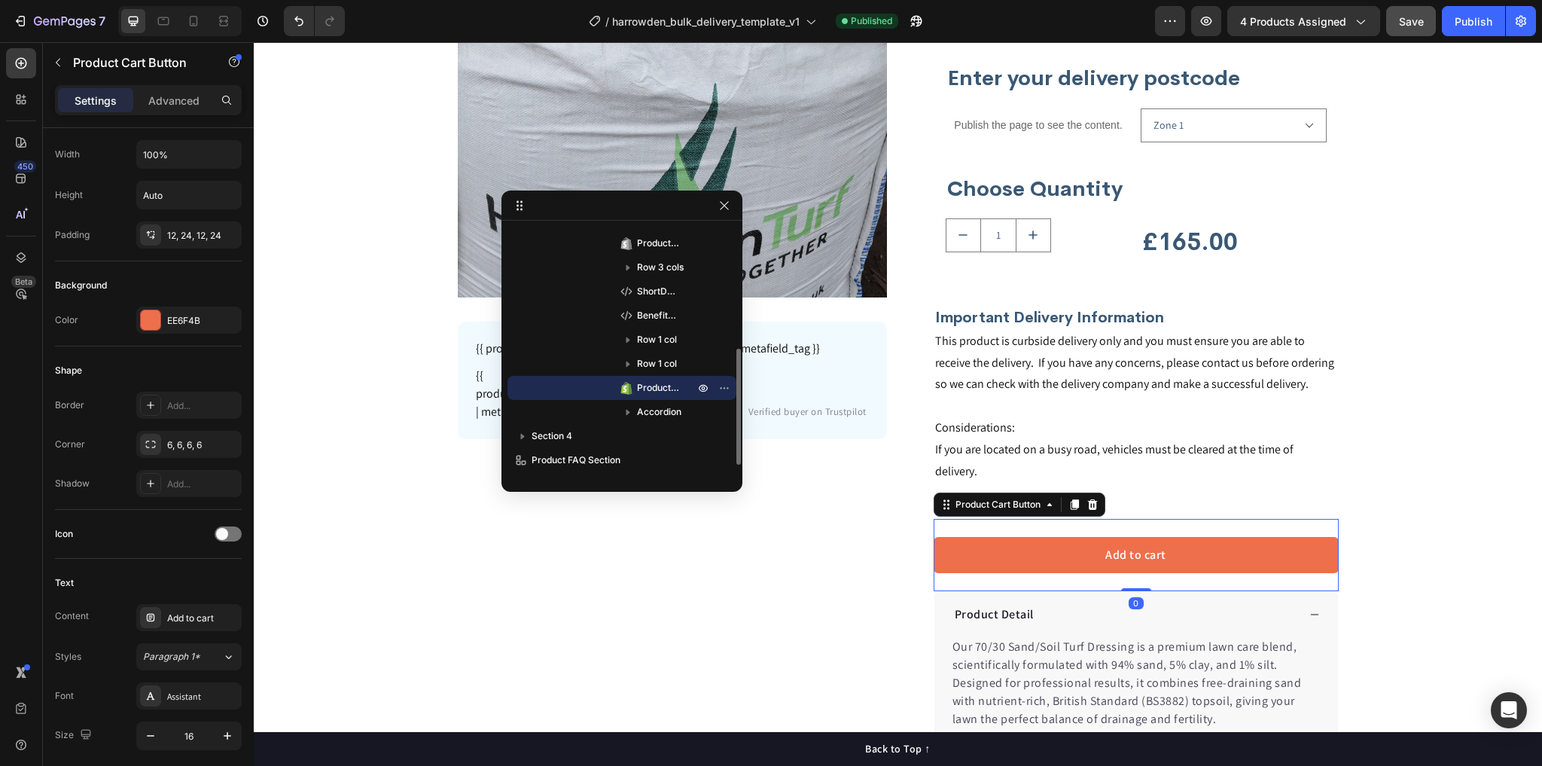
scroll to position [0, 0]
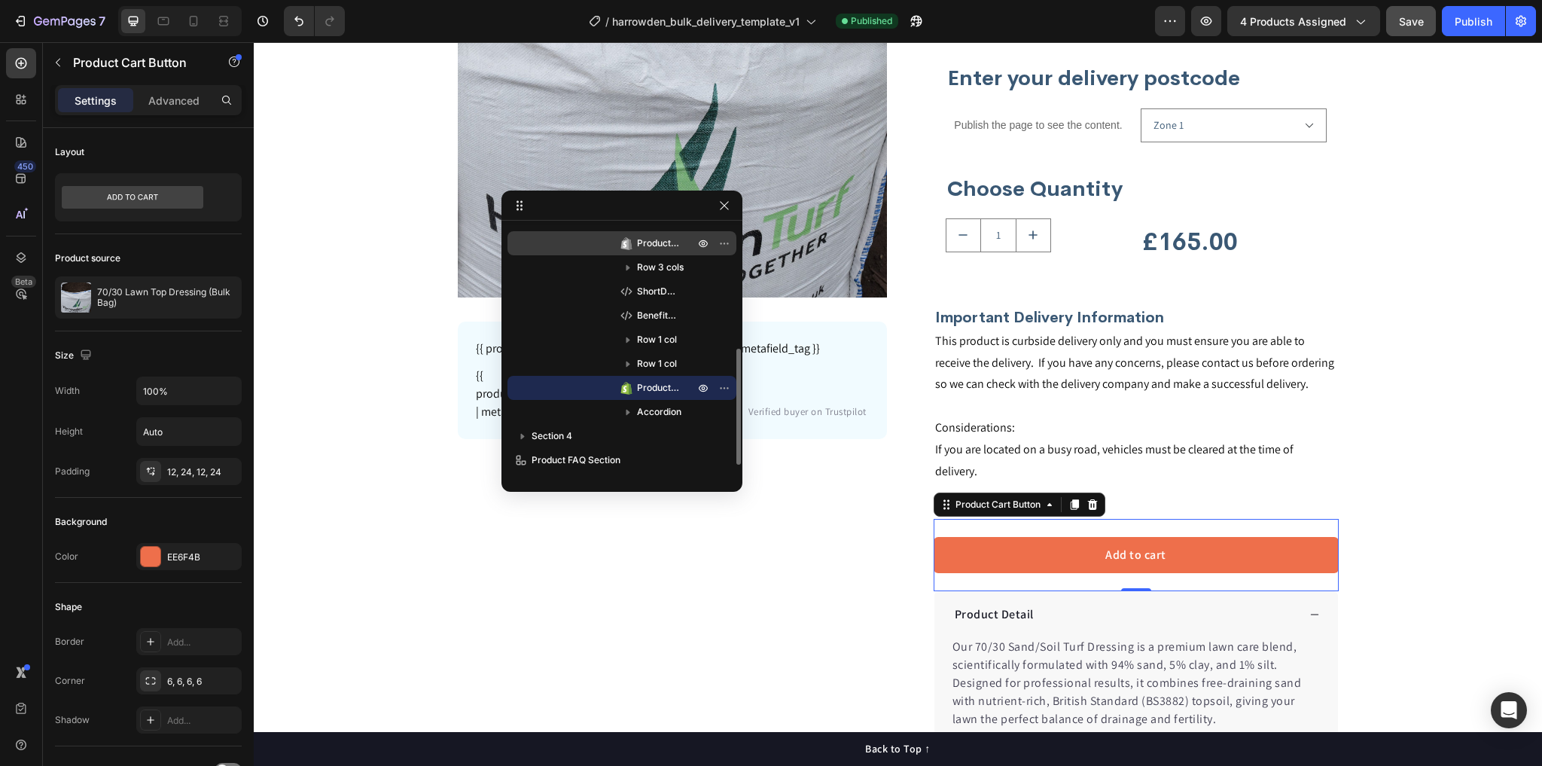
click at [657, 246] on span "Product Title" at bounding box center [658, 243] width 42 height 15
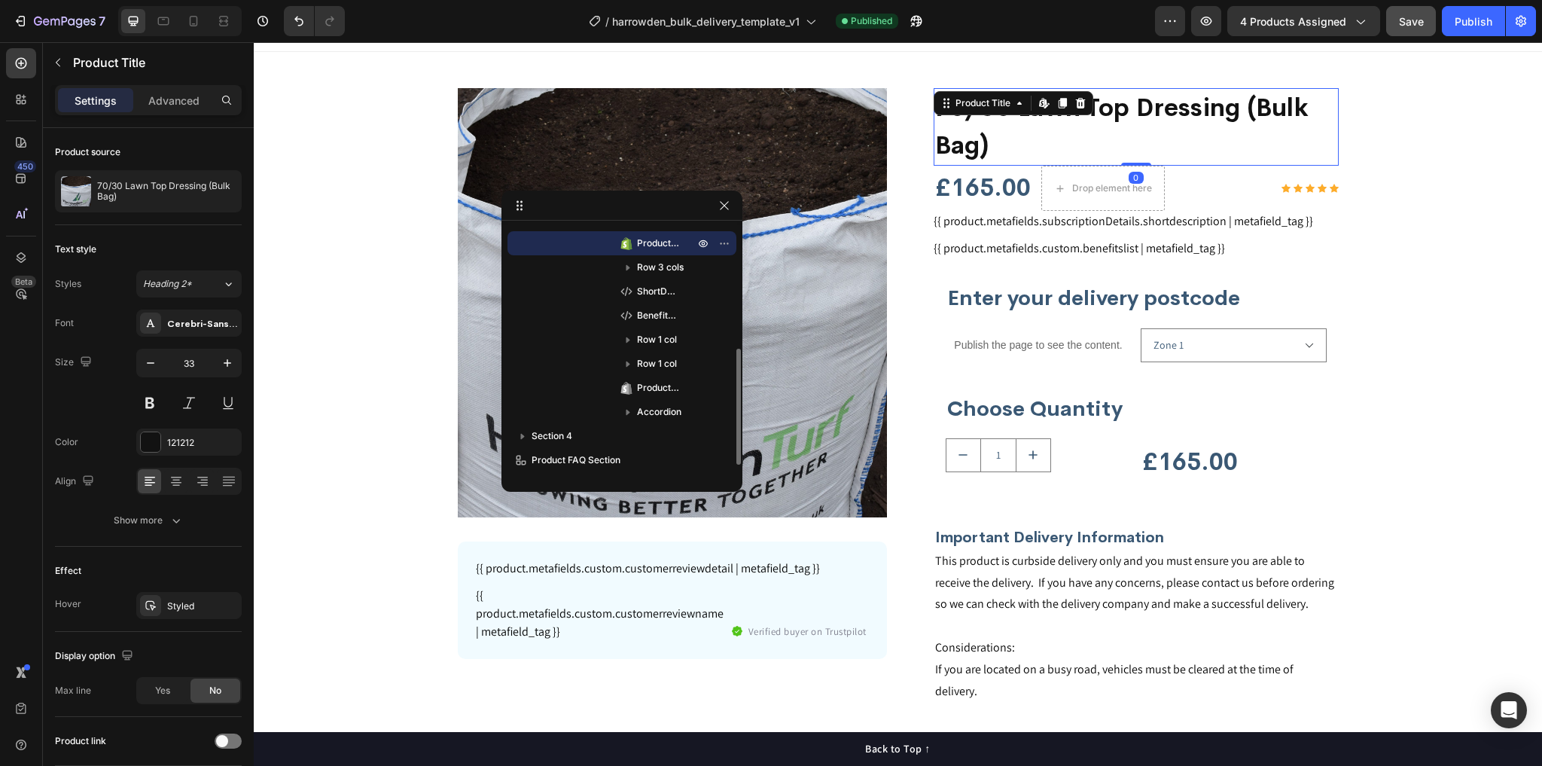
scroll to position [14, 0]
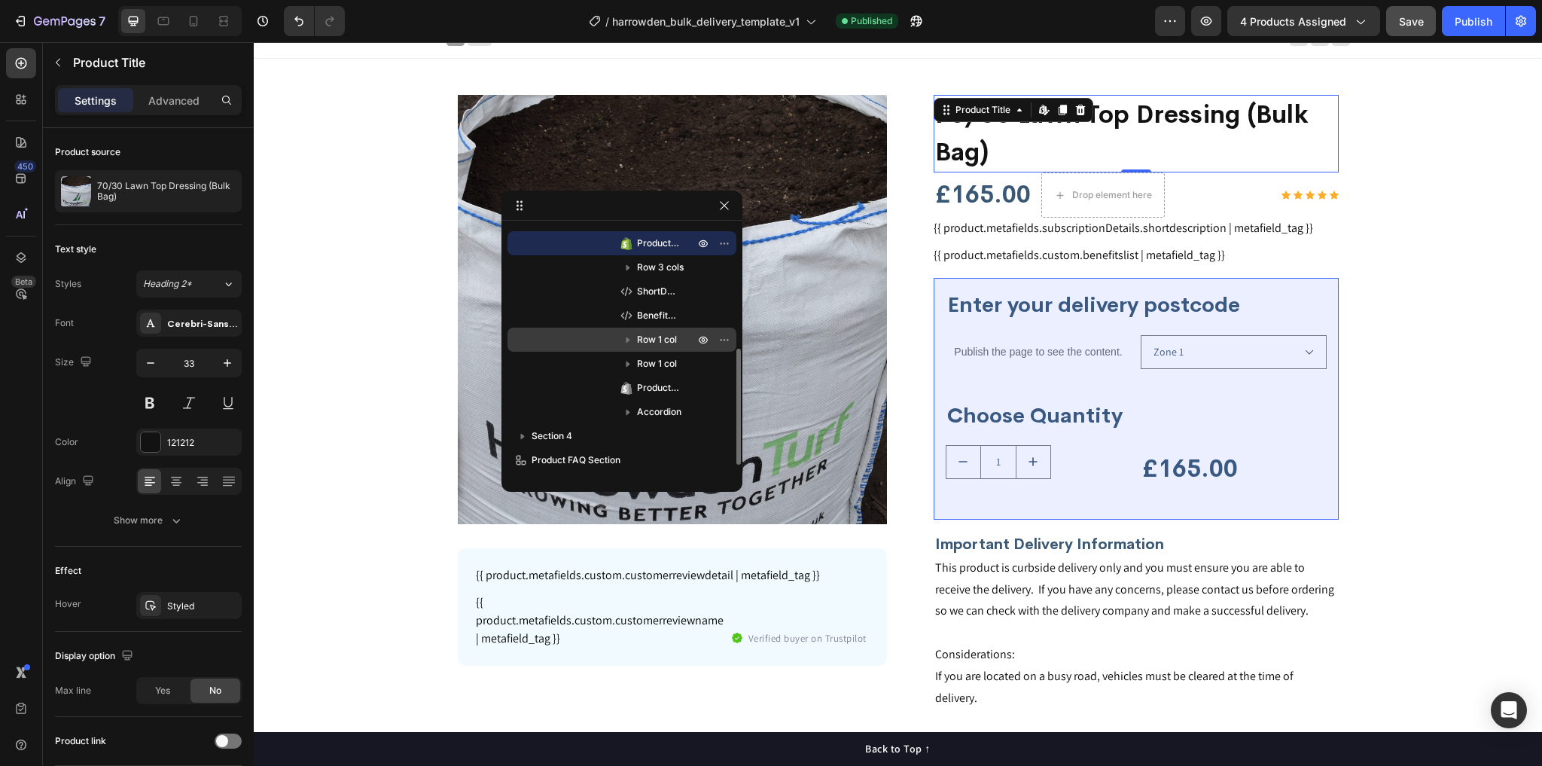
click at [656, 346] on div "Row 1 col" at bounding box center [622, 340] width 217 height 24
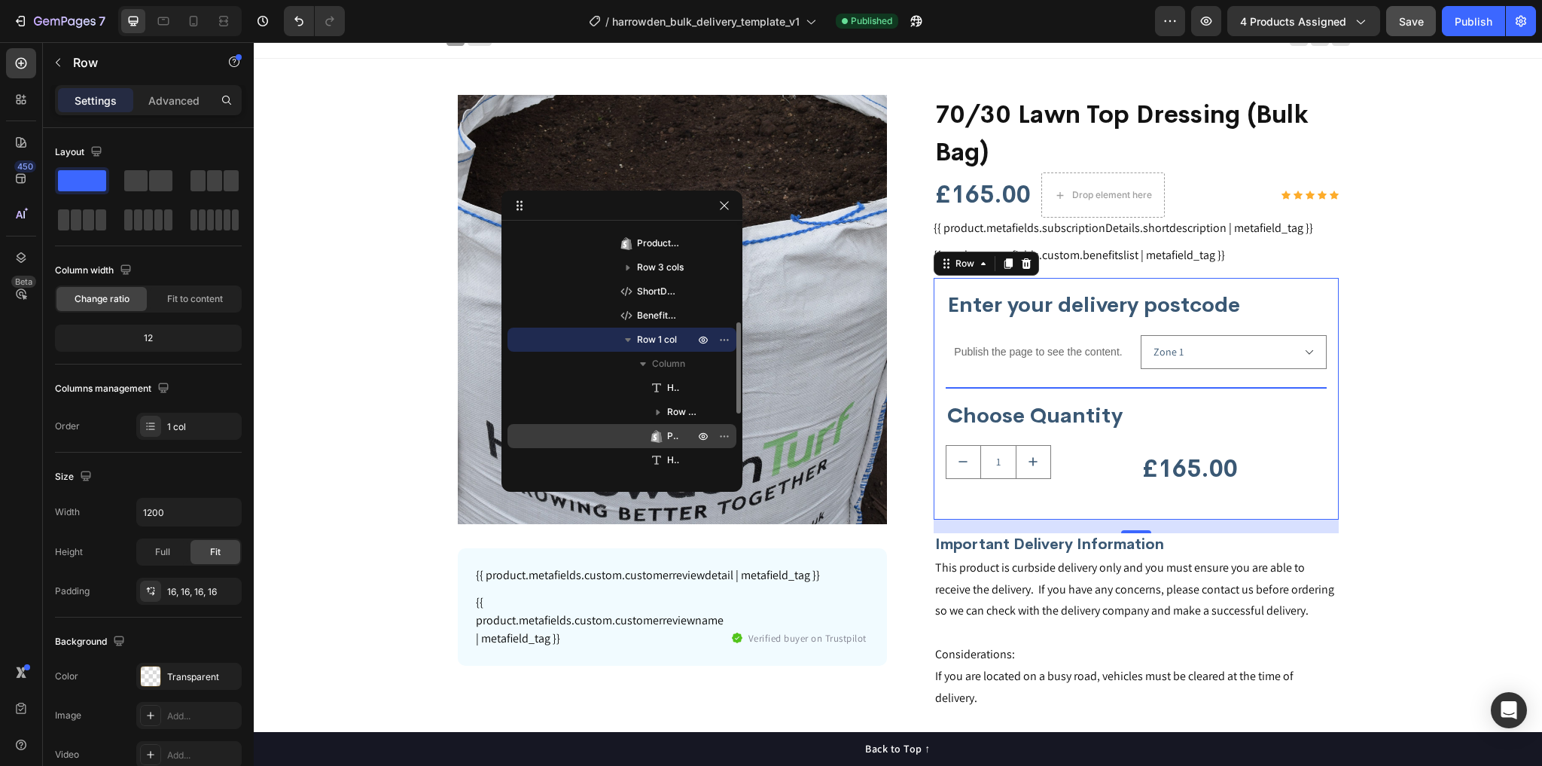
click at [662, 440] on icon at bounding box center [656, 436] width 15 height 15
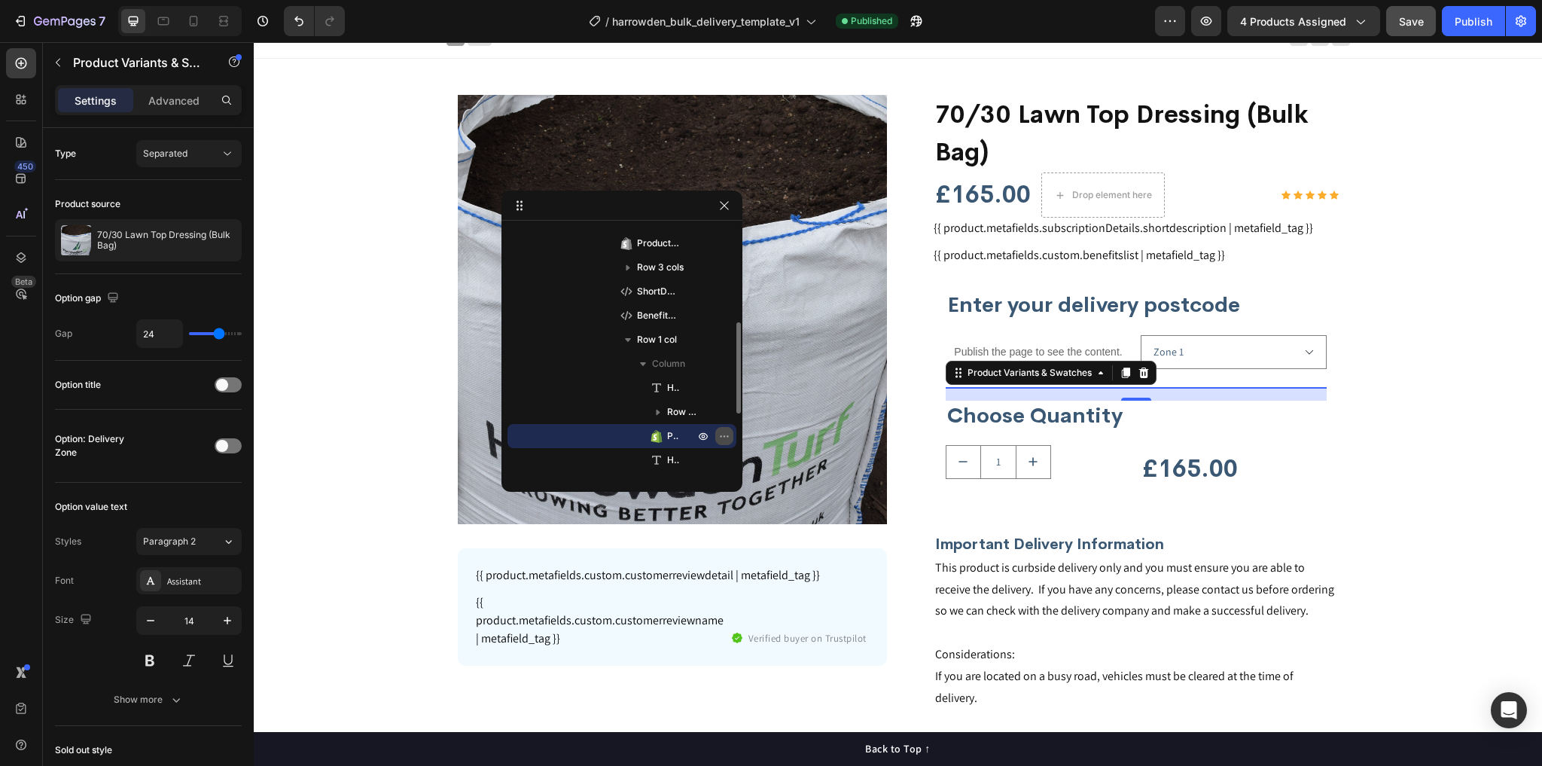
click at [725, 435] on icon "button" at bounding box center [724, 436] width 12 height 12
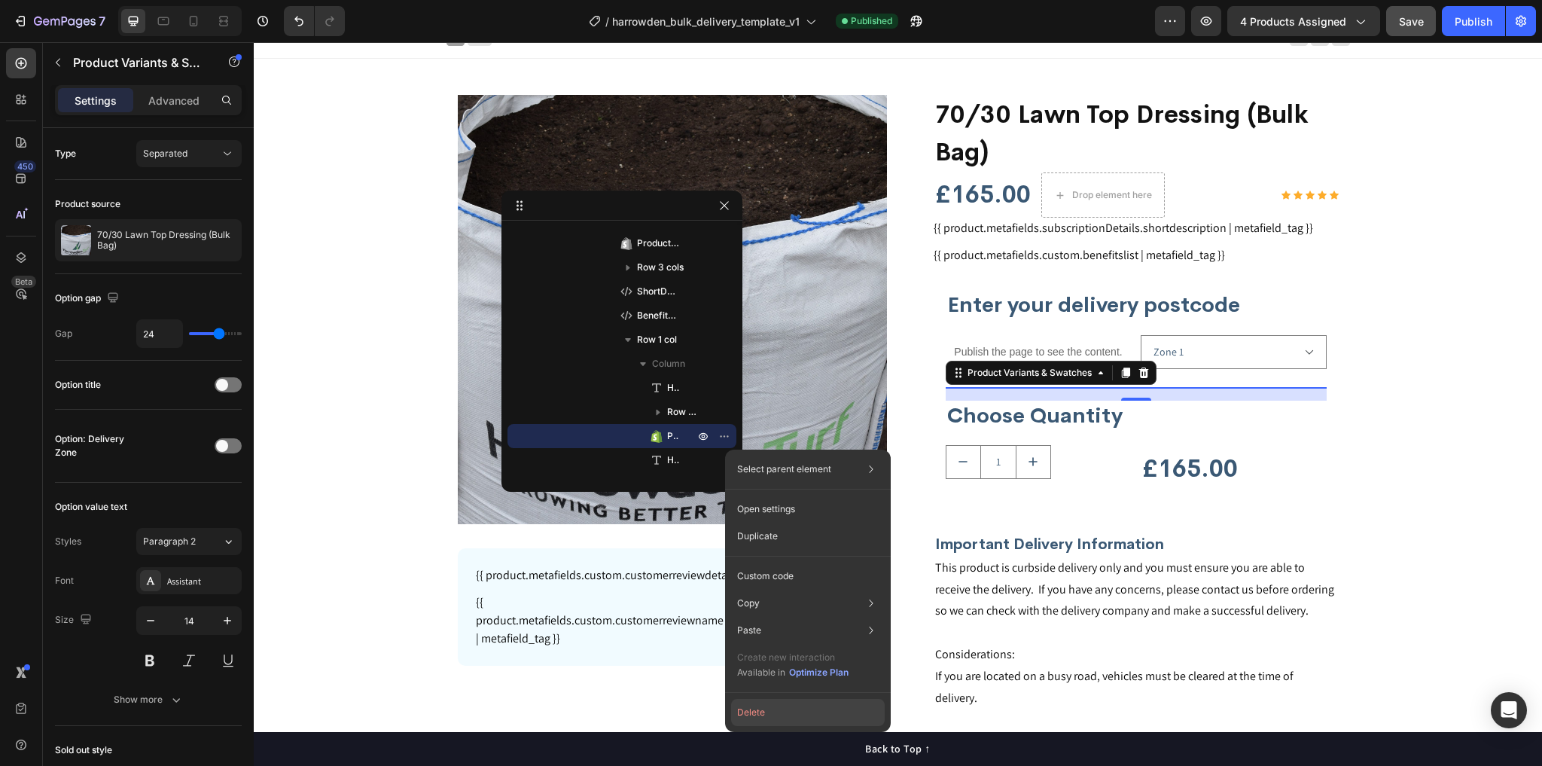
click at [770, 708] on button "Delete" at bounding box center [808, 712] width 154 height 27
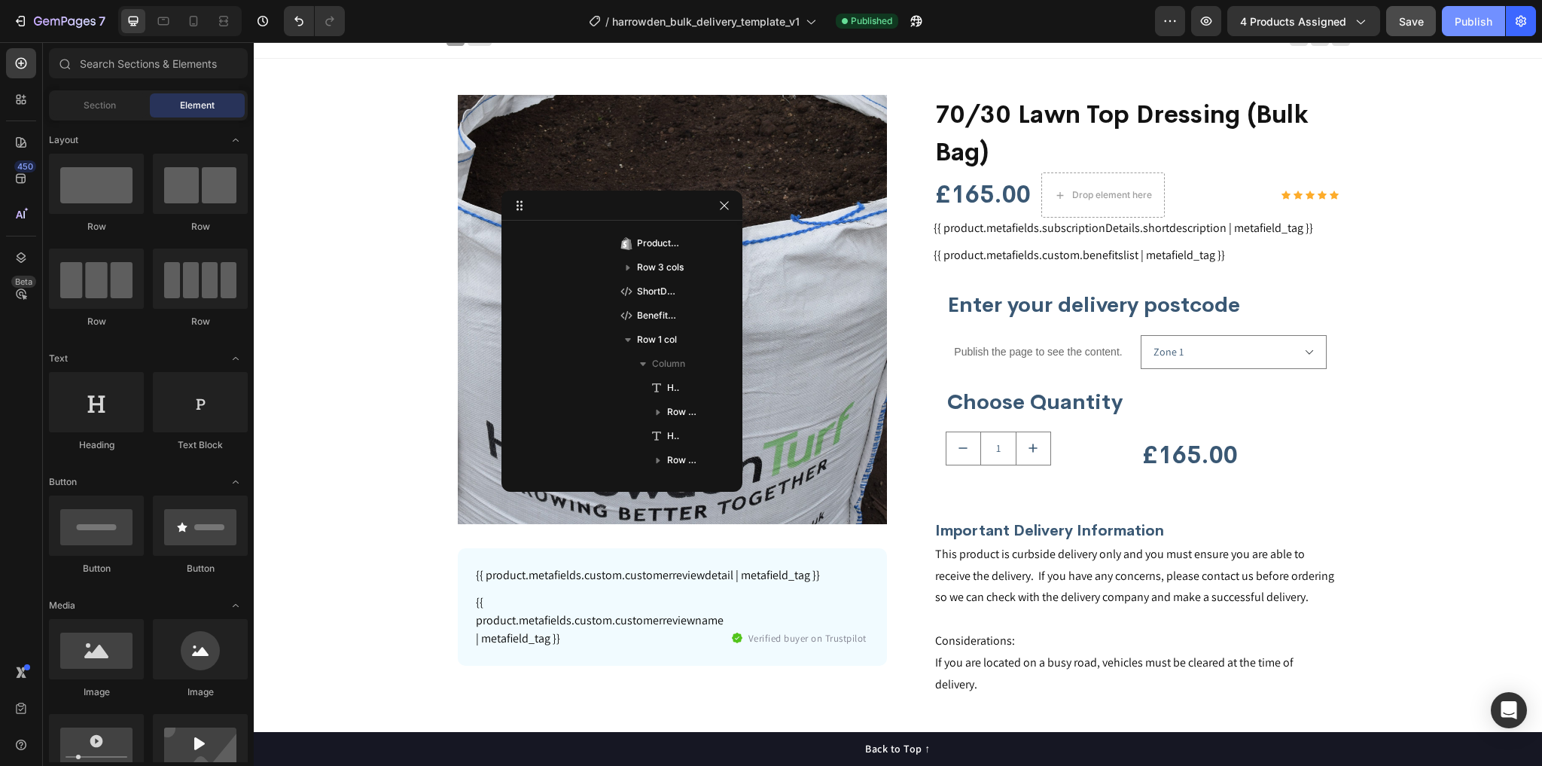
click at [1479, 12] on button "Publish" at bounding box center [1473, 21] width 63 height 30
click at [1012, 355] on p "Publish the page to see the content." at bounding box center [1039, 352] width 186 height 16
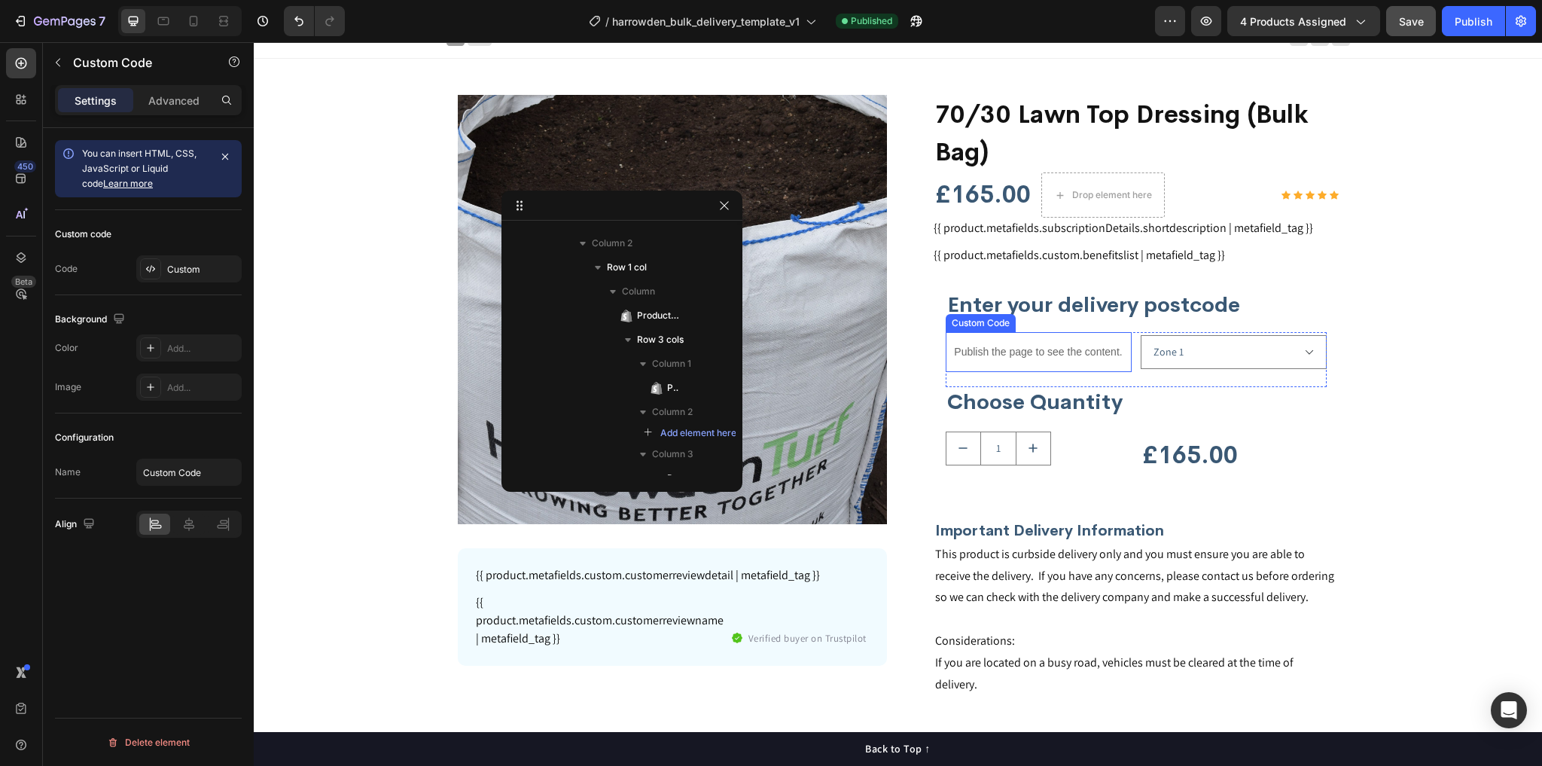
scroll to position [592, 0]
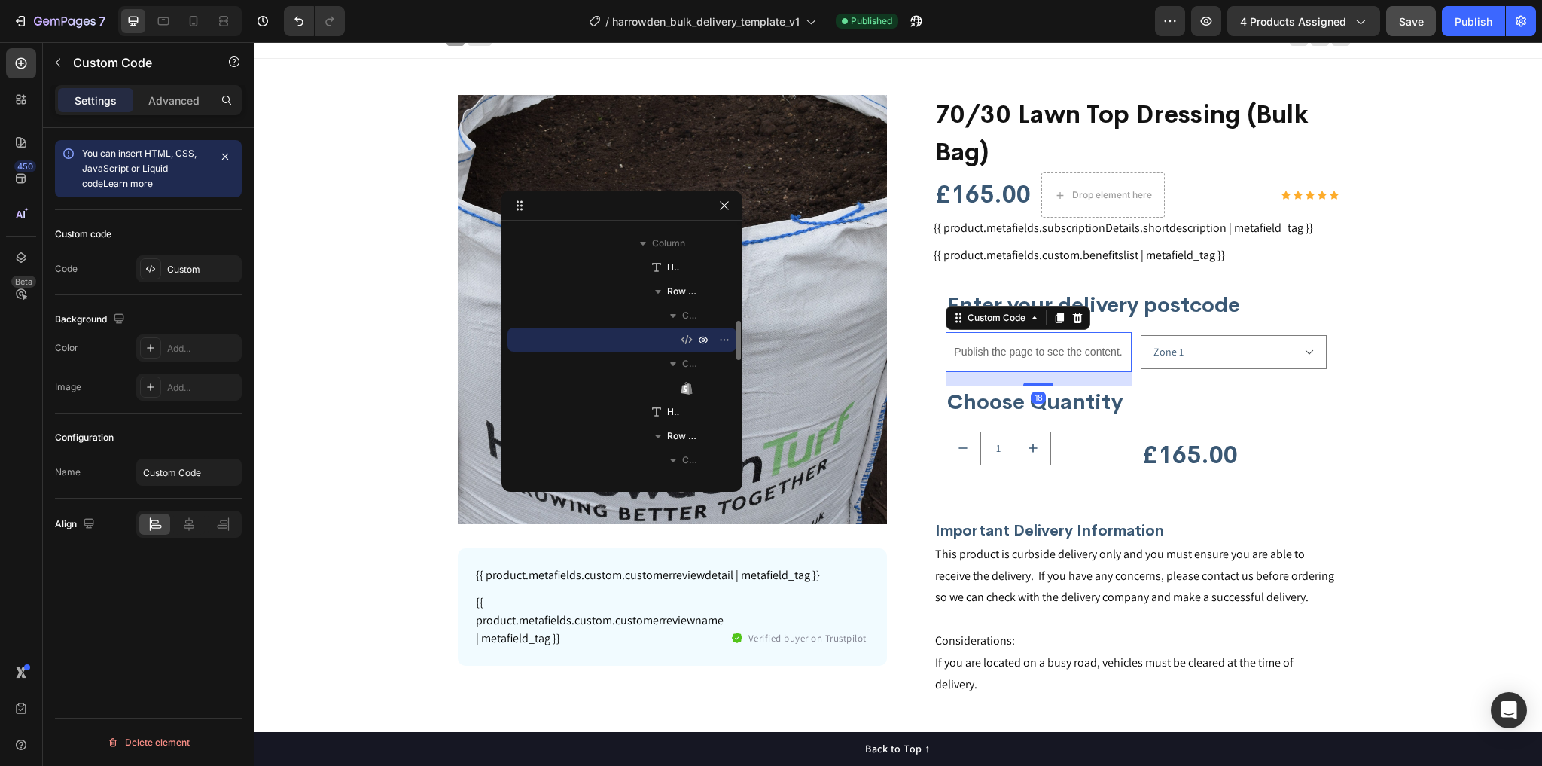
click at [1012, 355] on p "Publish the page to see the content." at bounding box center [1039, 352] width 186 height 16
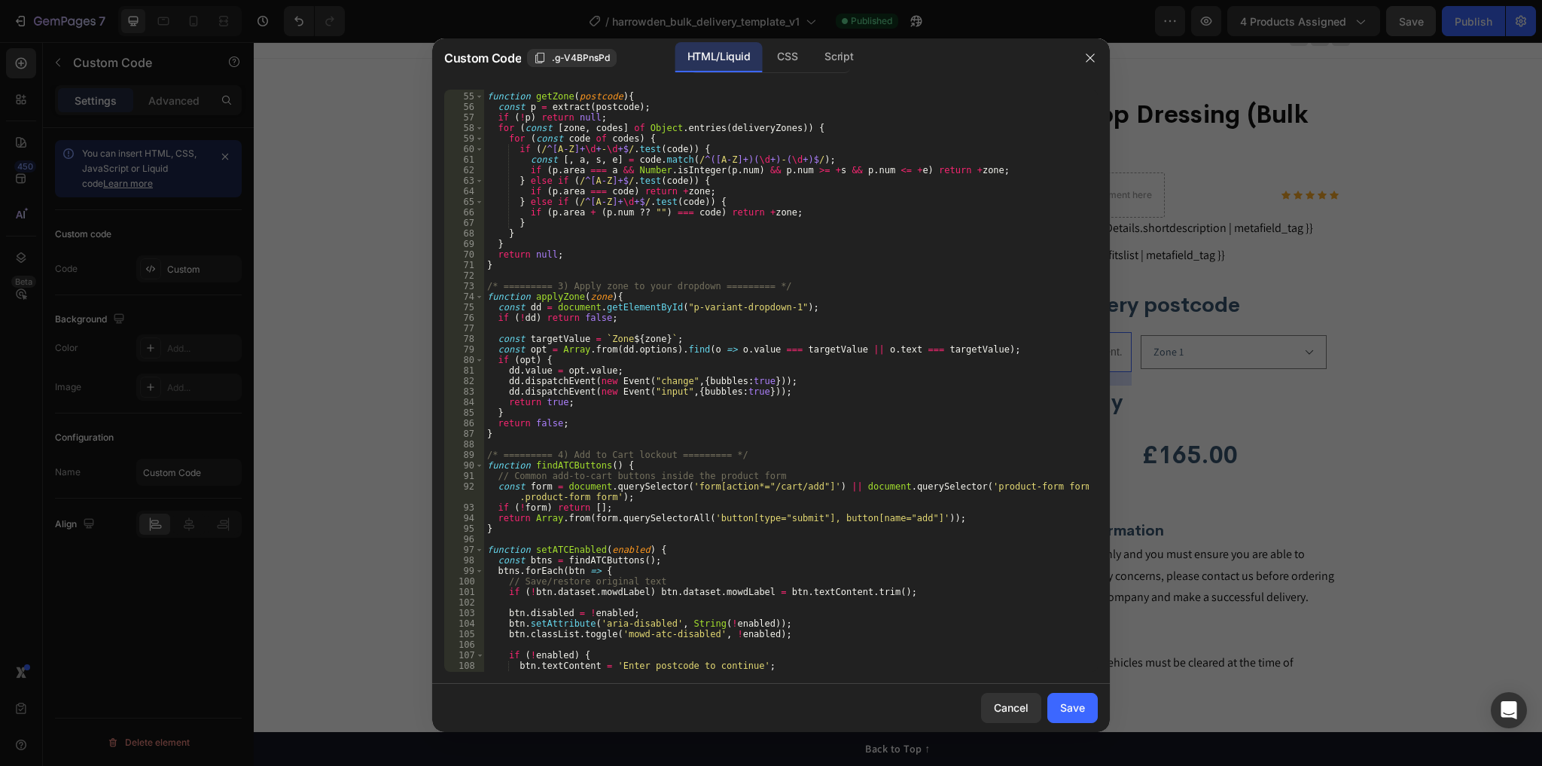
scroll to position [578, 0]
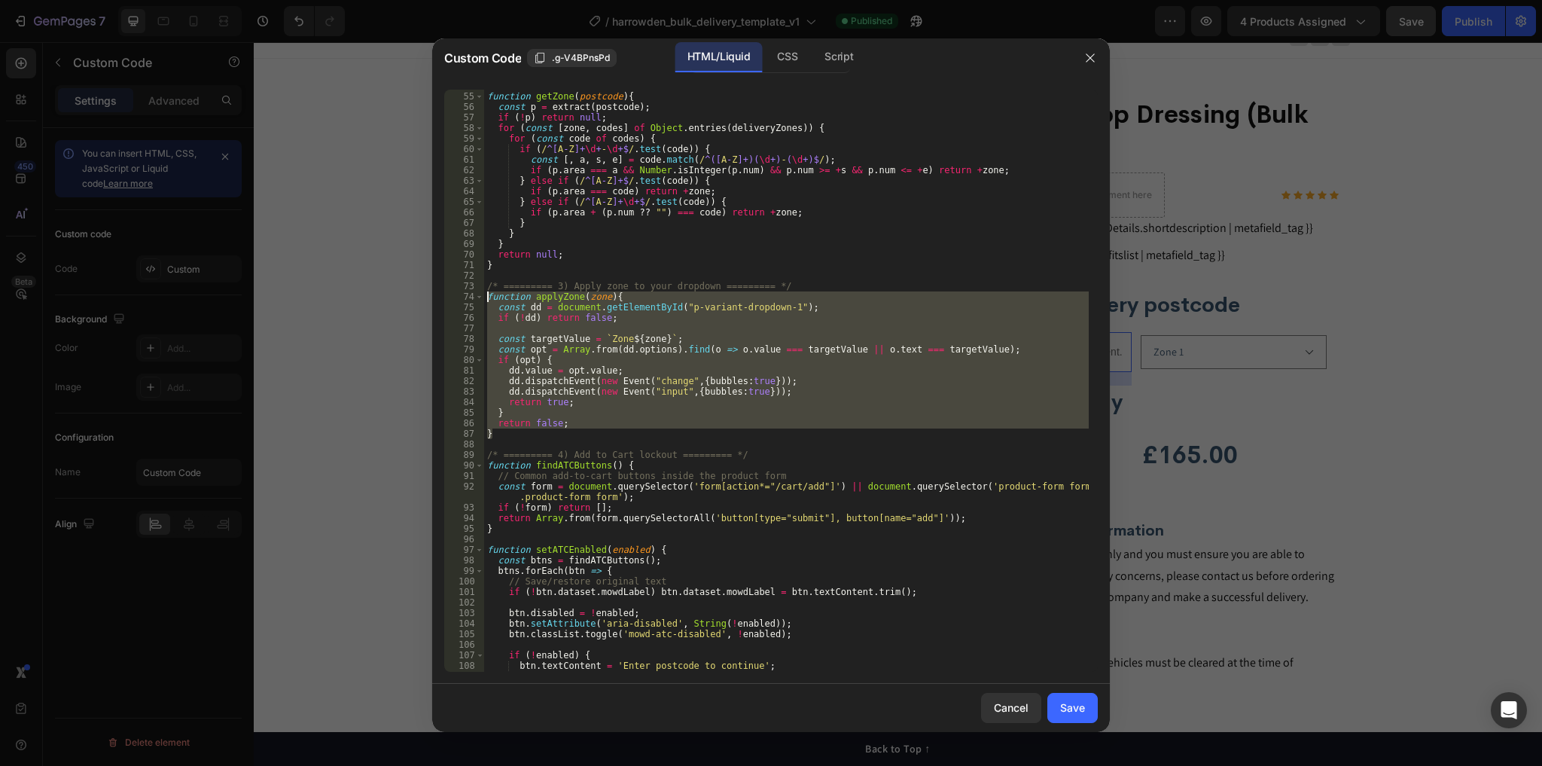
drag, startPoint x: 497, startPoint y: 429, endPoint x: 449, endPoint y: 295, distance: 142.5
click at [449, 295] on div "} 54 55 56 57 58 59 60 61 62 63 64 65 66 67 68 69 70 71 72 73 74 75 76 77 78 79…" at bounding box center [771, 381] width 654 height 582
type textarea "function applyZone(zone){ const dd = document.getElementById("p-variant-dropdow…"
paste textarea
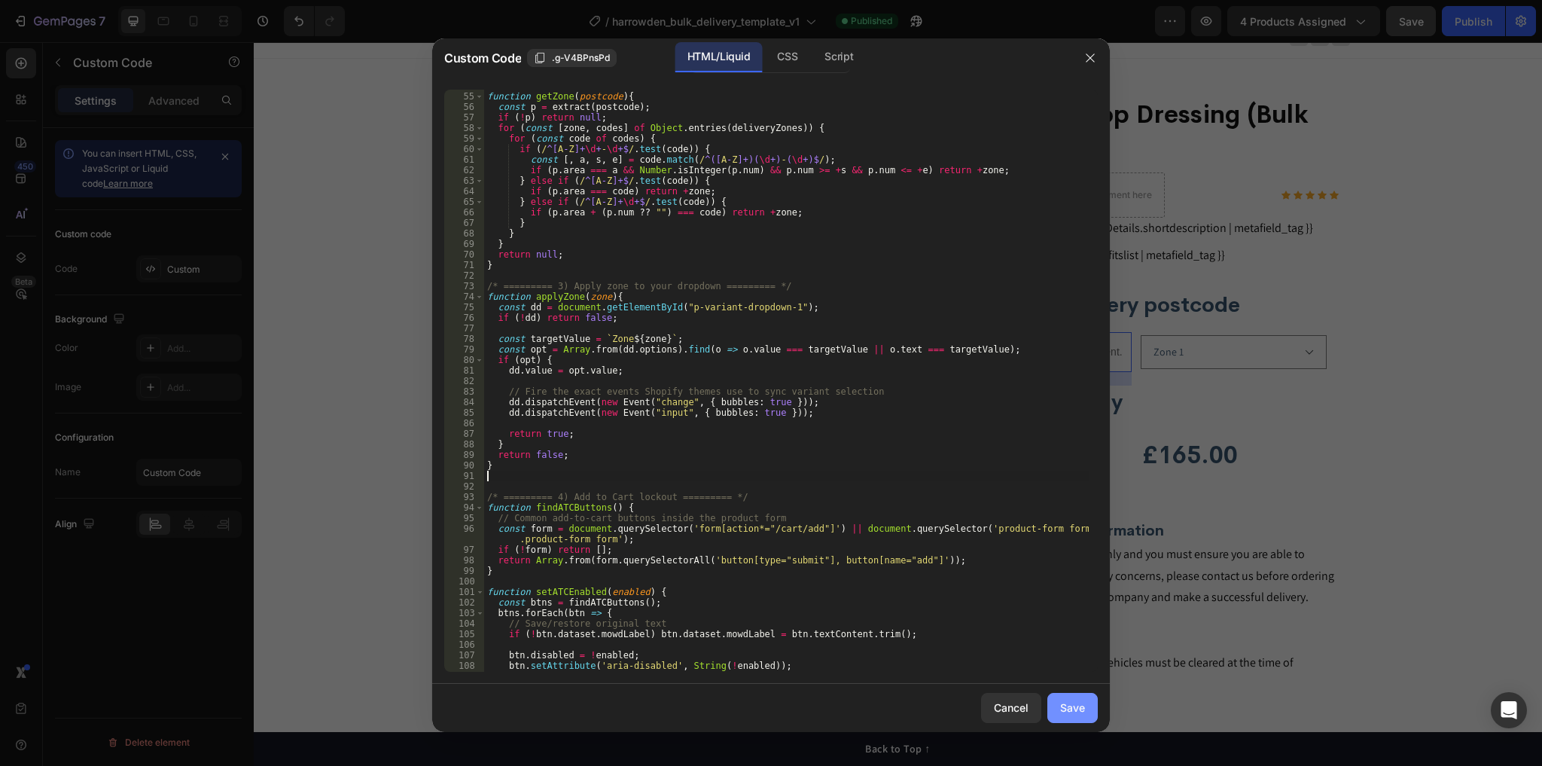
click at [1069, 709] on div "Save" at bounding box center [1072, 708] width 25 height 16
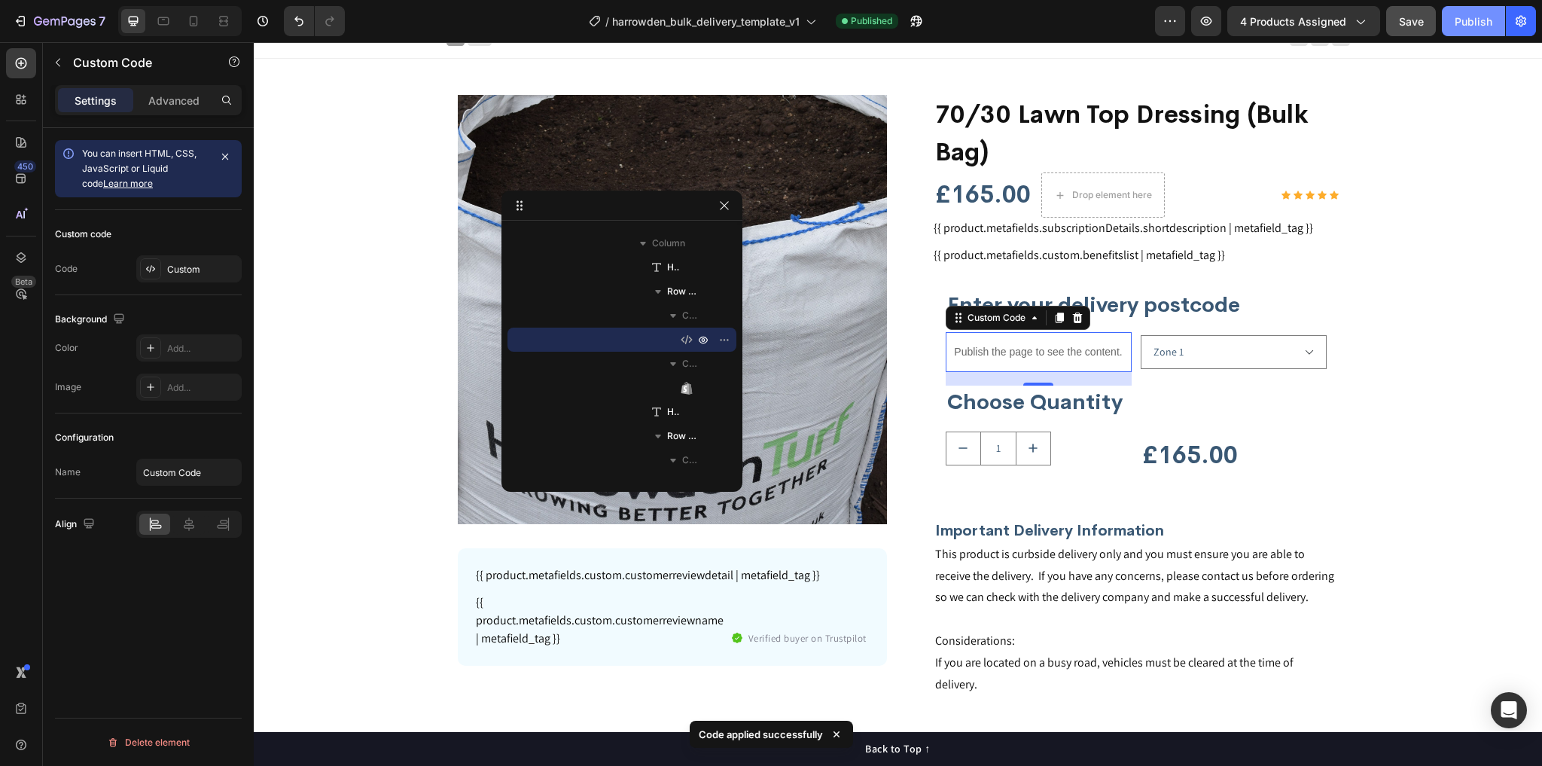
click at [1471, 25] on div "Publish" at bounding box center [1474, 22] width 38 height 16
click at [1470, 21] on div "Publish" at bounding box center [1474, 22] width 38 height 16
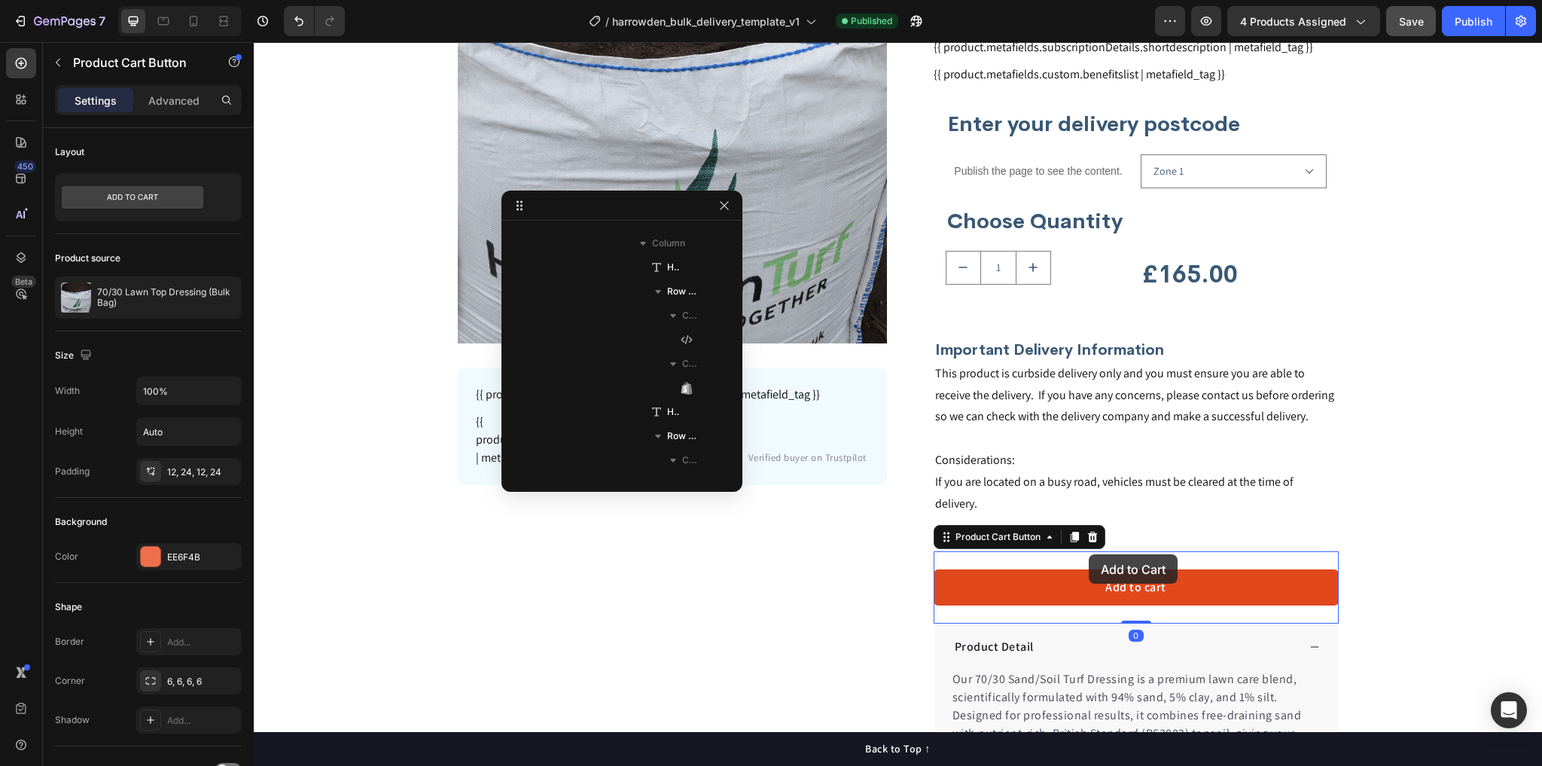
scroll to position [881, 0]
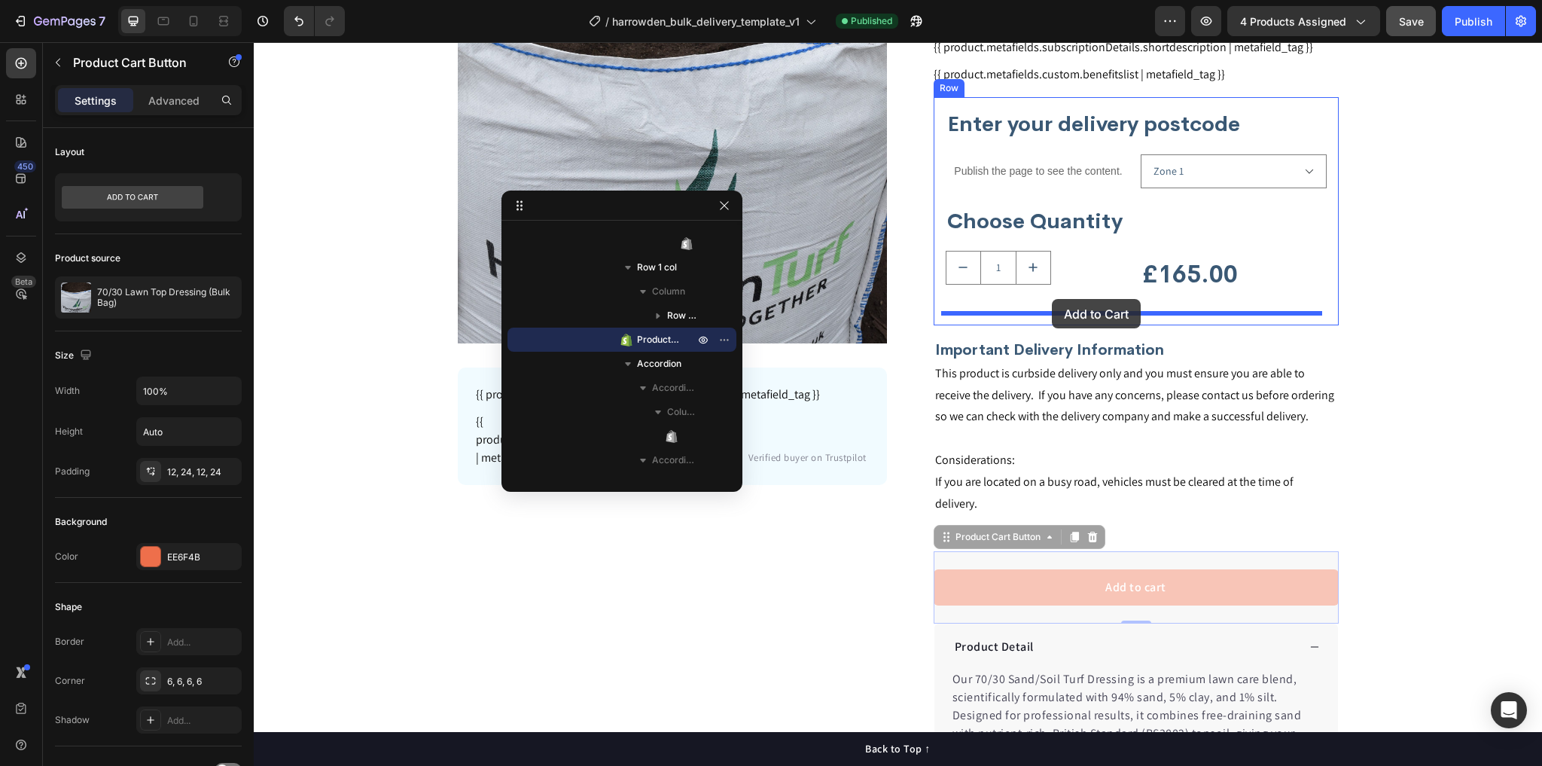
drag, startPoint x: 1088, startPoint y: 560, endPoint x: 1052, endPoint y: 299, distance: 263.8
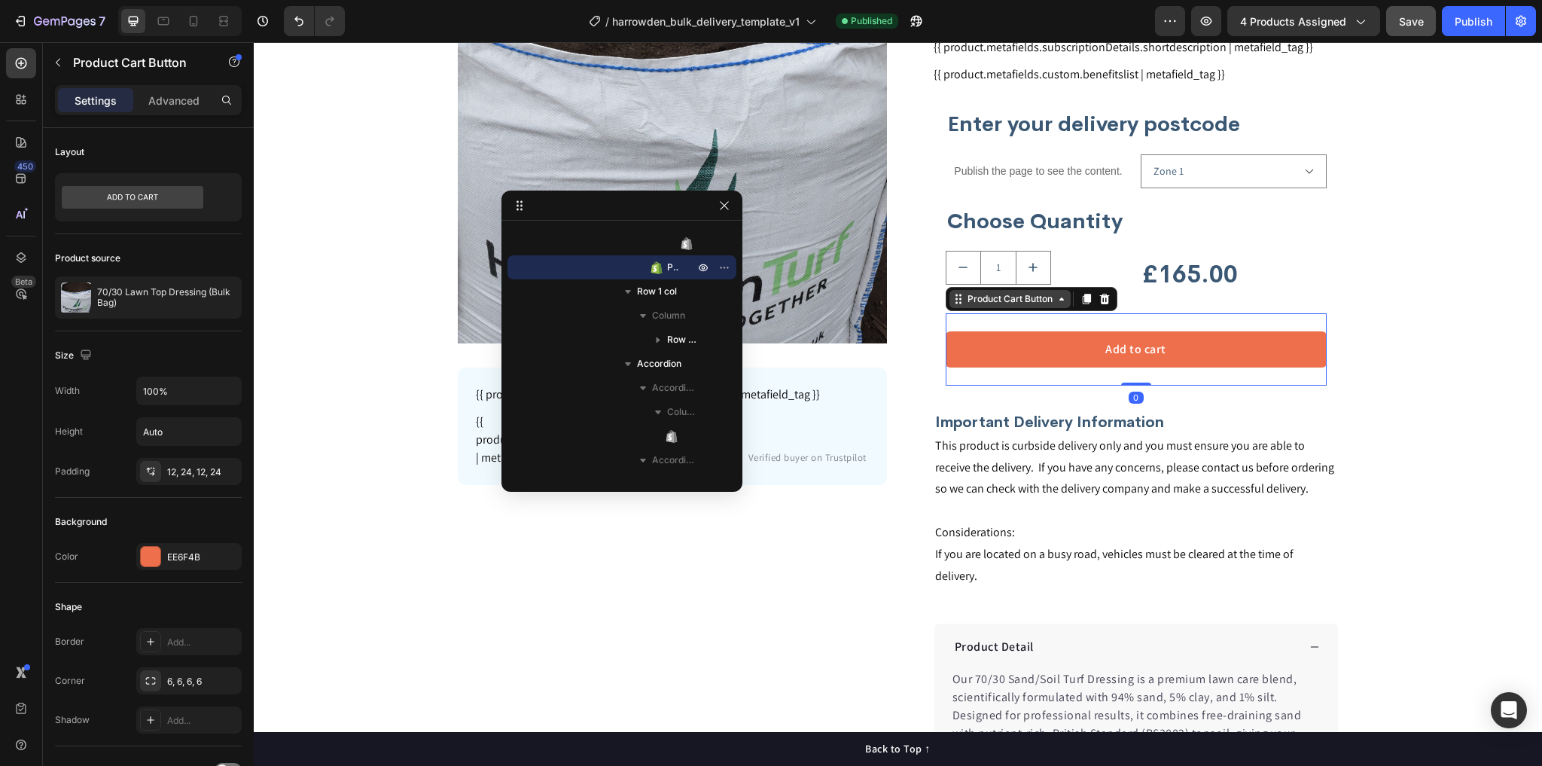
click at [1029, 300] on div "Product Cart Button" at bounding box center [1010, 299] width 91 height 14
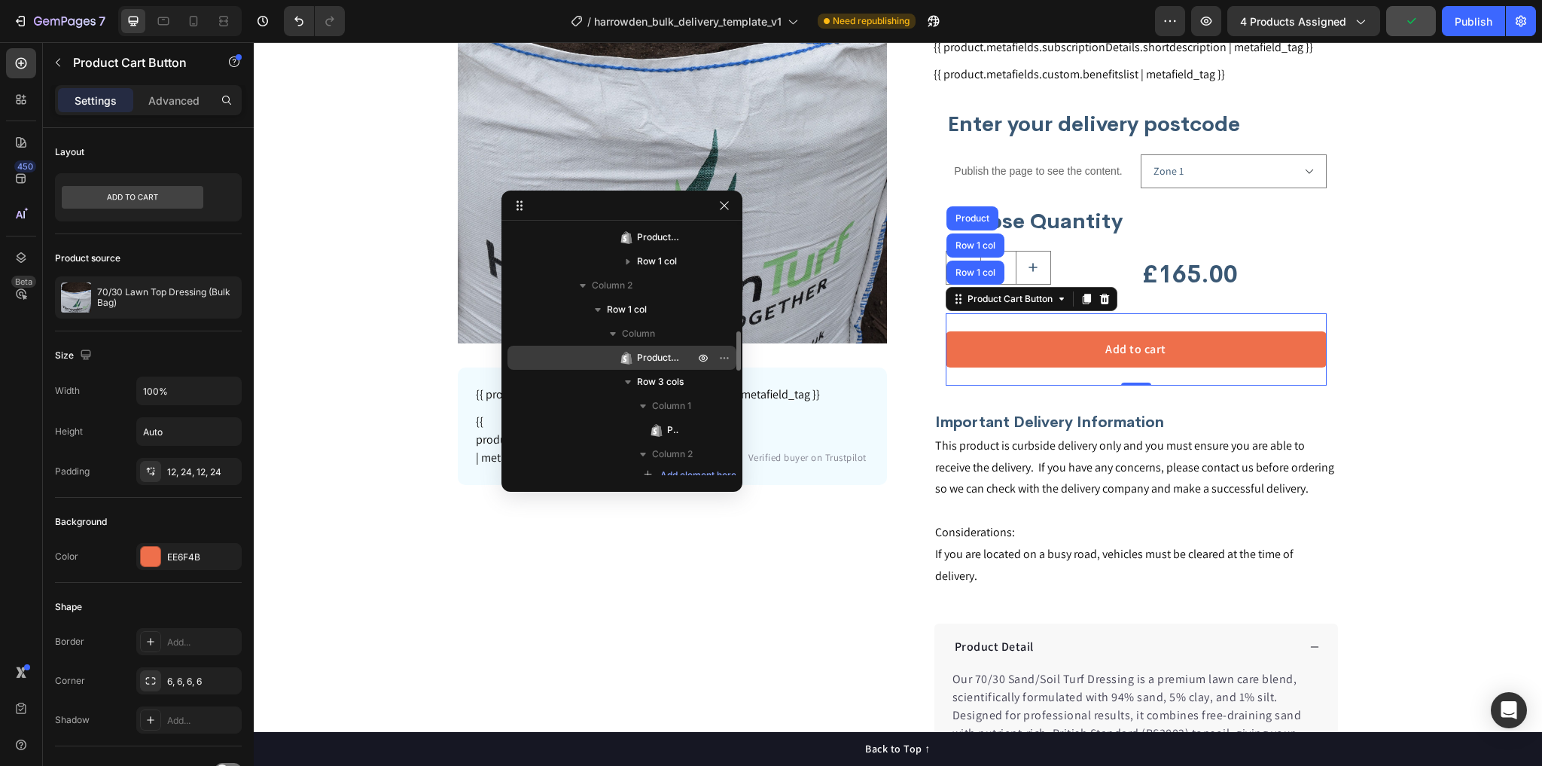
scroll to position [279, 0]
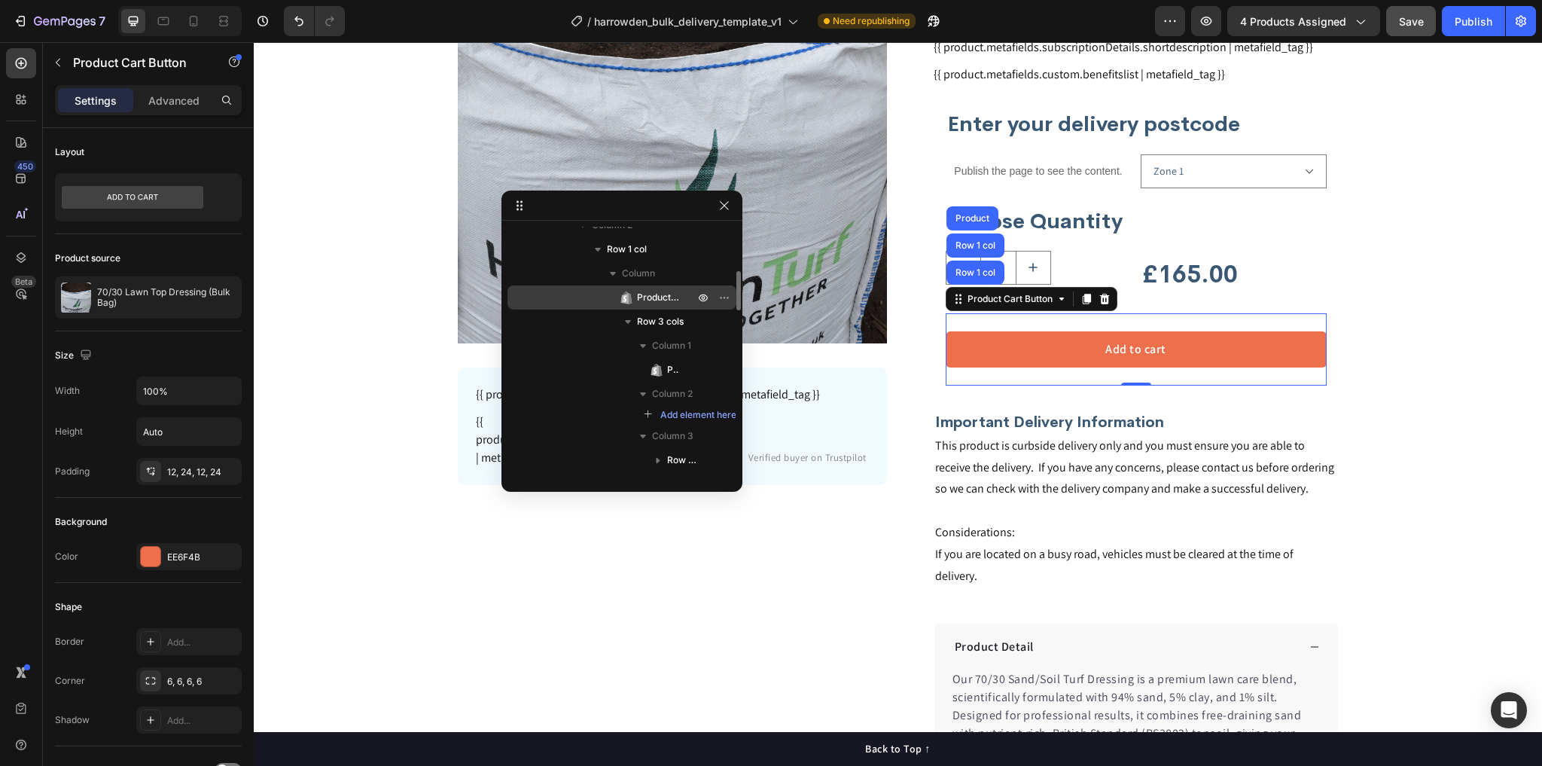
click at [658, 300] on span "Product Title" at bounding box center [658, 297] width 42 height 15
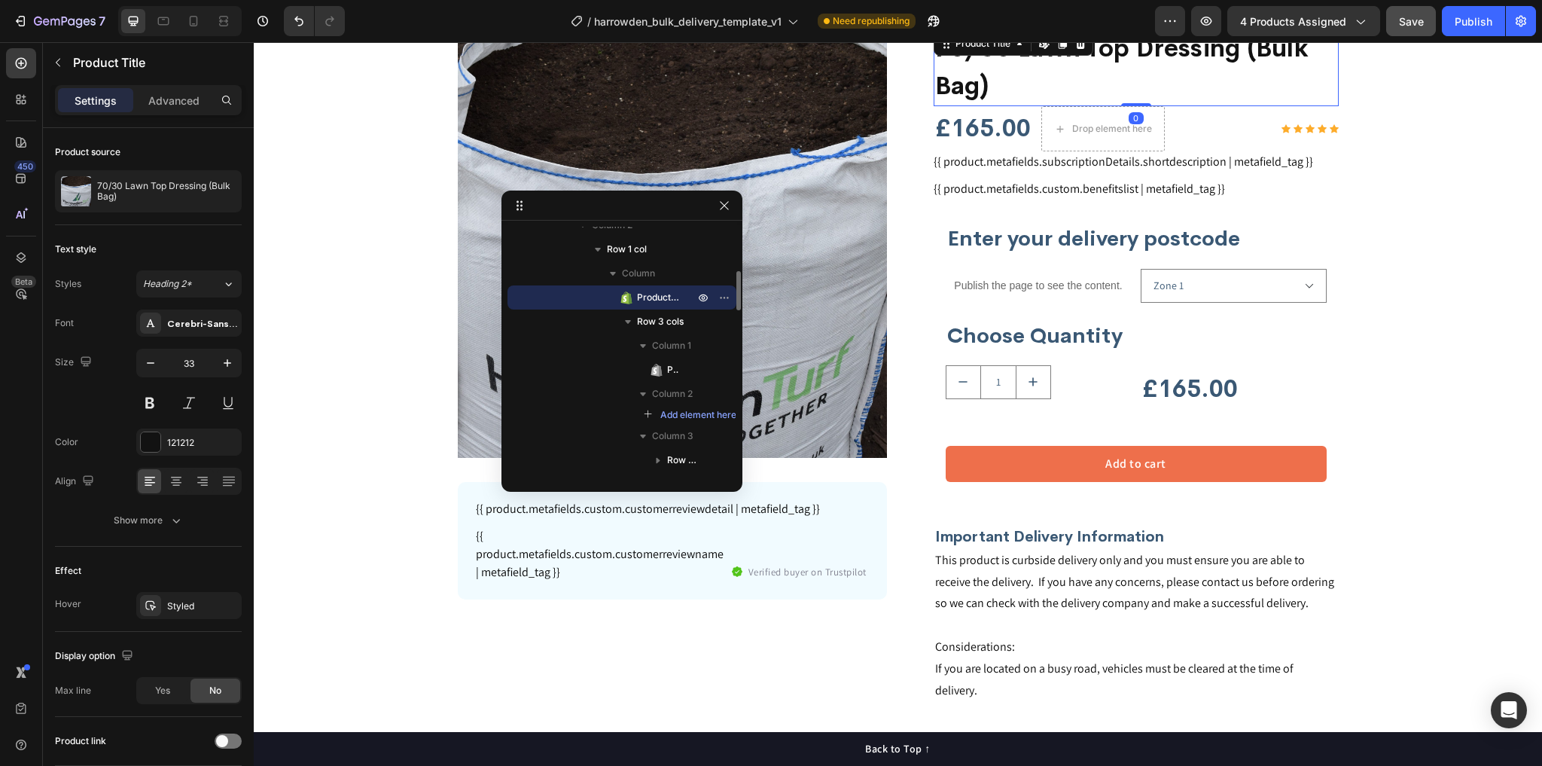
scroll to position [14, 0]
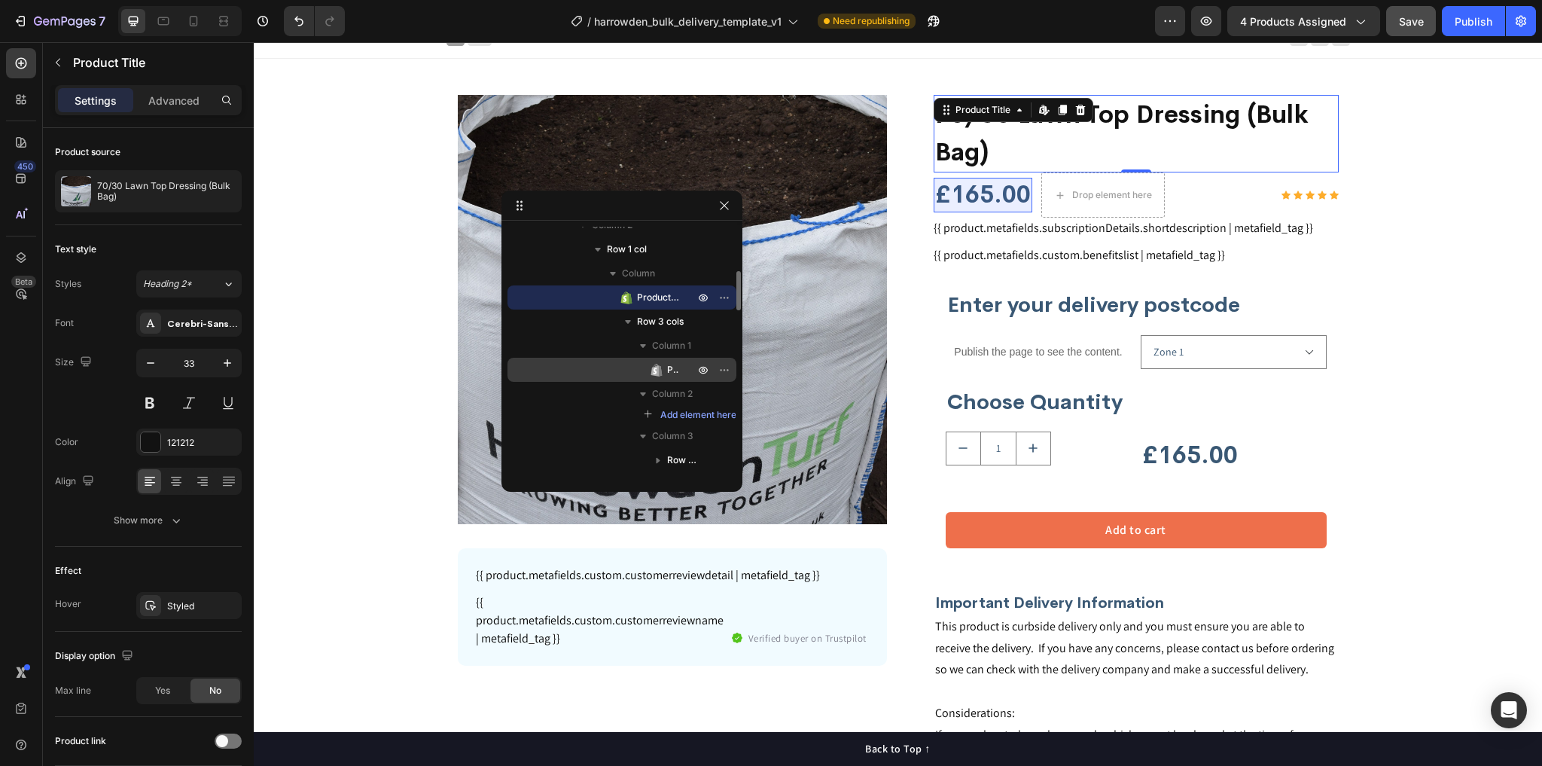
click at [669, 368] on span "Product Price" at bounding box center [673, 369] width 12 height 15
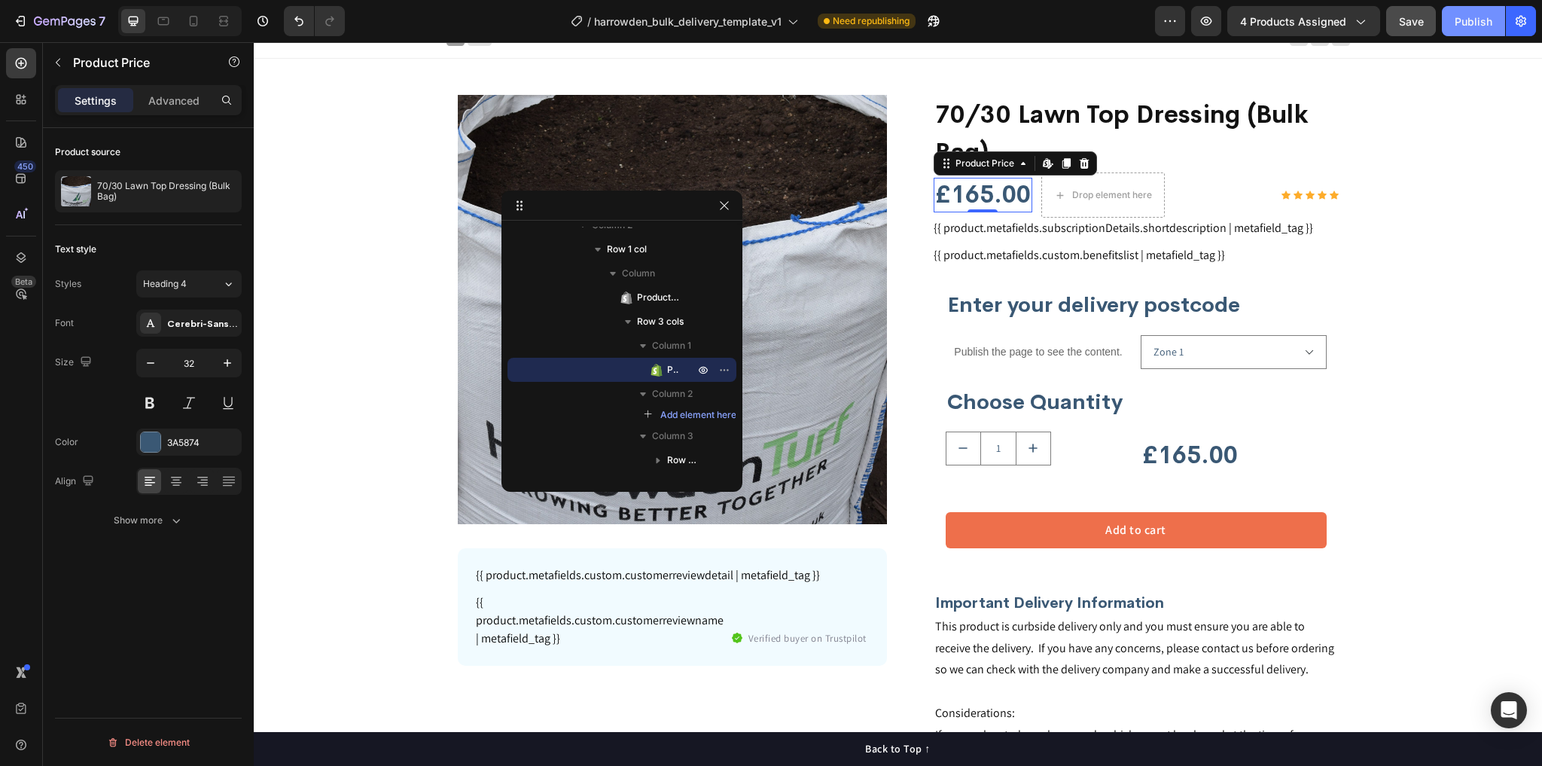
click at [1466, 27] on div "Publish" at bounding box center [1474, 22] width 38 height 16
